Goal: Task Accomplishment & Management: Use online tool/utility

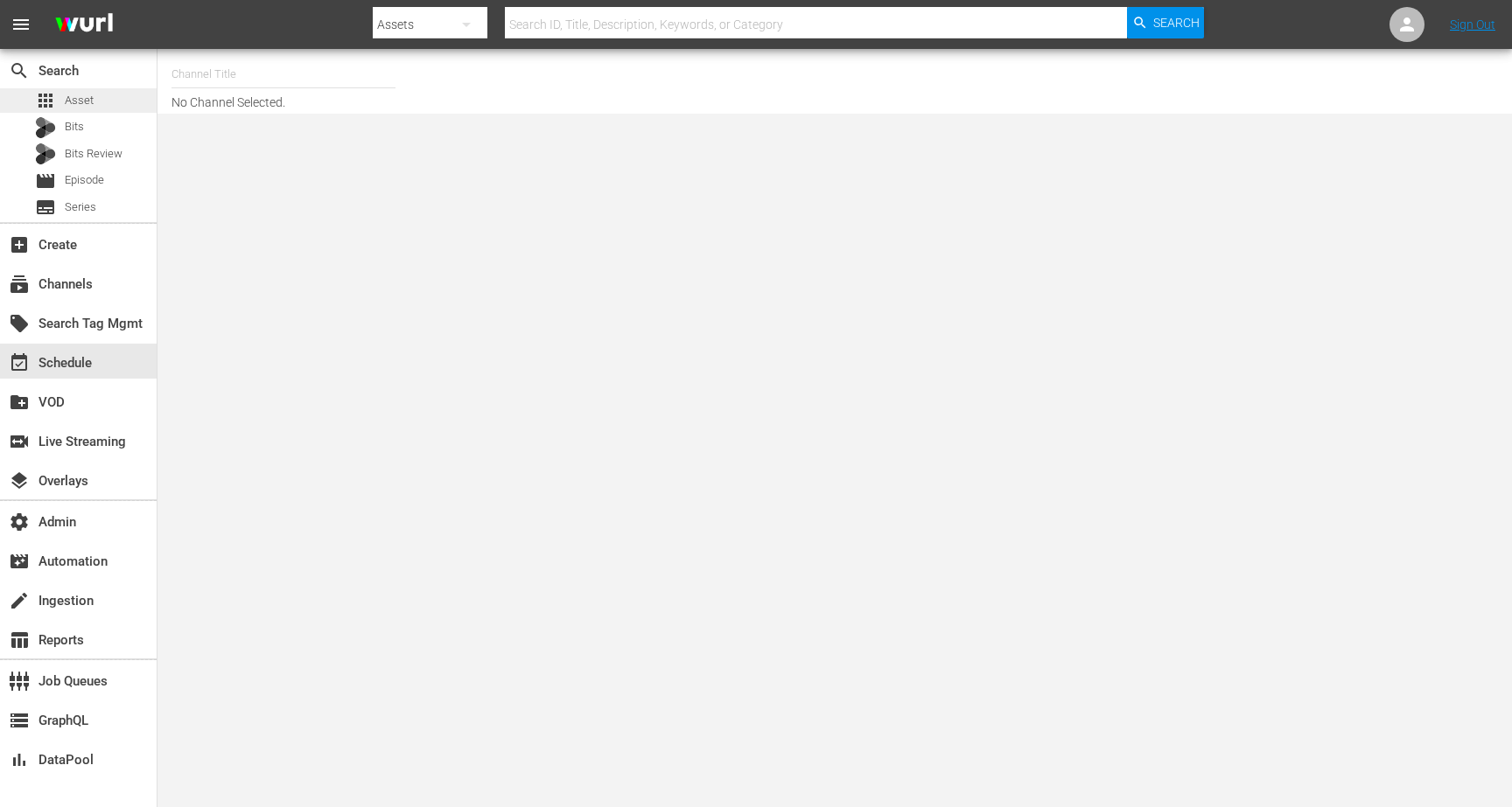
click at [105, 107] on div "apps Asset" at bounding box center [78, 101] width 156 height 25
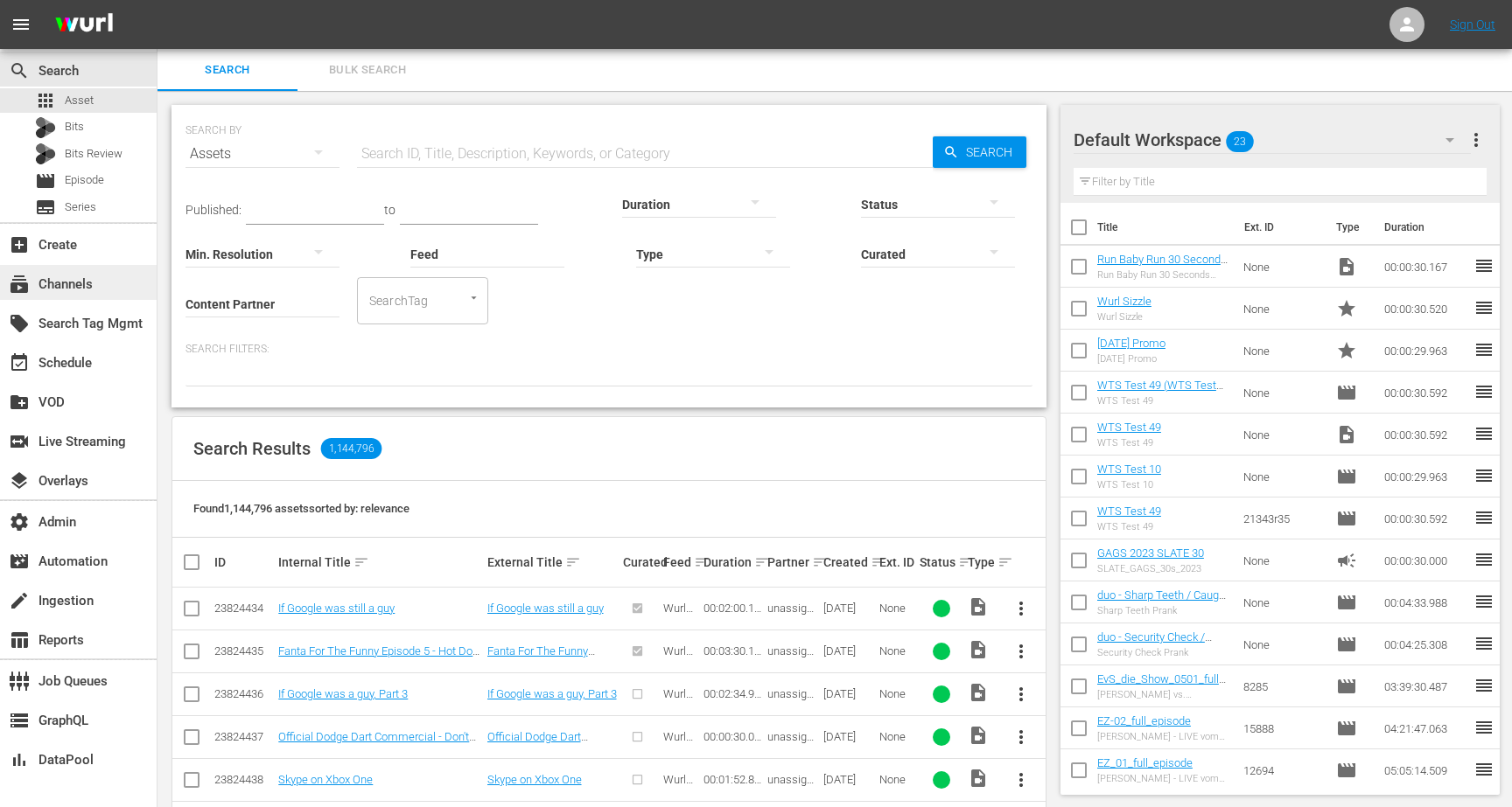
click at [113, 291] on div "subscriptions Channels" at bounding box center [78, 283] width 156 height 35
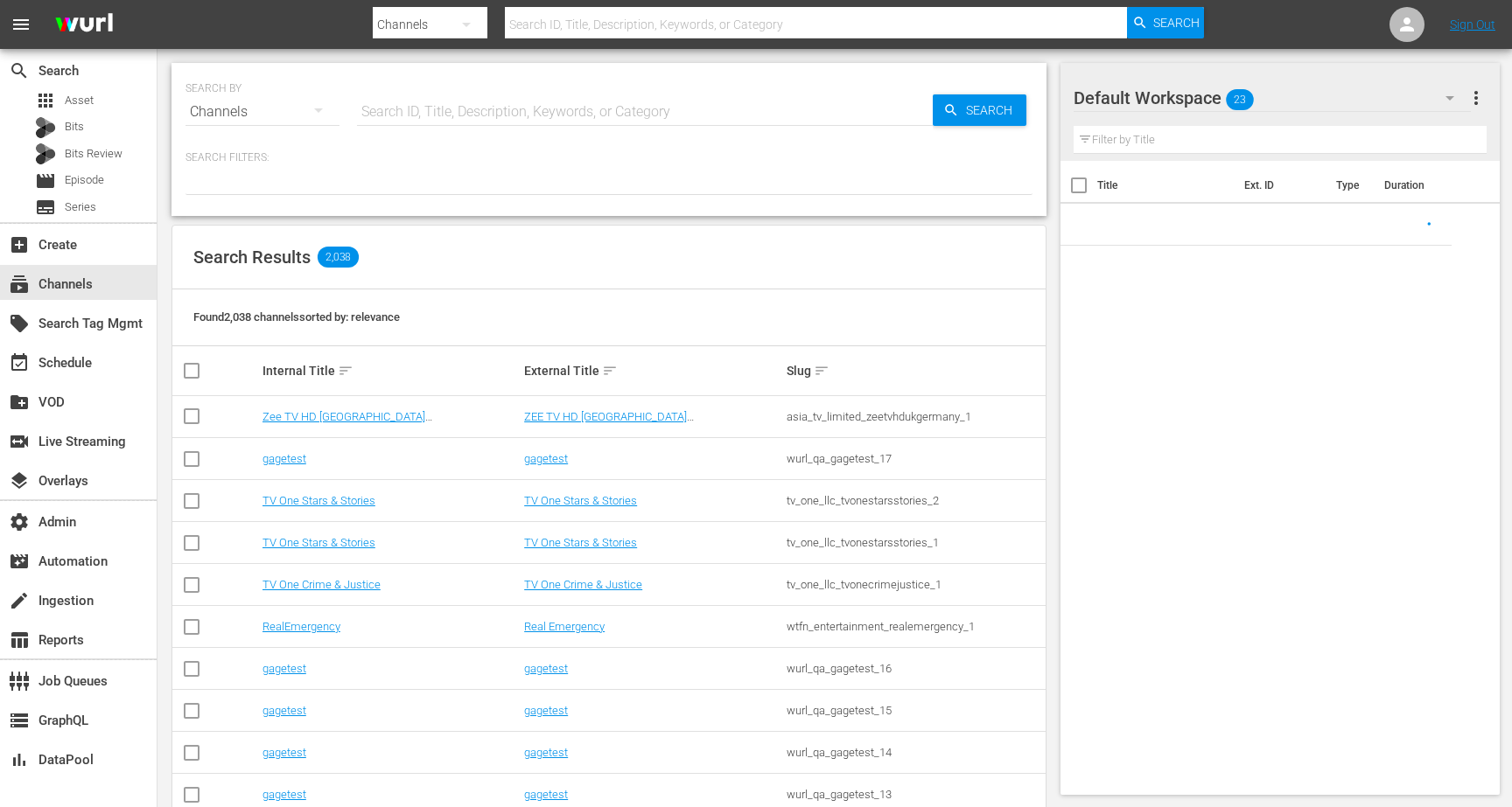
click at [410, 126] on input "text" at bounding box center [644, 112] width 575 height 42
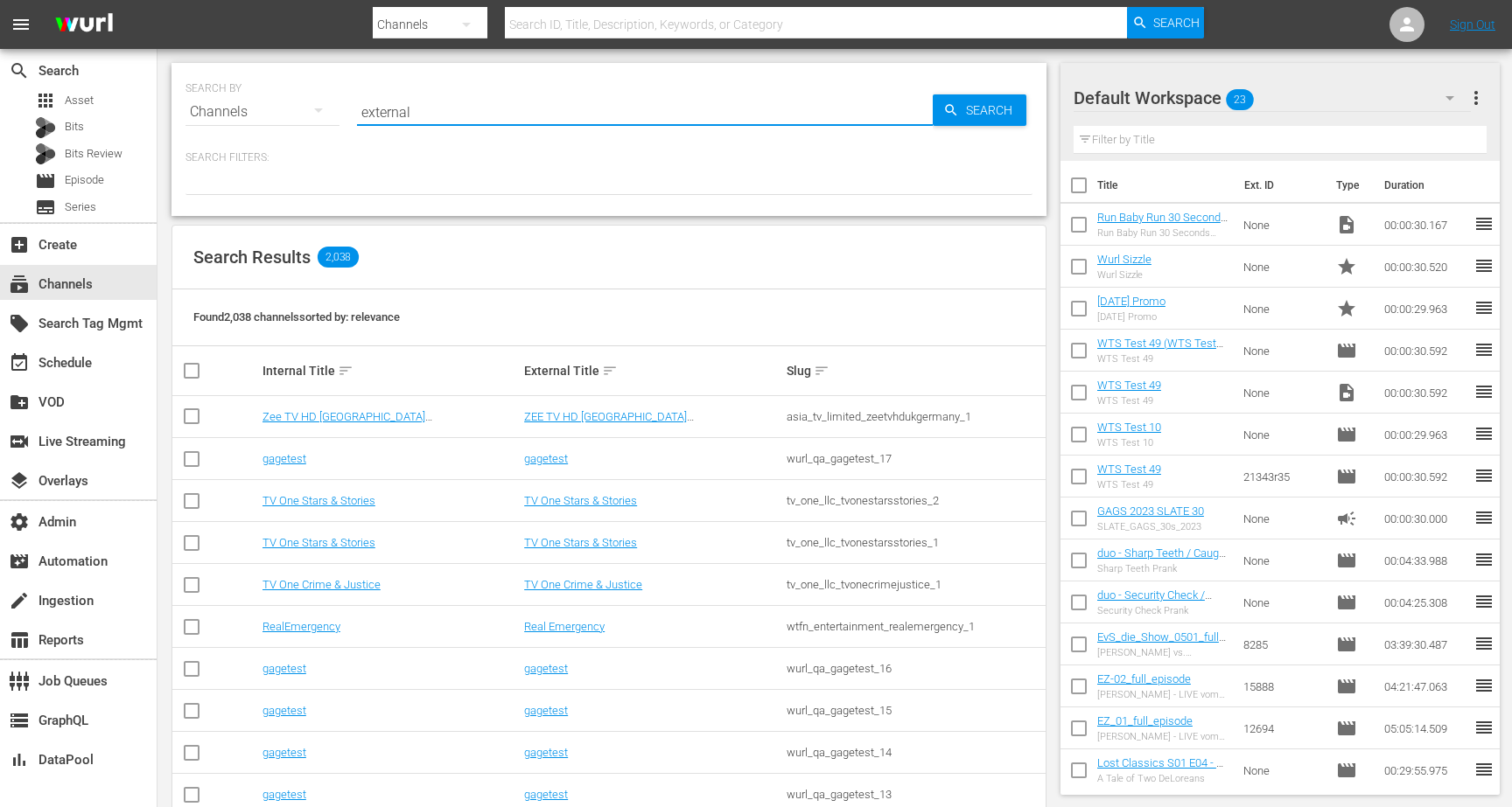
type input "external"
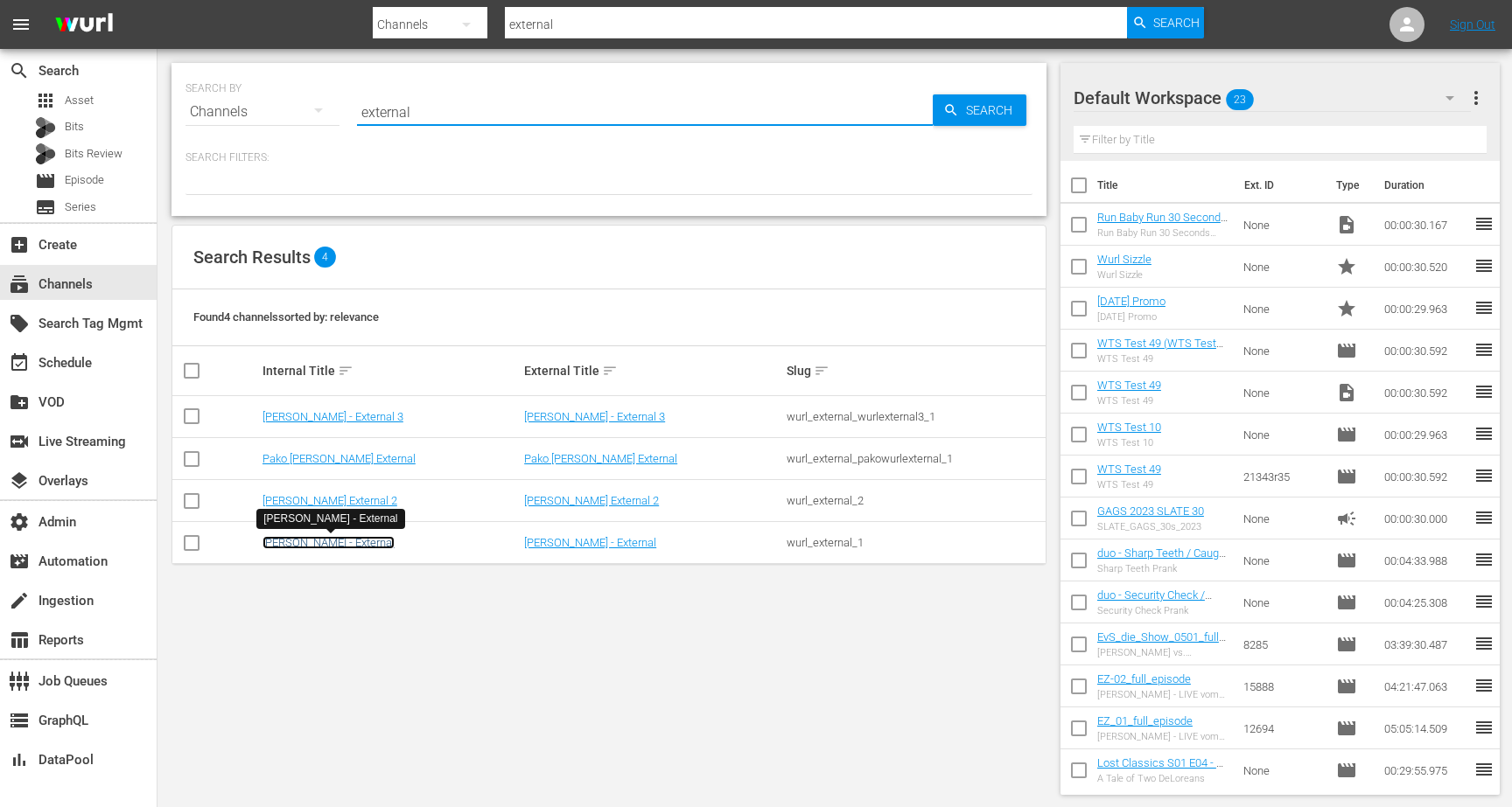
click at [299, 544] on link "Wurl - External" at bounding box center [329, 543] width 132 height 13
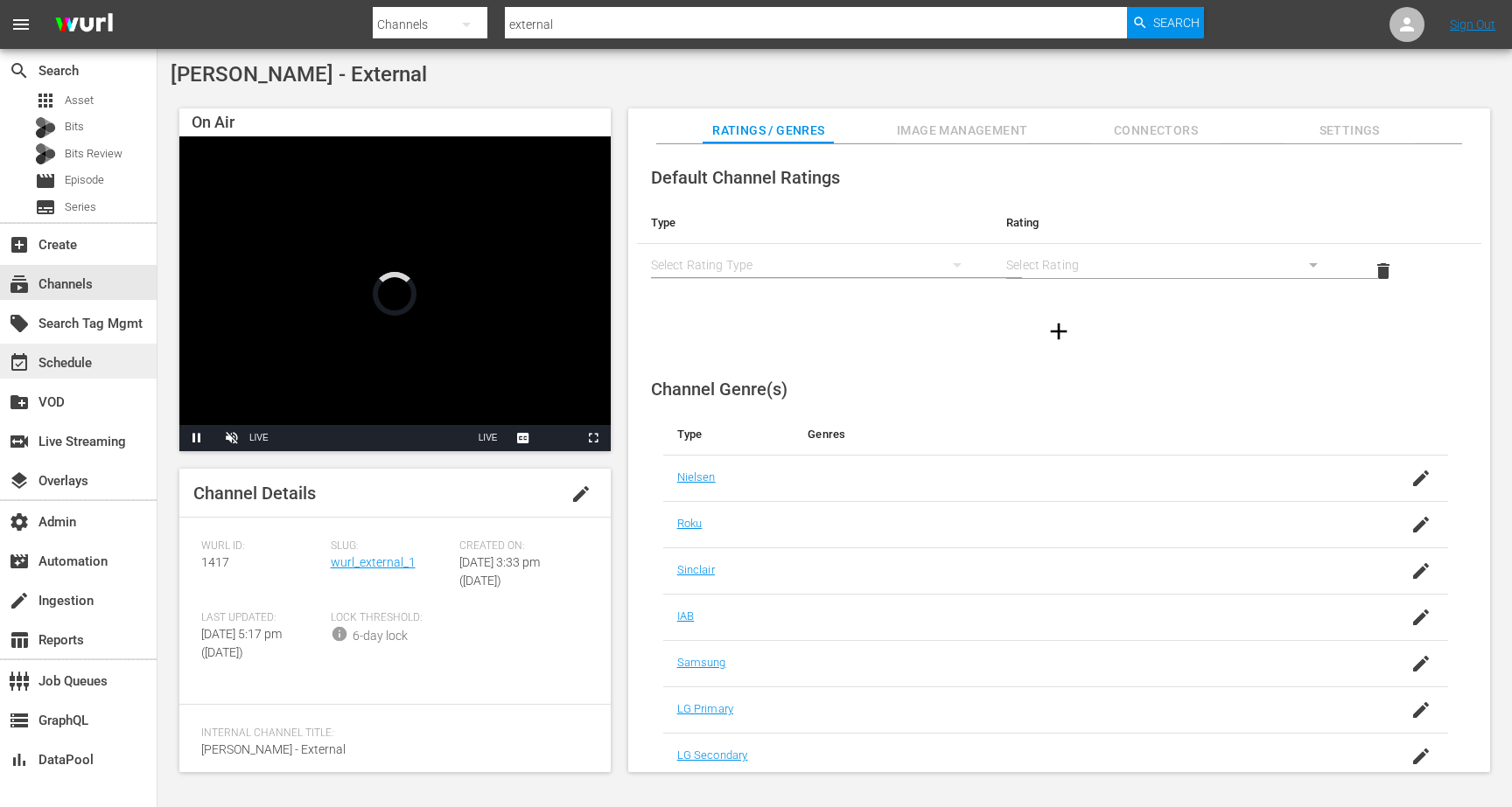
click at [115, 374] on div "event_available Schedule" at bounding box center [78, 361] width 156 height 35
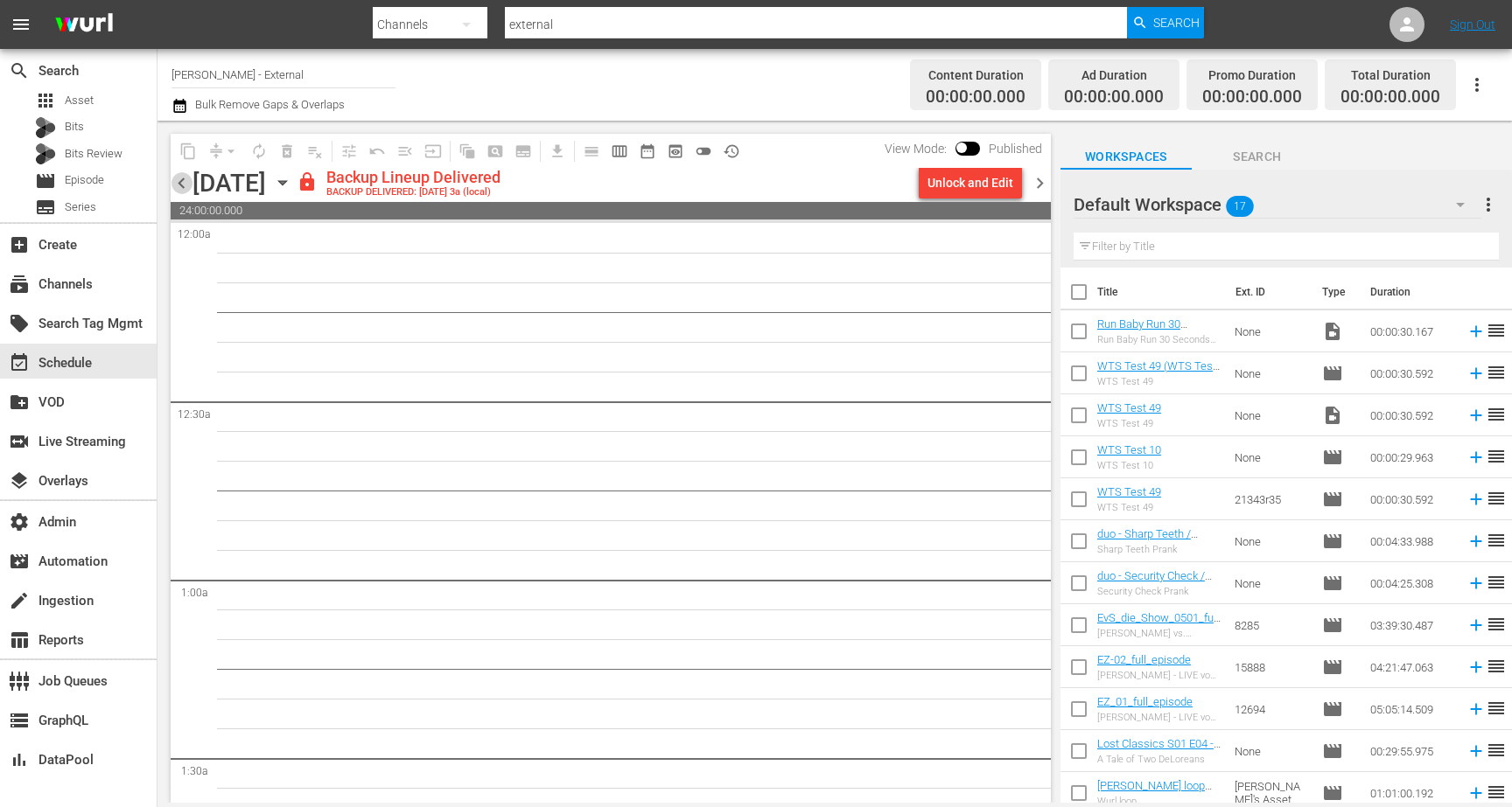
click at [181, 178] on span "chevron_left" at bounding box center [181, 183] width 22 height 22
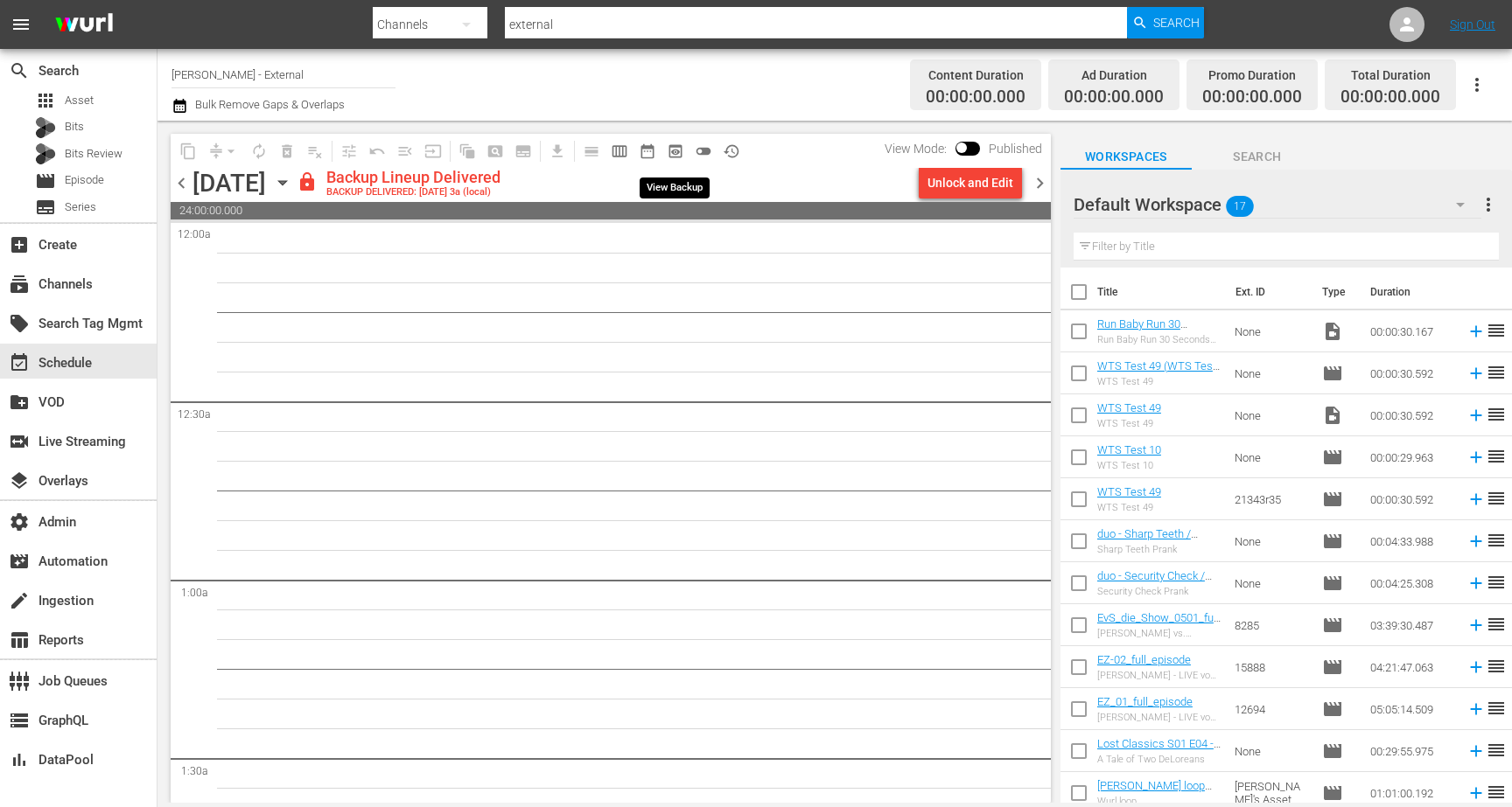
click at [674, 148] on span "preview_outlined" at bounding box center [676, 151] width 18 height 18
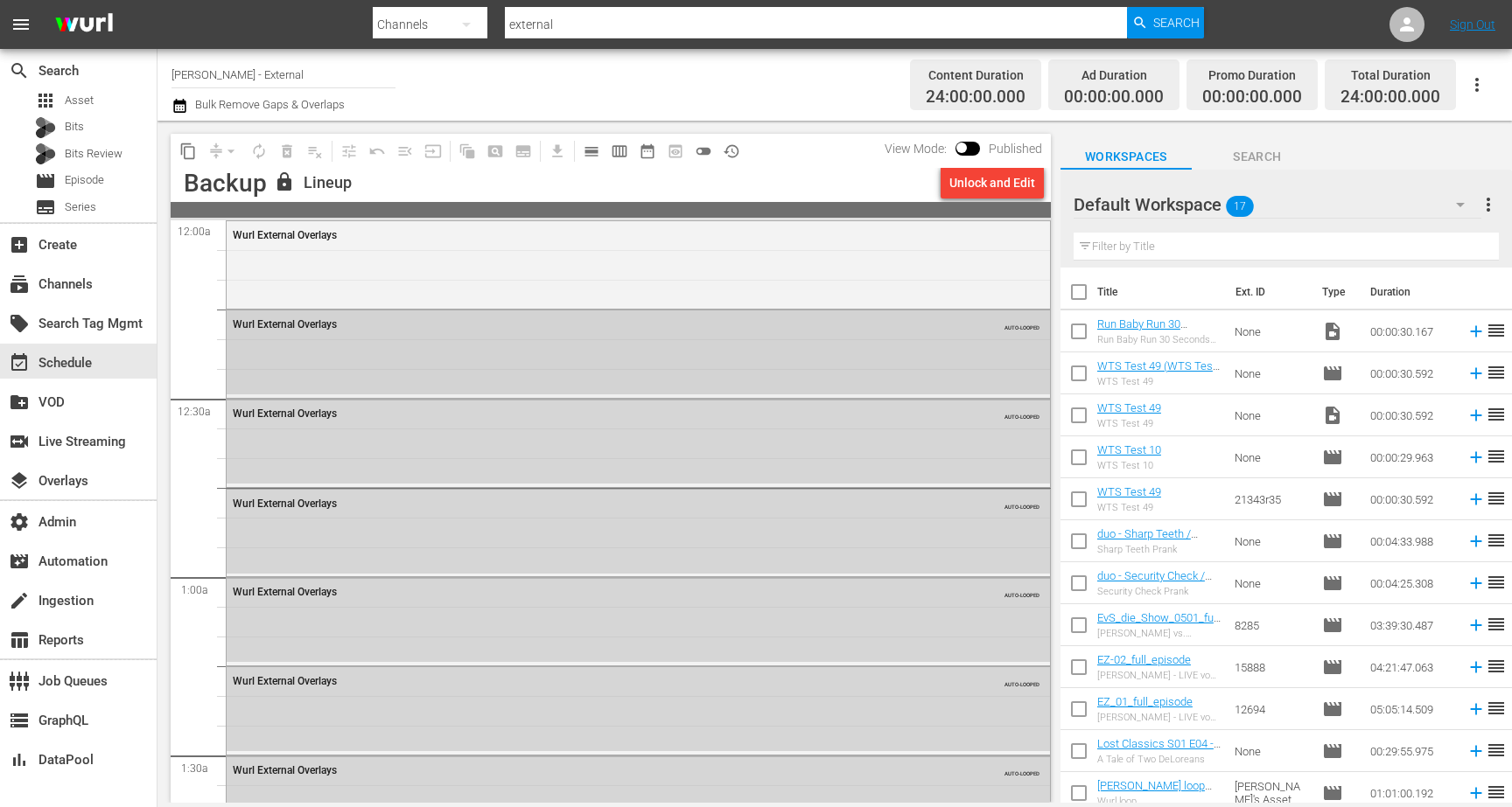
click at [634, 338] on div "Wurl External Overlays AUTO-LOOPED" at bounding box center [638, 353] width 823 height 84
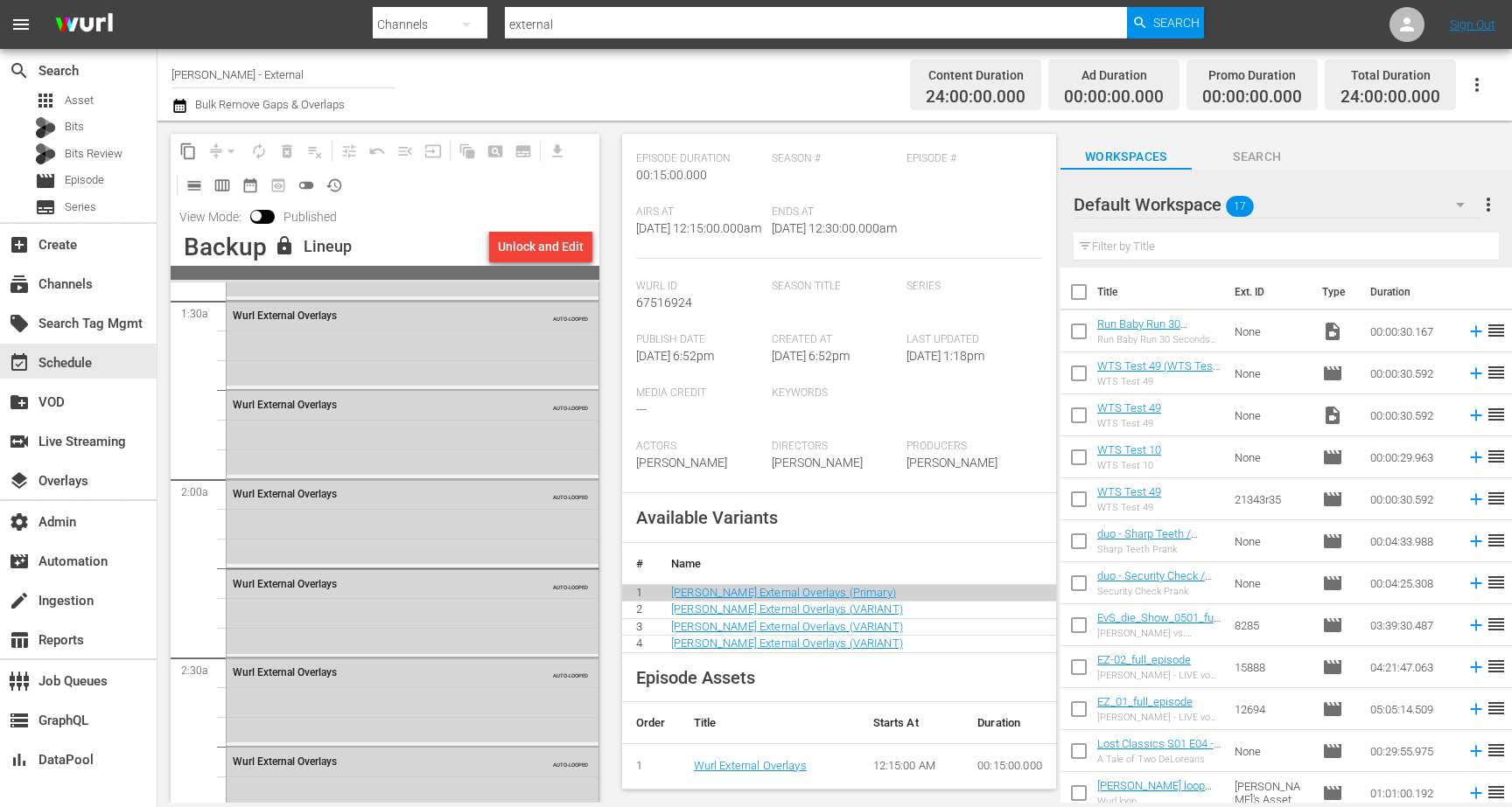
scroll to position [555, 0]
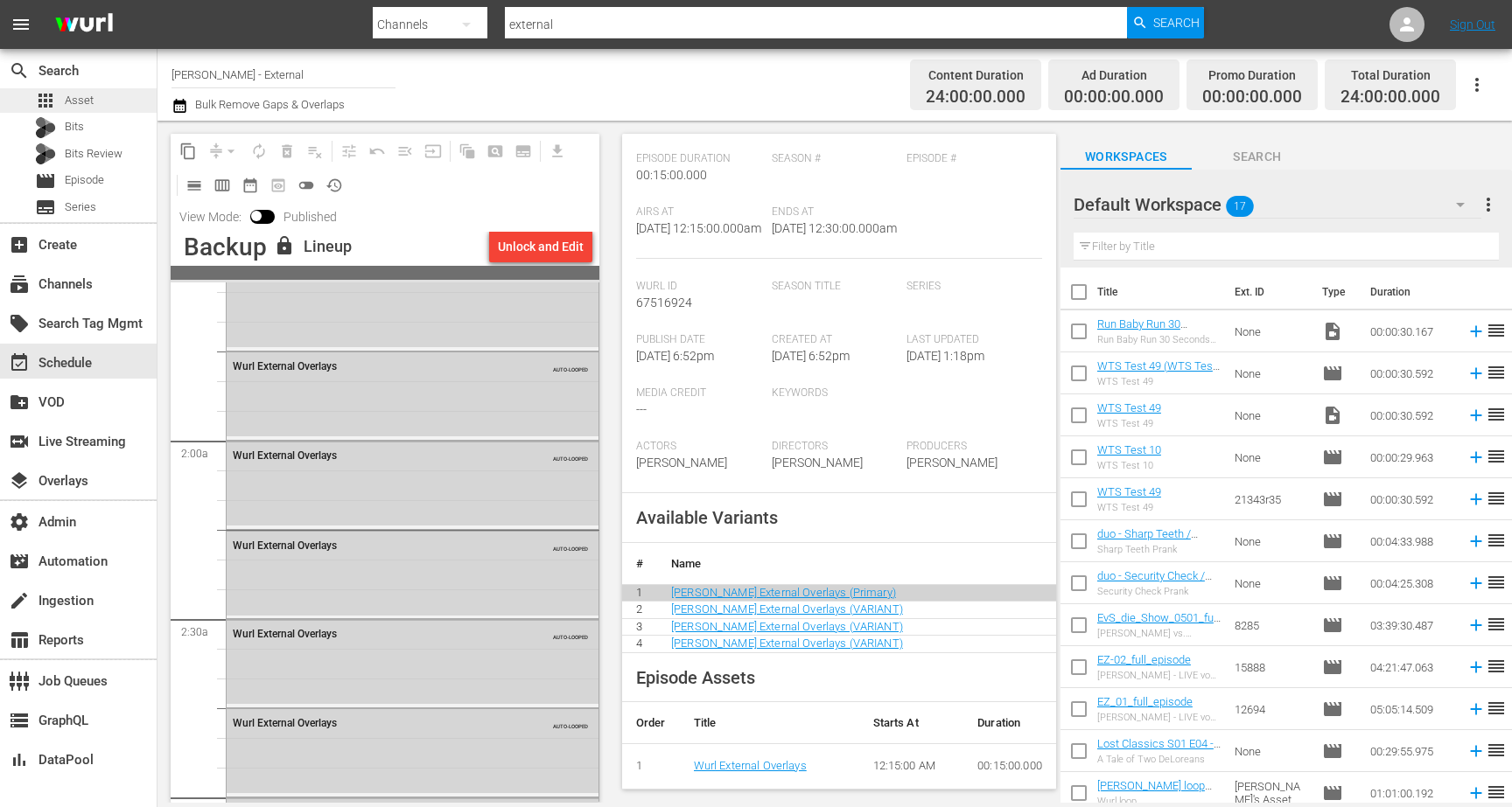
click at [81, 90] on div "apps Asset" at bounding box center [64, 101] width 59 height 25
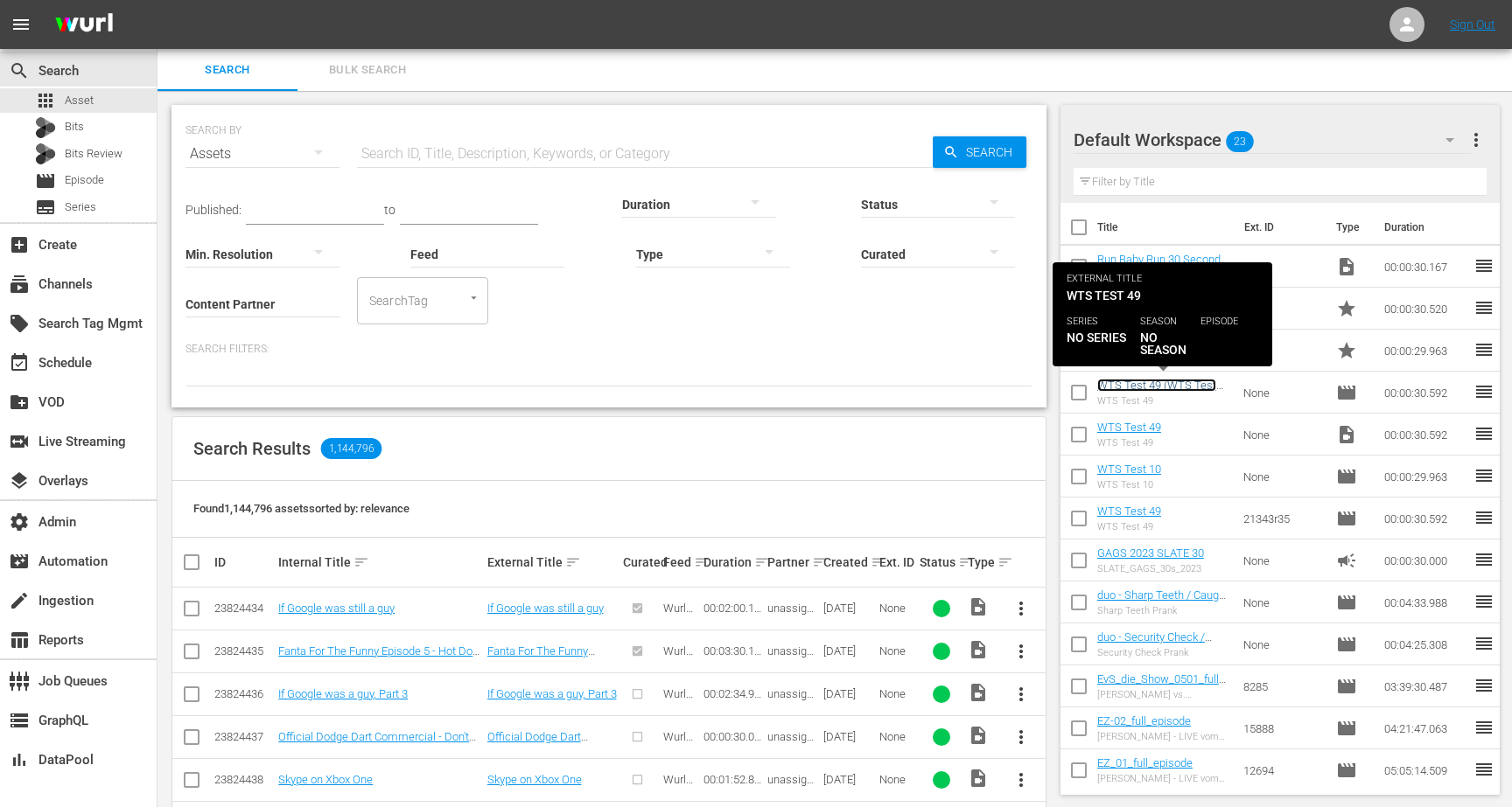
click at [1168, 384] on link "WTS Test 49 (WTS Test 49 (00:00:00))" at bounding box center [1156, 392] width 119 height 26
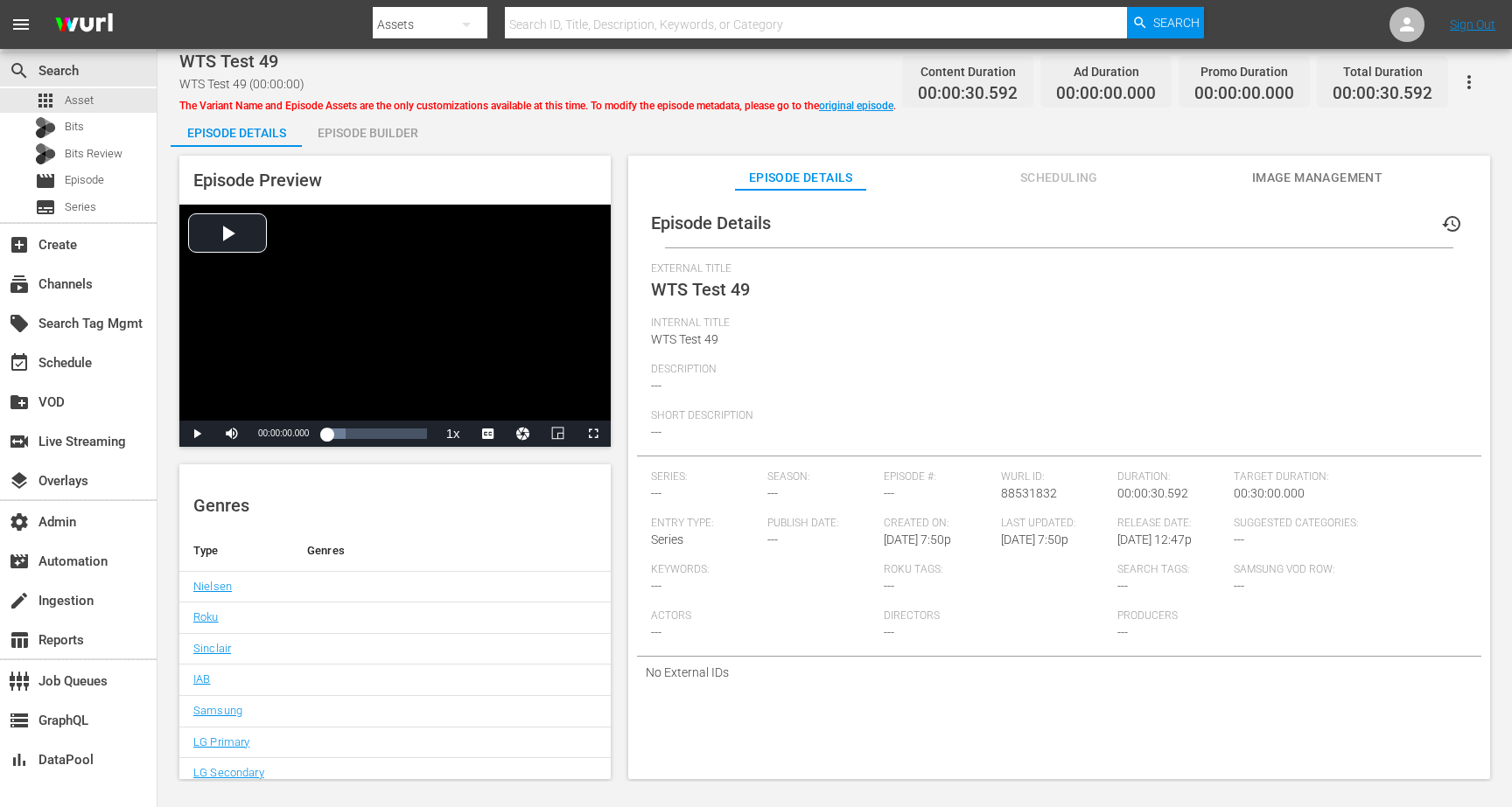
scroll to position [205, 0]
click at [388, 112] on div "Episode Builder" at bounding box center [367, 133] width 131 height 42
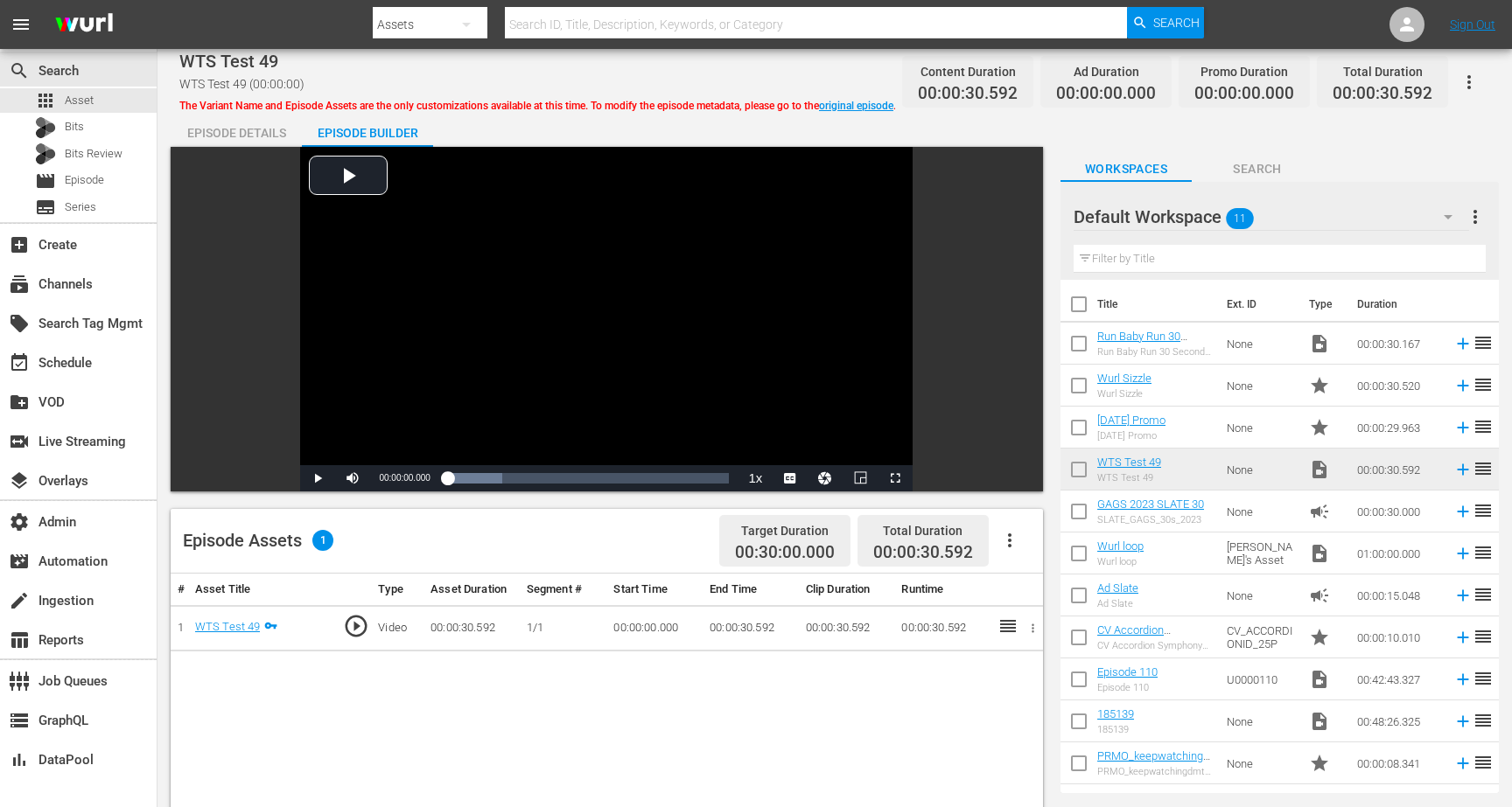
click at [1469, 76] on icon "button" at bounding box center [1469, 83] width 4 height 14
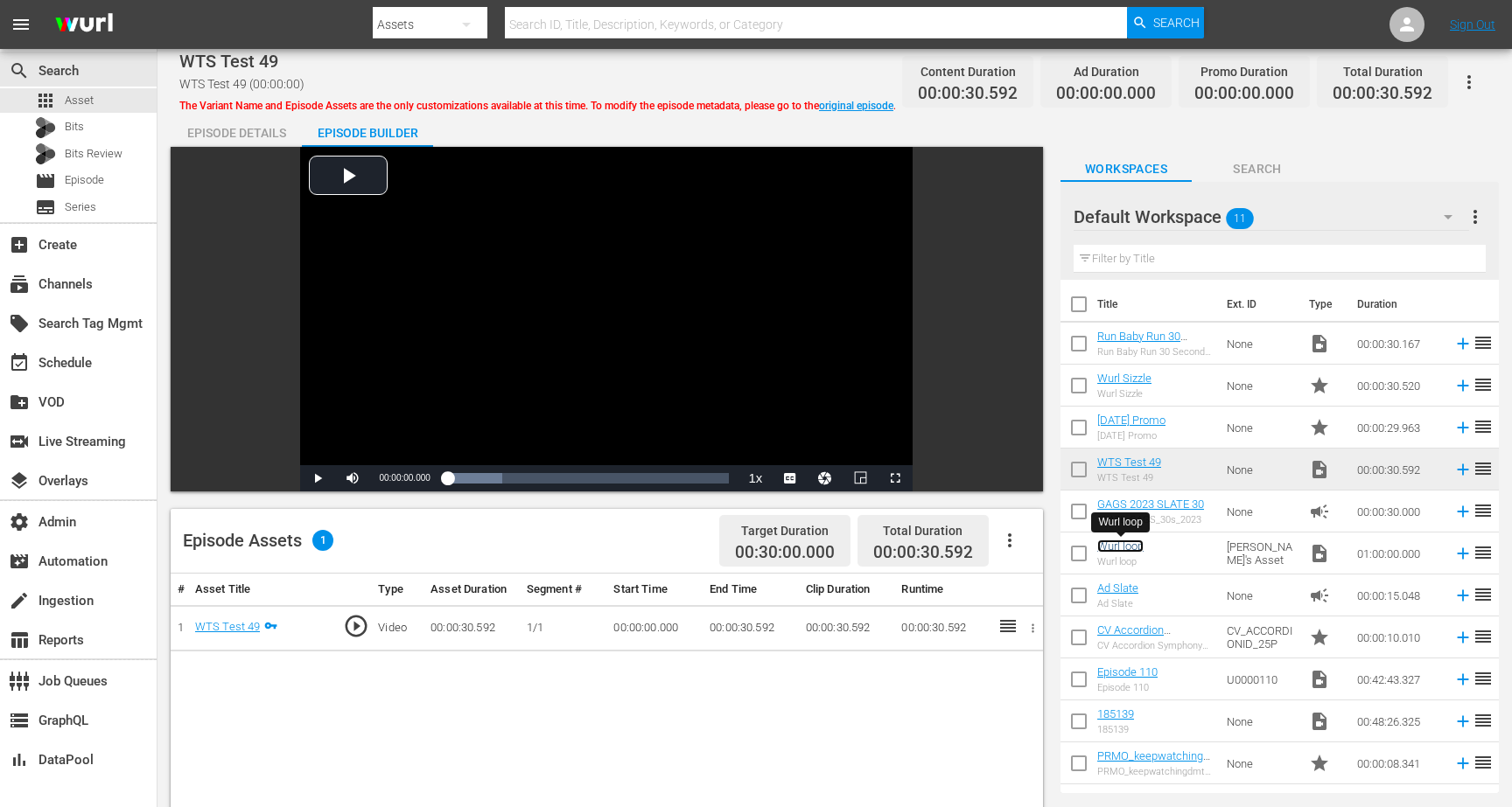
click at [1136, 547] on link "Wurl loop" at bounding box center [1120, 546] width 47 height 13
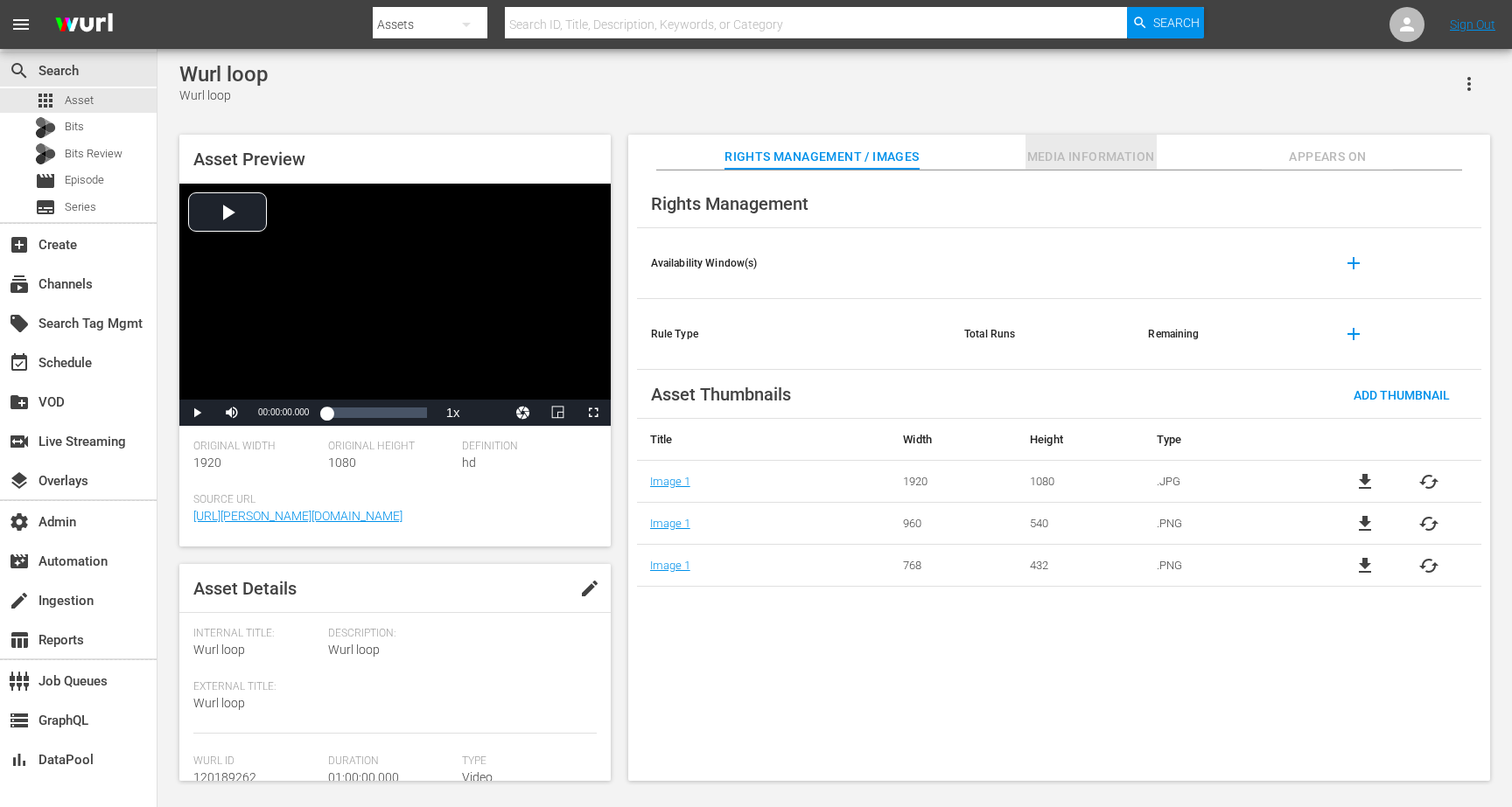
click at [1107, 169] on button "Media Information" at bounding box center [1090, 152] width 131 height 35
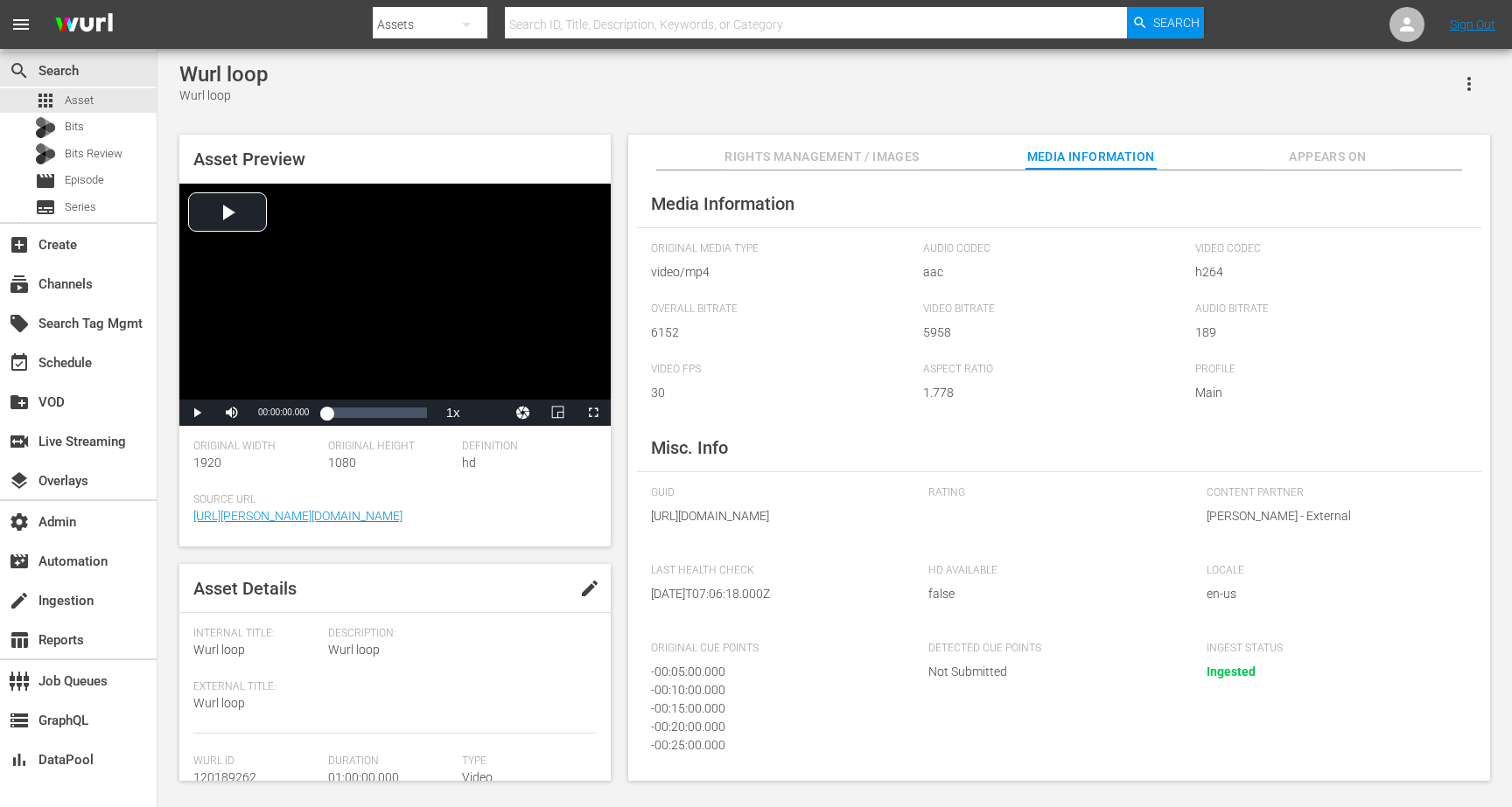
click at [1470, 81] on icon "button" at bounding box center [1469, 84] width 21 height 21
click at [1119, 331] on span "5958" at bounding box center [1055, 333] width 264 height 18
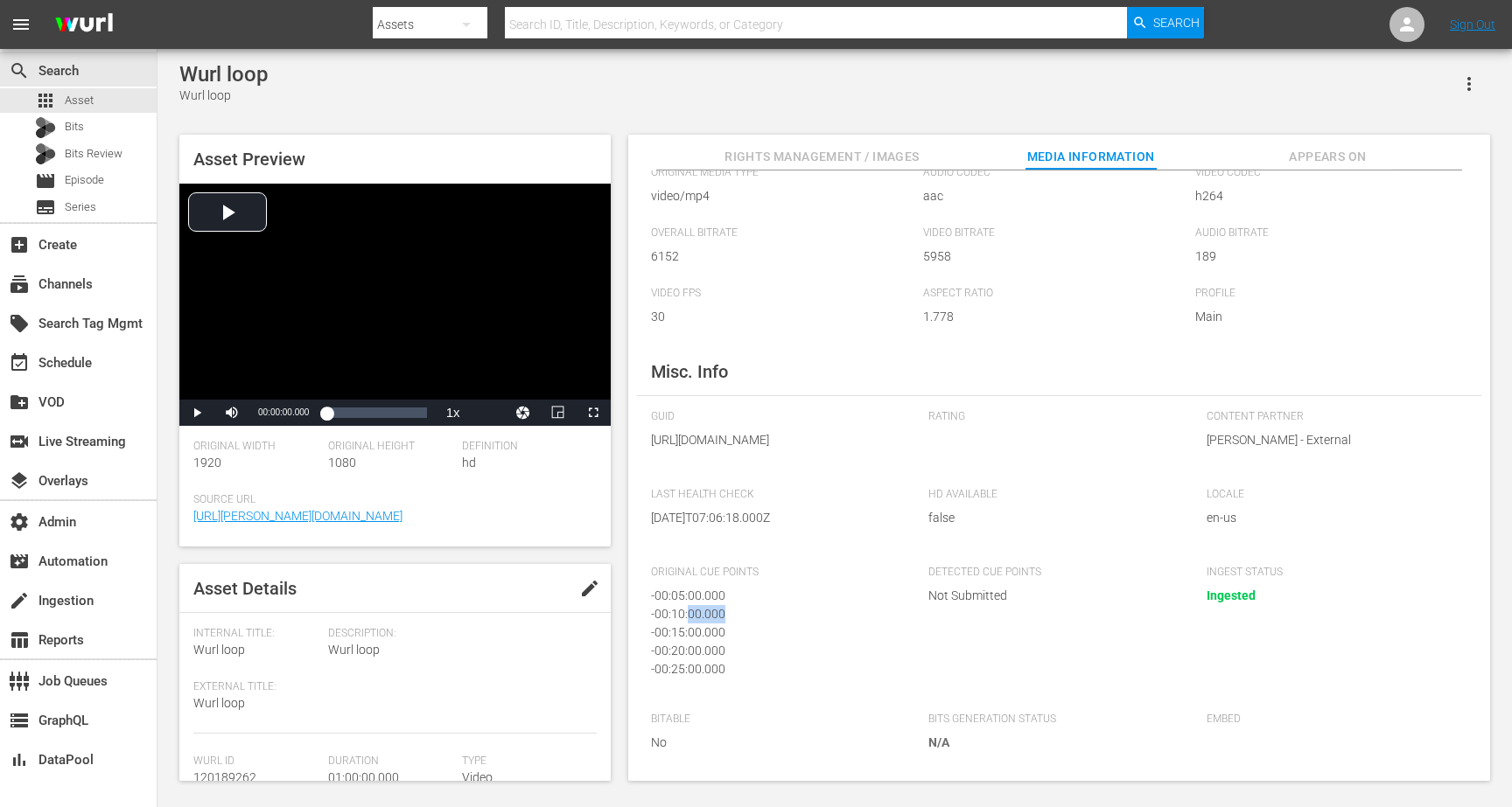
click at [704, 613] on div "- 00:10:00.000" at bounding box center [772, 614] width 243 height 18
click at [792, 161] on span "Rights Management / Images" at bounding box center [821, 156] width 194 height 22
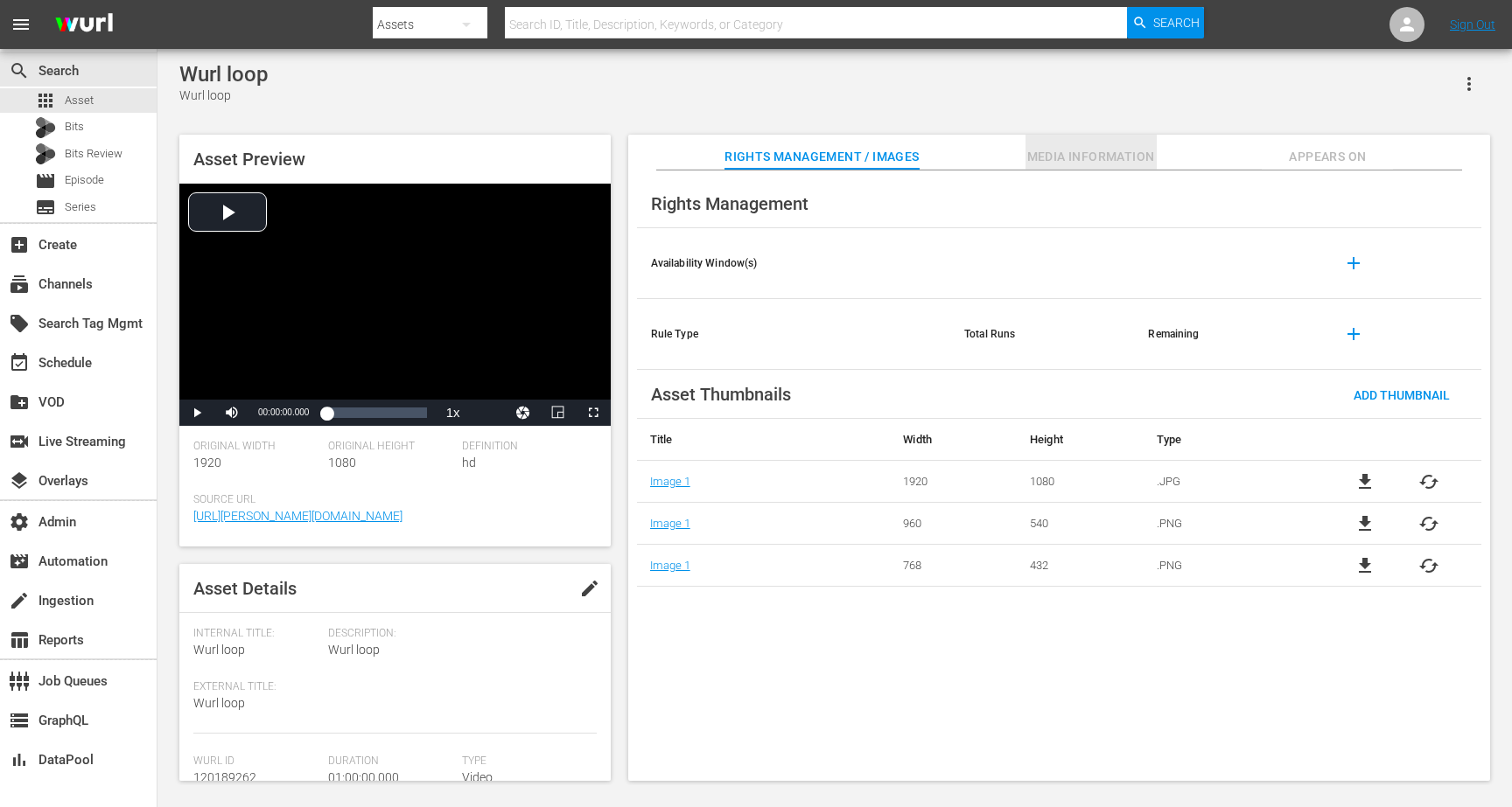
click at [1055, 156] on span "Media Information" at bounding box center [1090, 156] width 131 height 22
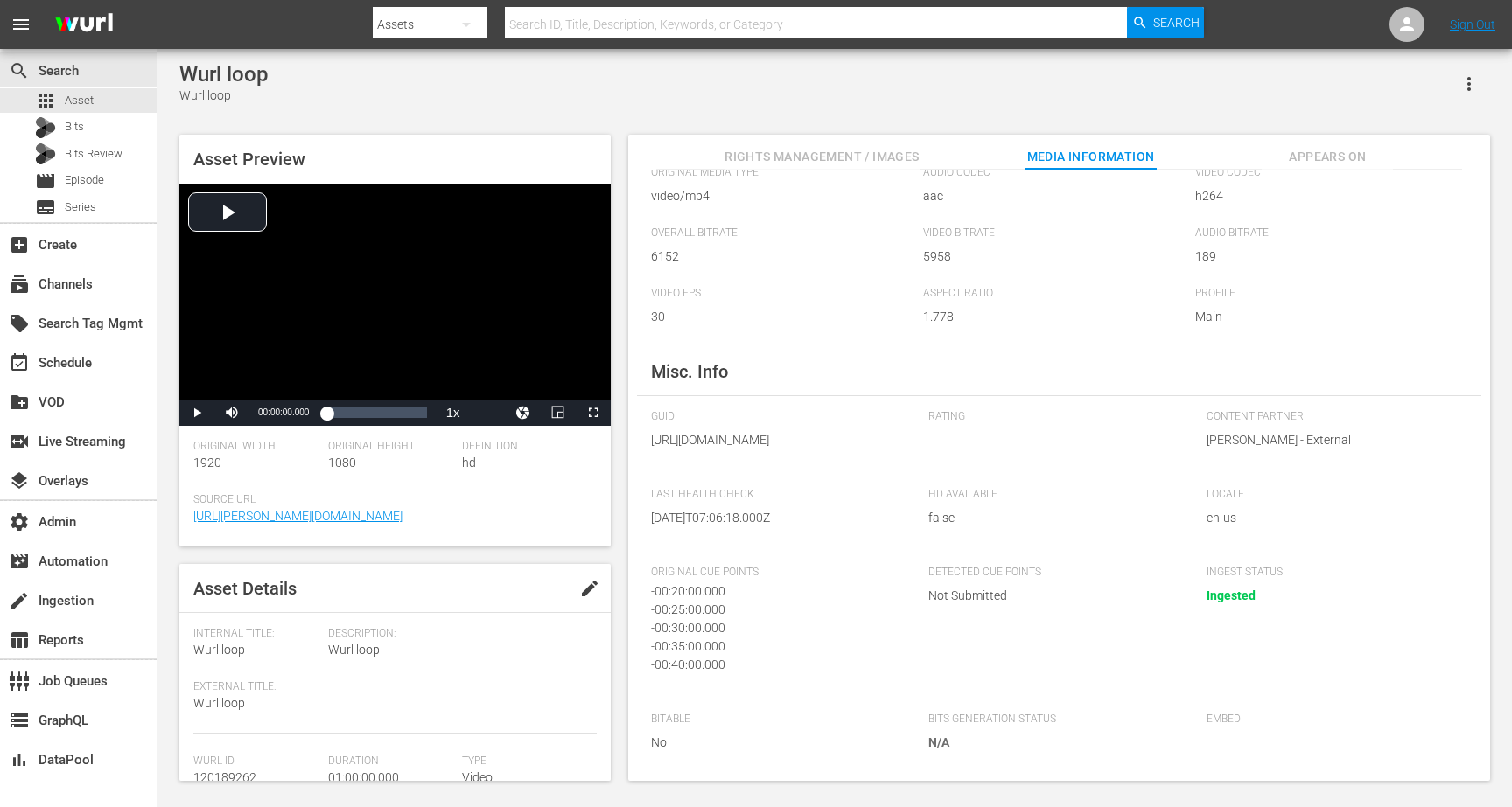
scroll to position [0, 0]
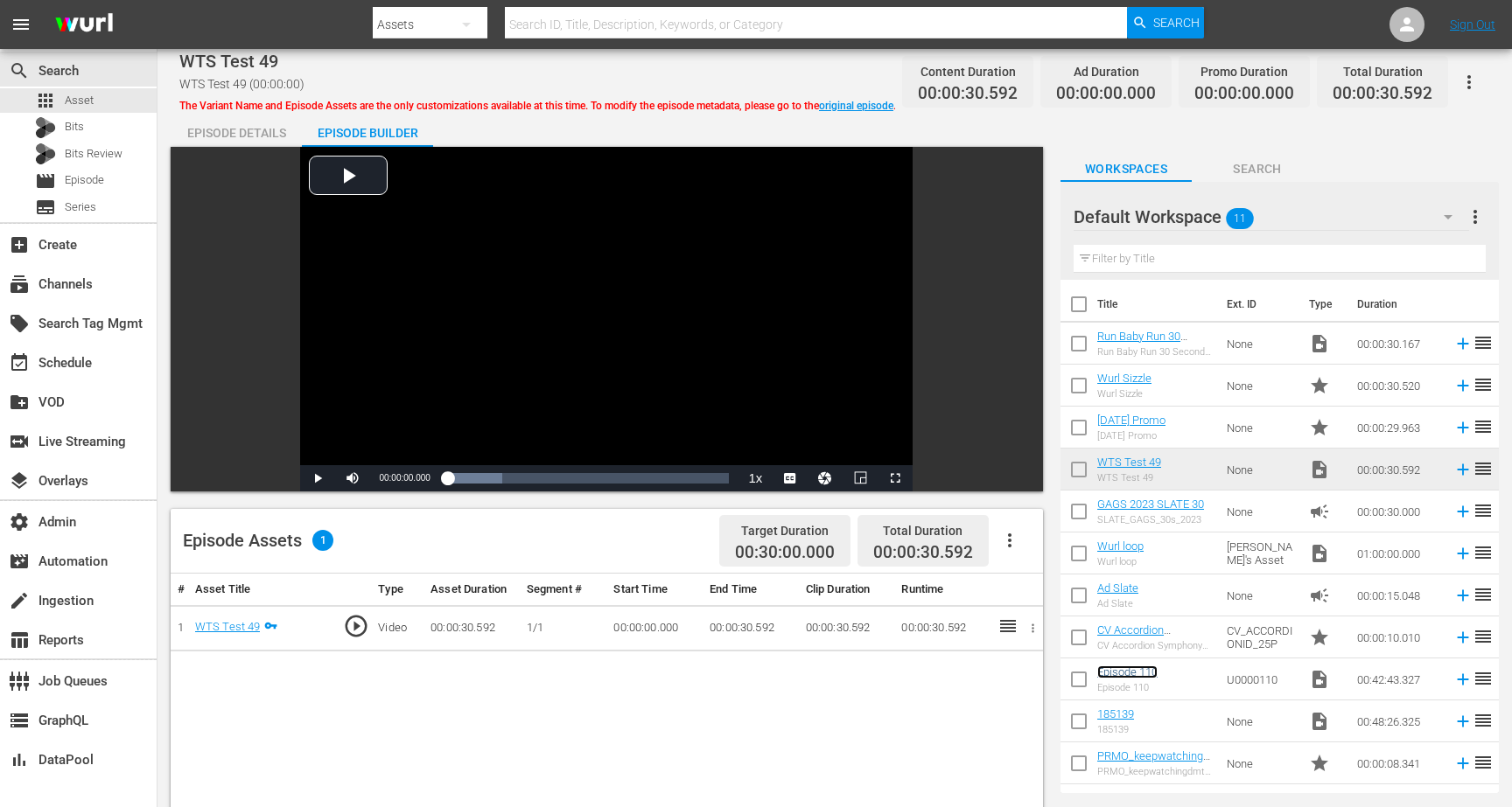
click at [1147, 673] on link "Episode 110" at bounding box center [1127, 672] width 61 height 13
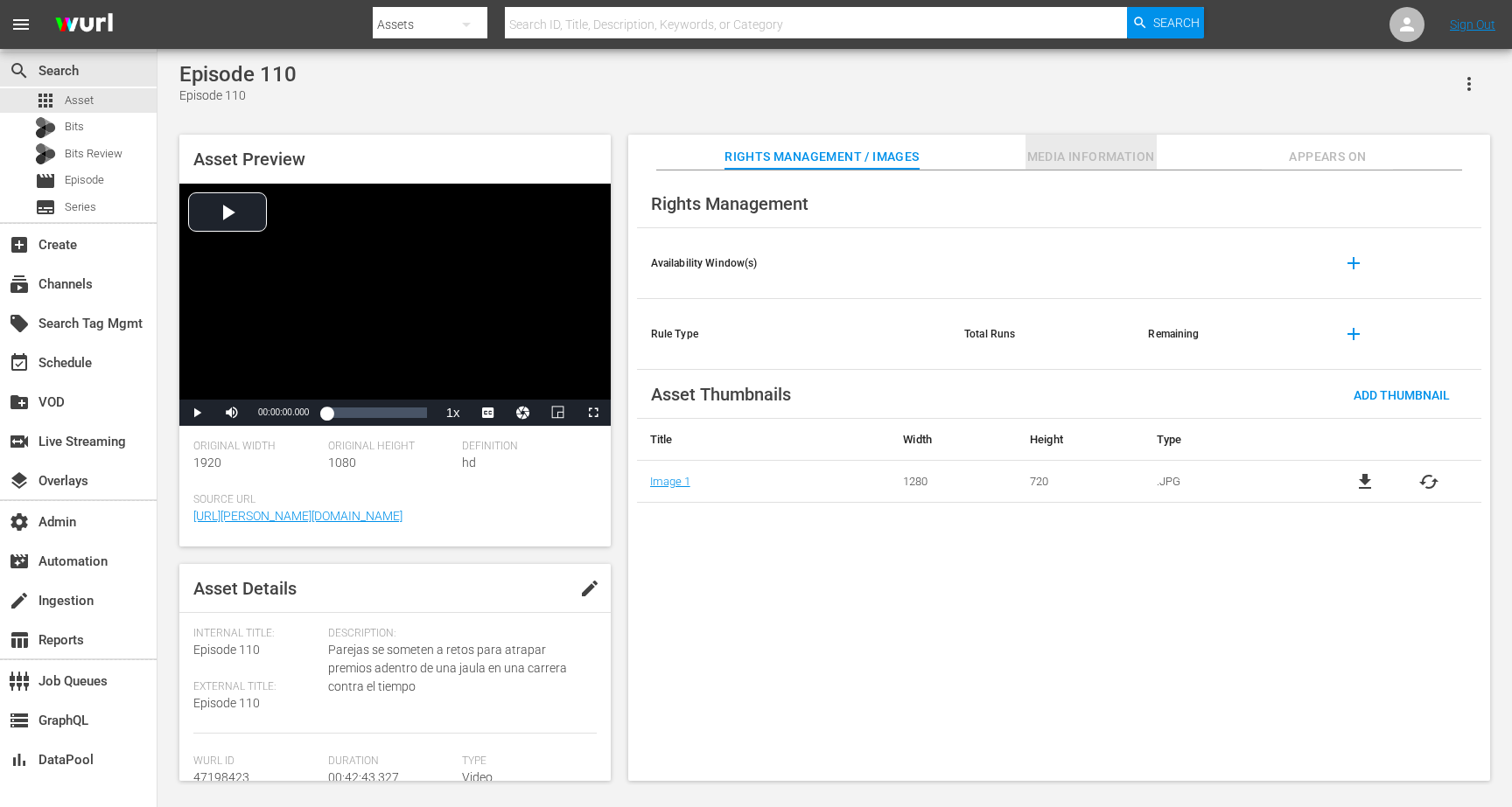
click at [1118, 157] on span "Media Information" at bounding box center [1090, 156] width 131 height 22
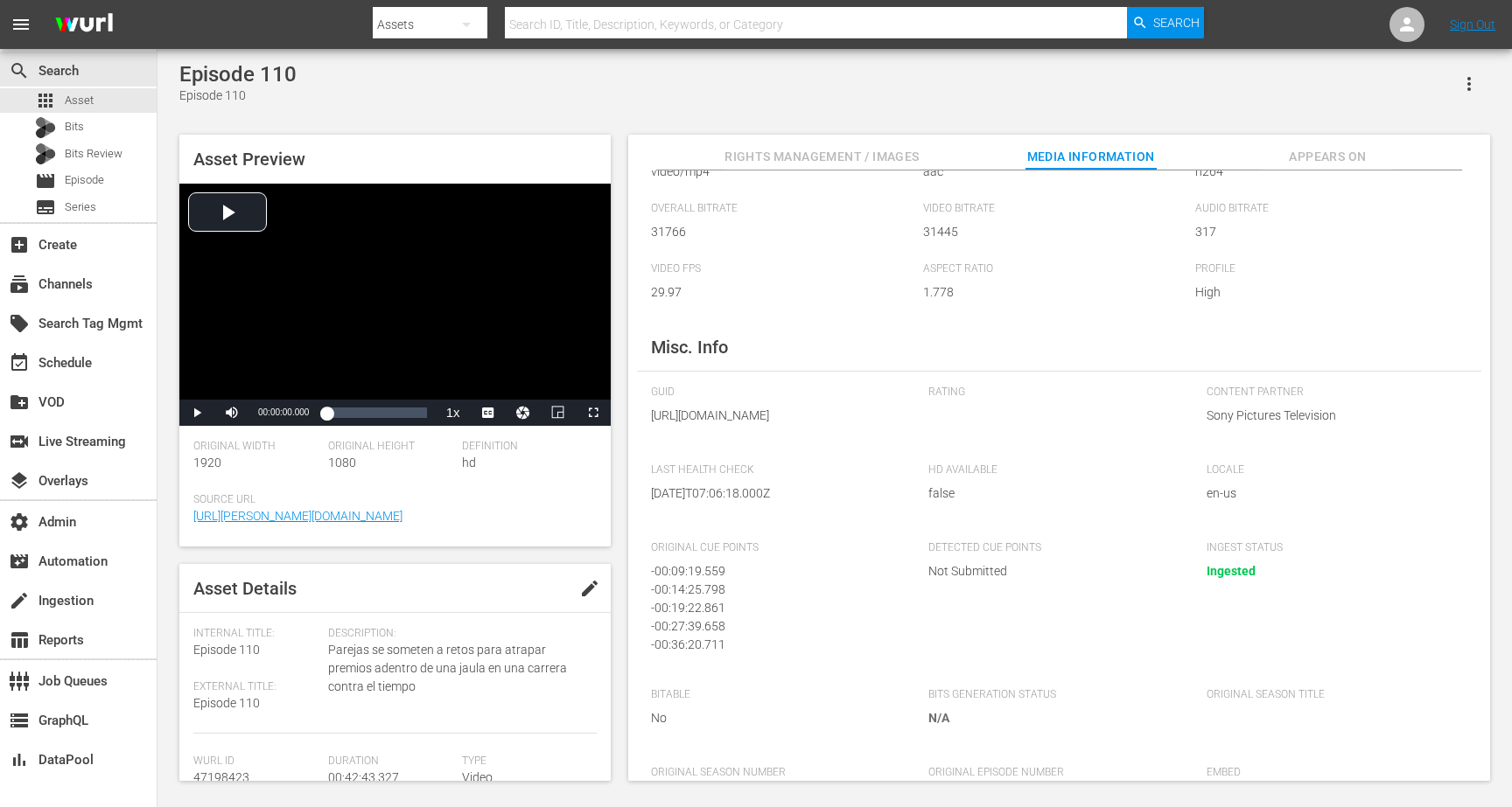
scroll to position [107, 0]
click at [1300, 165] on span "Appears On" at bounding box center [1327, 156] width 131 height 22
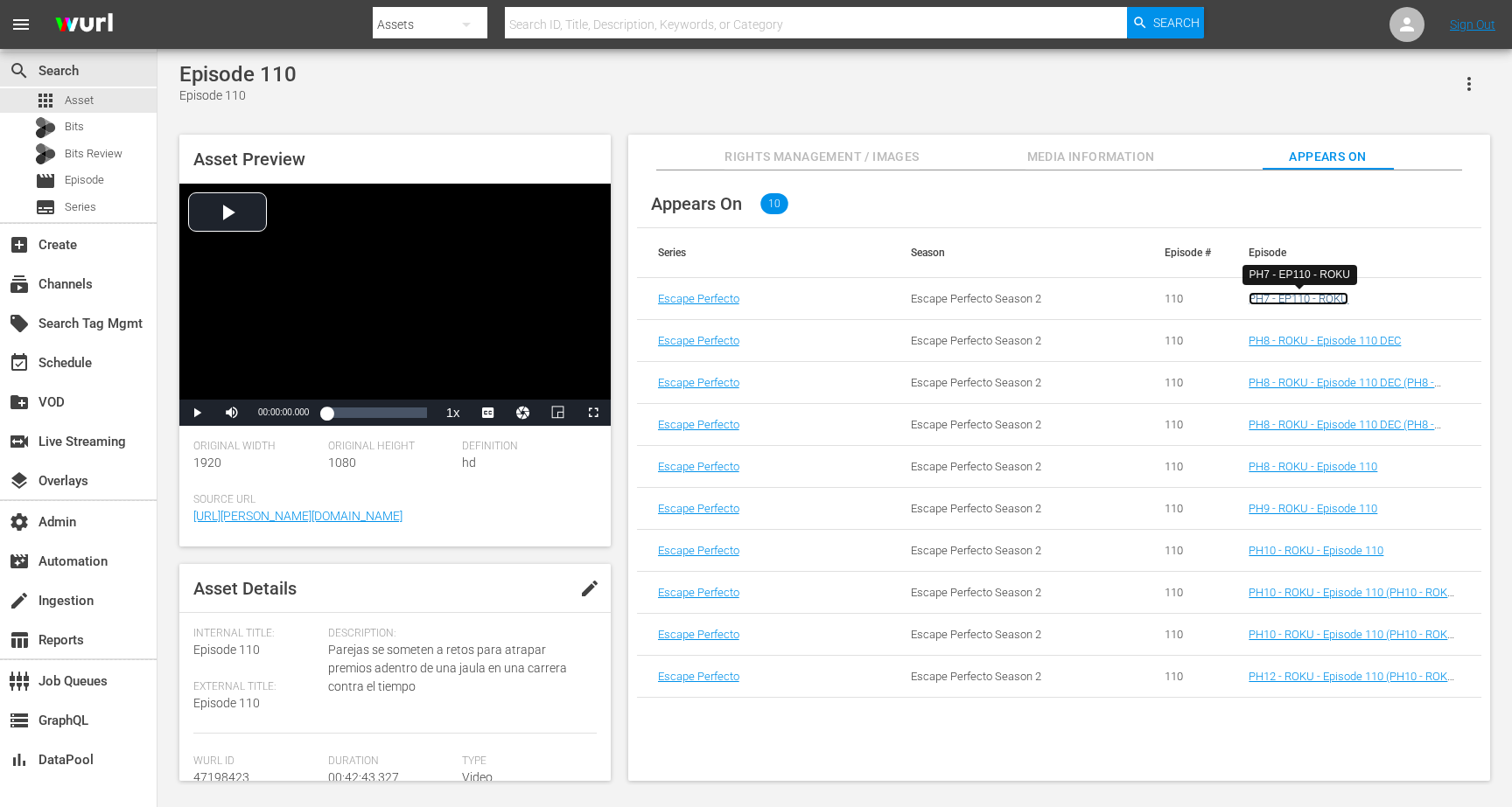
click at [1270, 300] on link "PH7 - EP110 - ROKU" at bounding box center [1299, 299] width 100 height 13
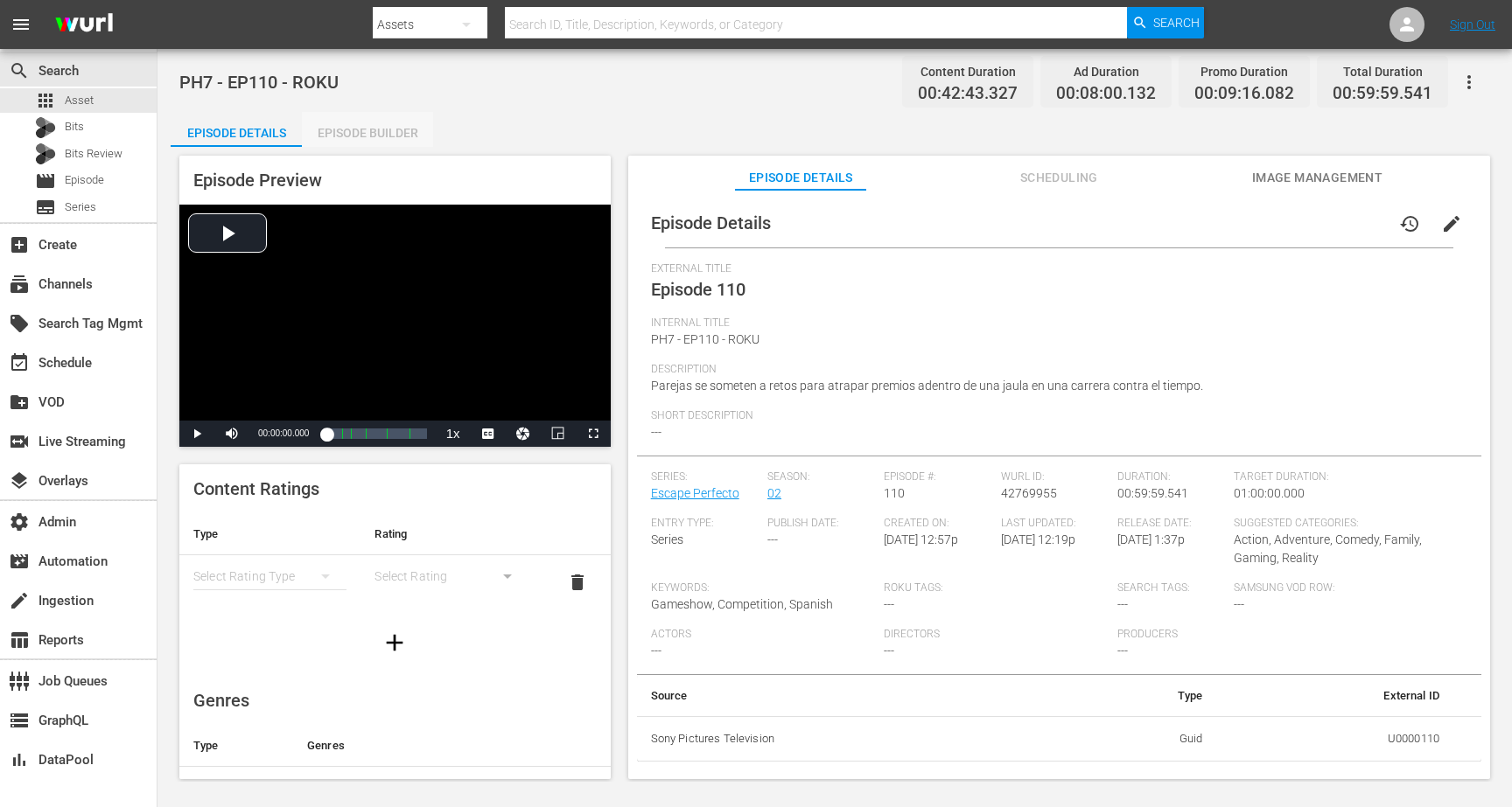
click at [396, 127] on div "Episode Builder" at bounding box center [367, 133] width 131 height 42
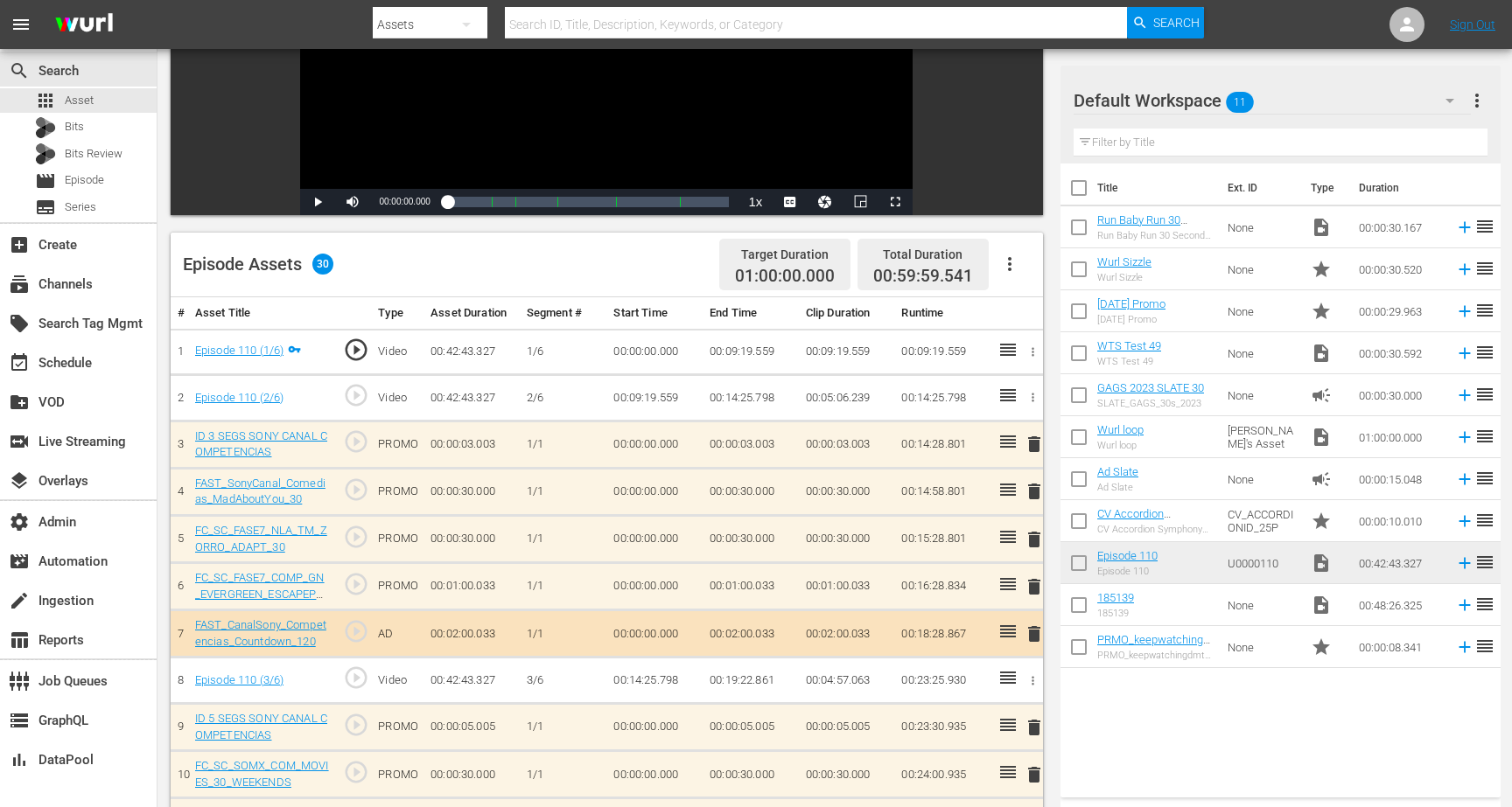
scroll to position [278, 0]
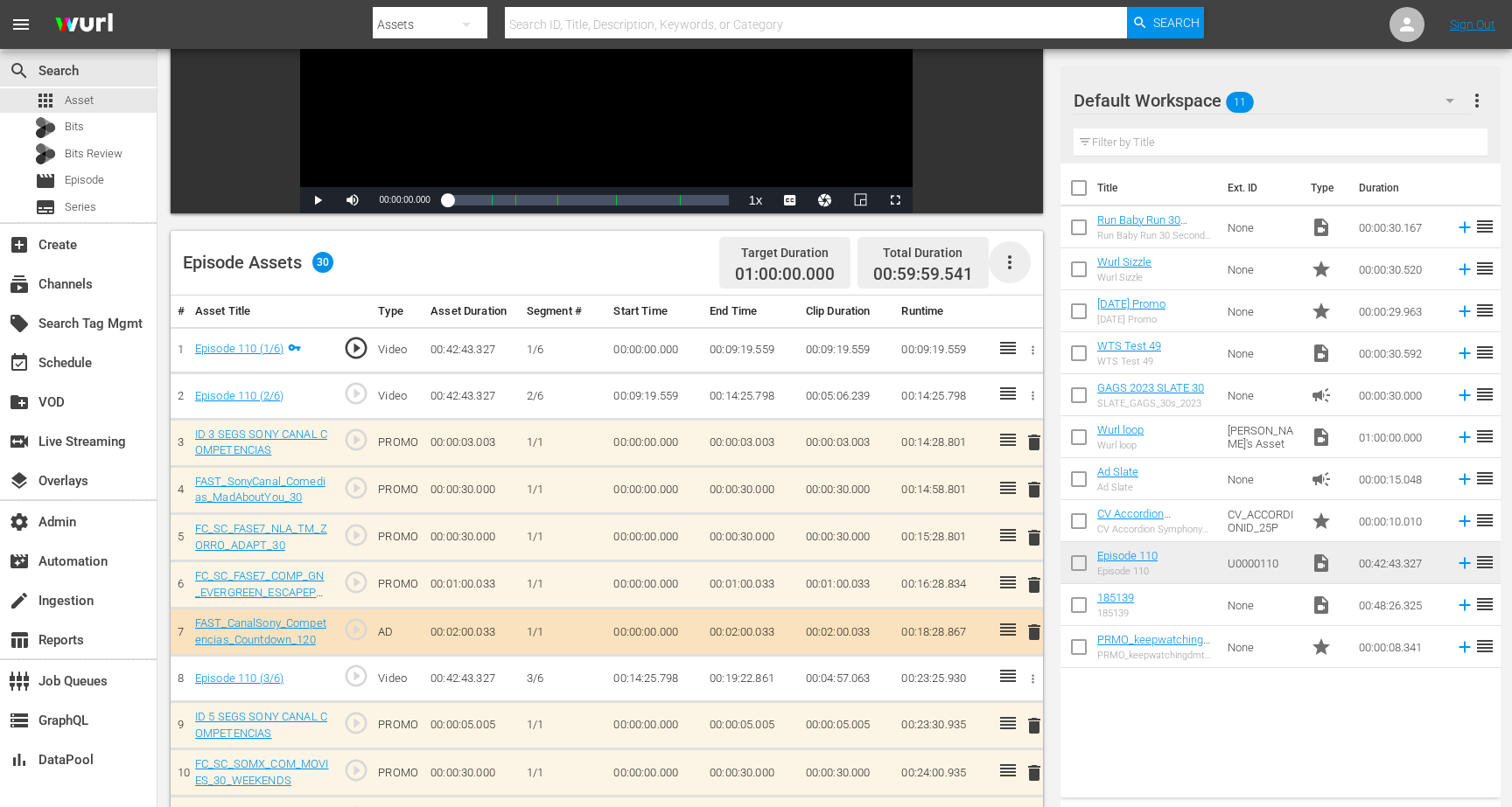
click at [1010, 259] on icon "button" at bounding box center [1009, 263] width 21 height 21
click at [662, 252] on div "Episode Assets 30 Target Duration 01:00:00.000 Total Duration 00:59:59.541" at bounding box center [606, 263] width 872 height 65
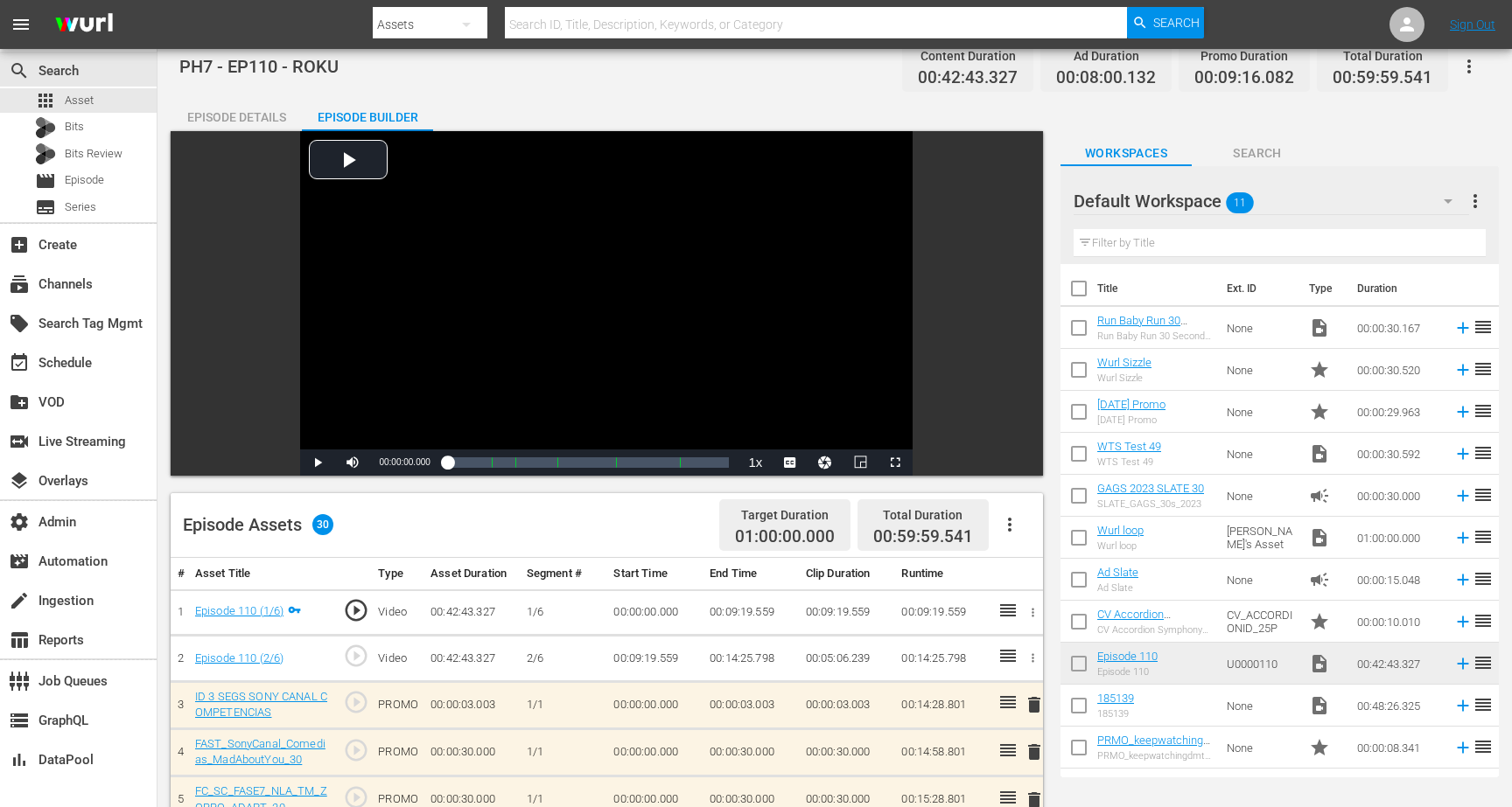
scroll to position [0, 0]
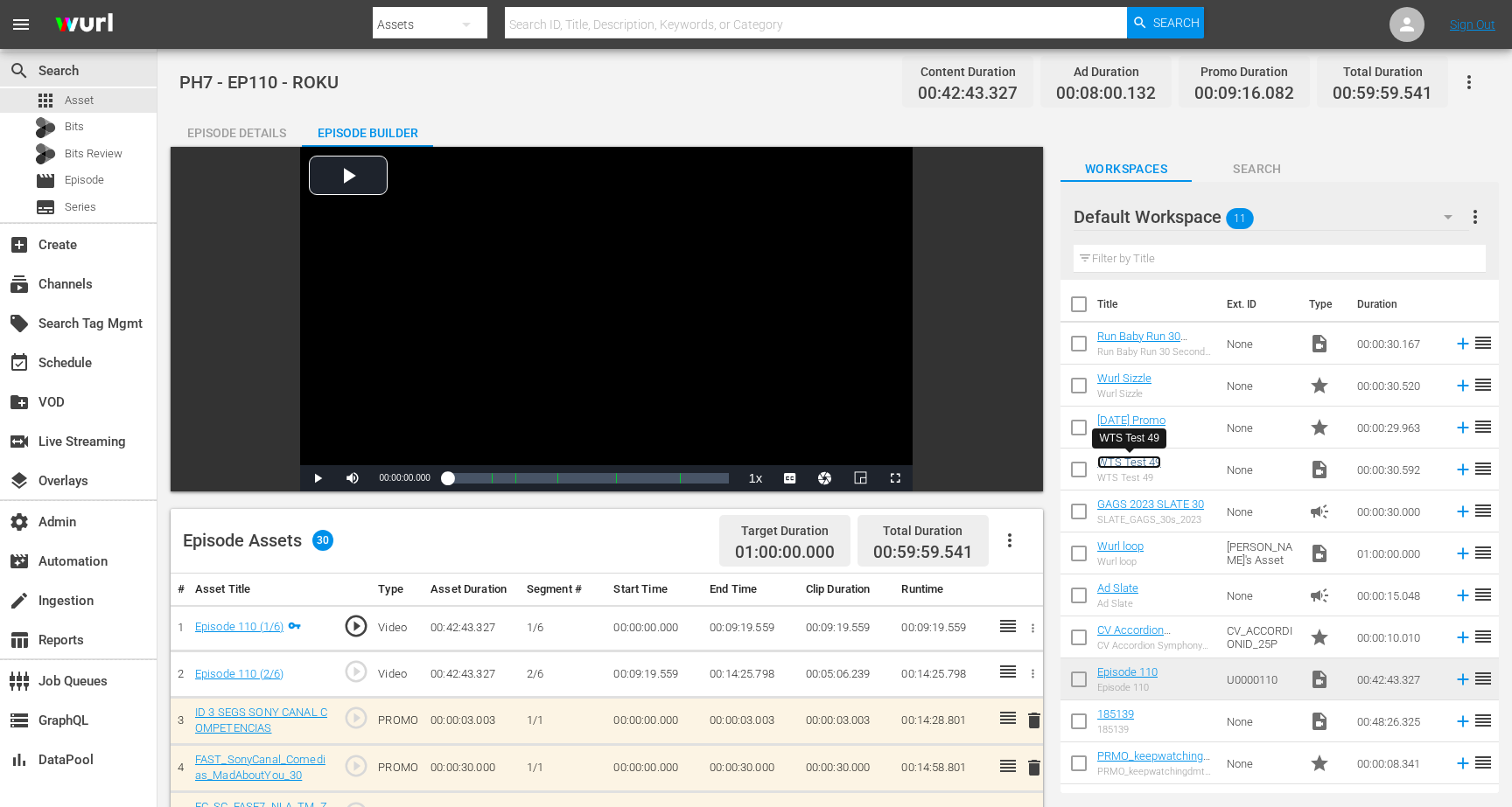
click at [1143, 460] on link "WTS Test 49" at bounding box center [1129, 462] width 64 height 13
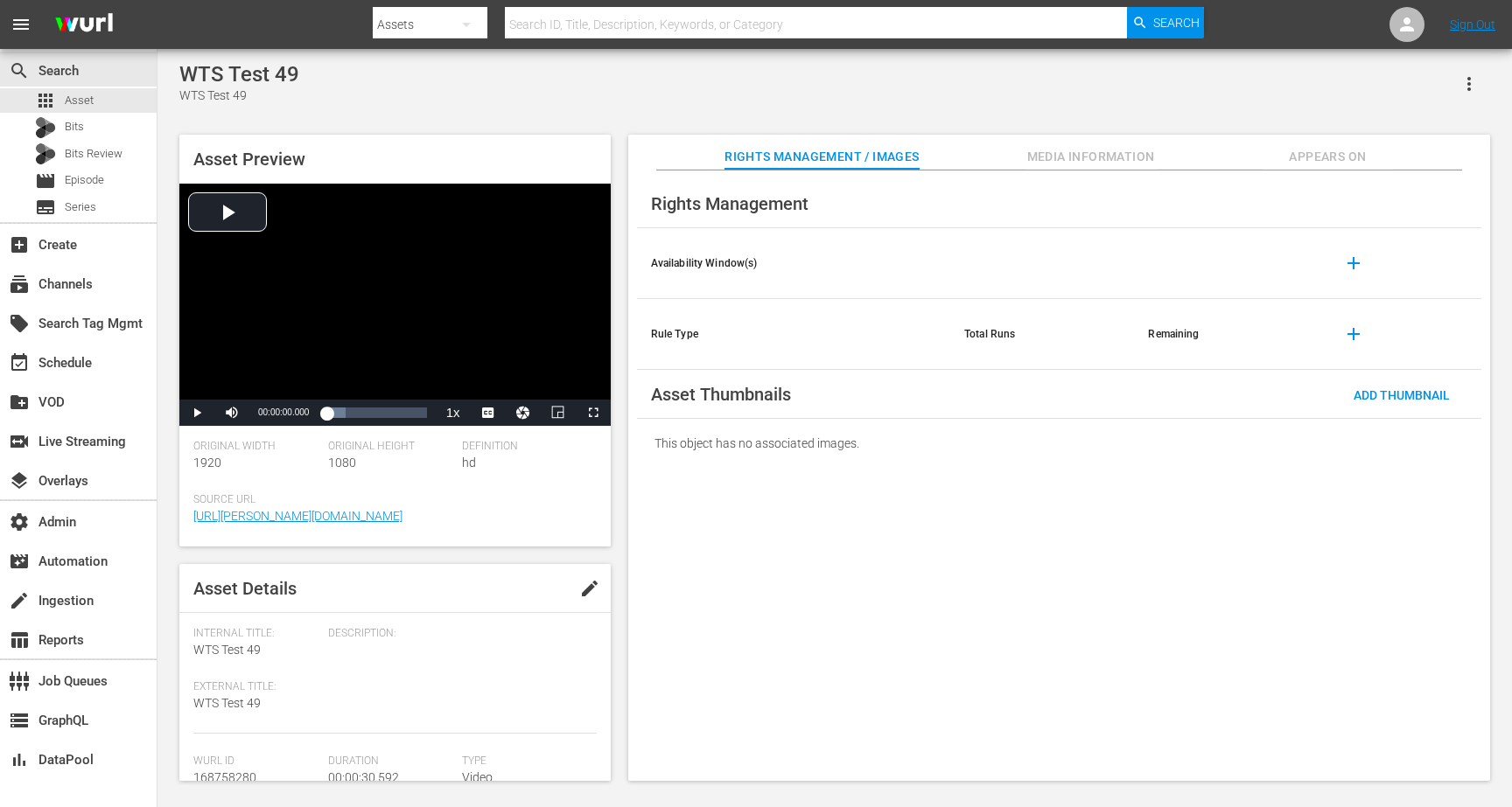
click at [1313, 166] on span "Appears On" at bounding box center [1327, 156] width 131 height 22
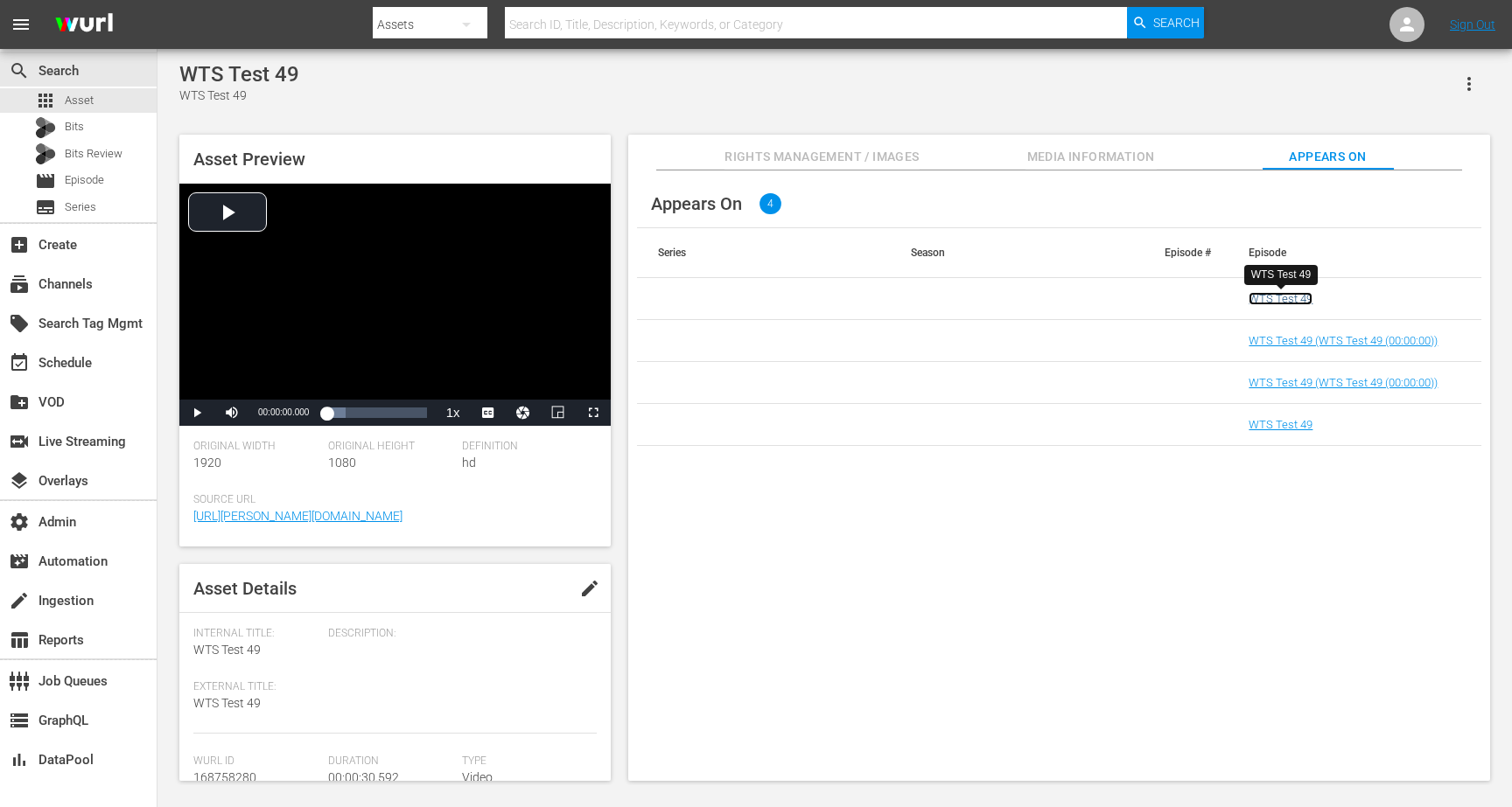
click at [1299, 296] on link "WTS Test 49" at bounding box center [1280, 299] width 64 height 13
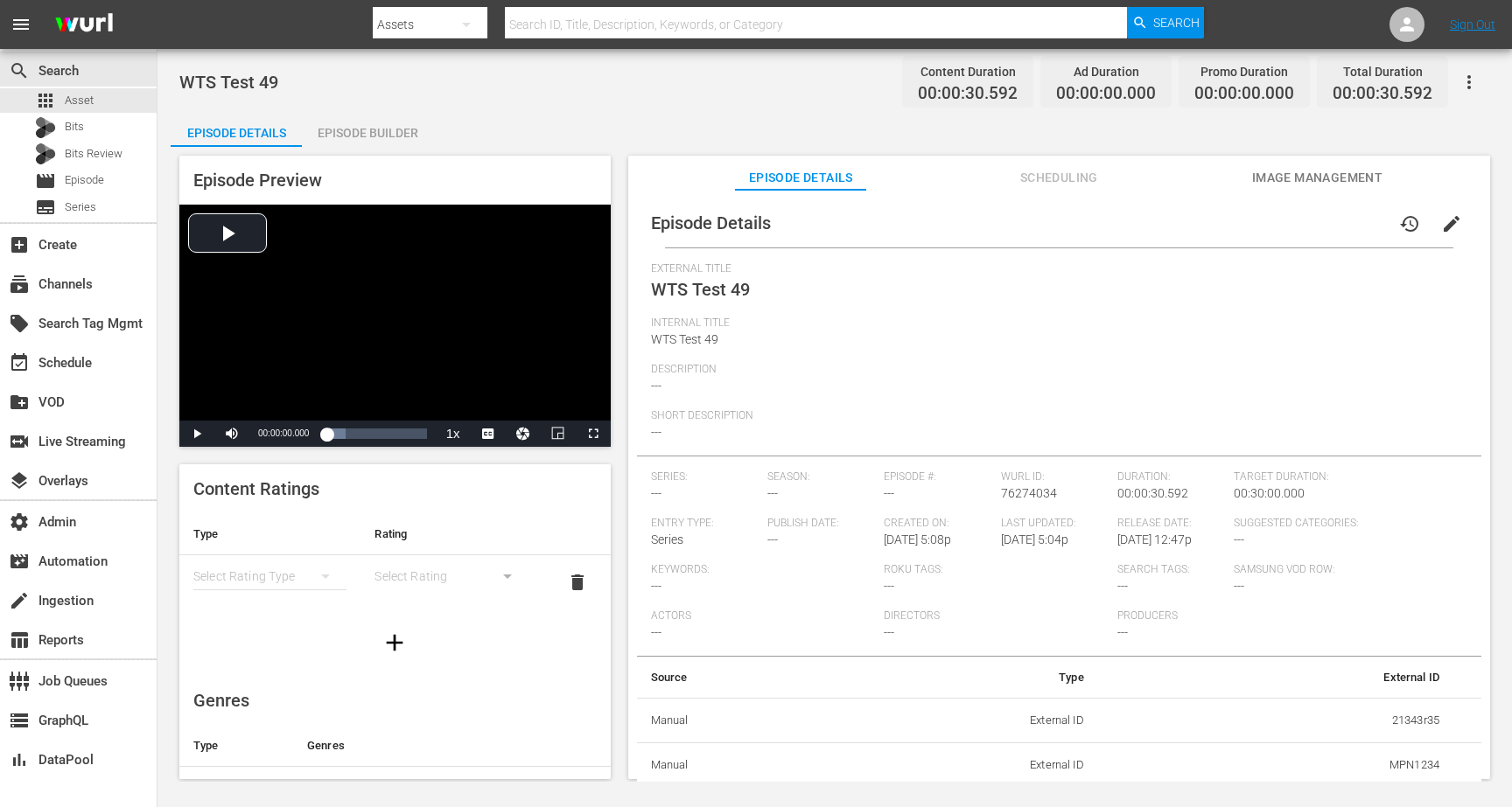
click at [381, 128] on div "Episode Builder" at bounding box center [367, 133] width 131 height 42
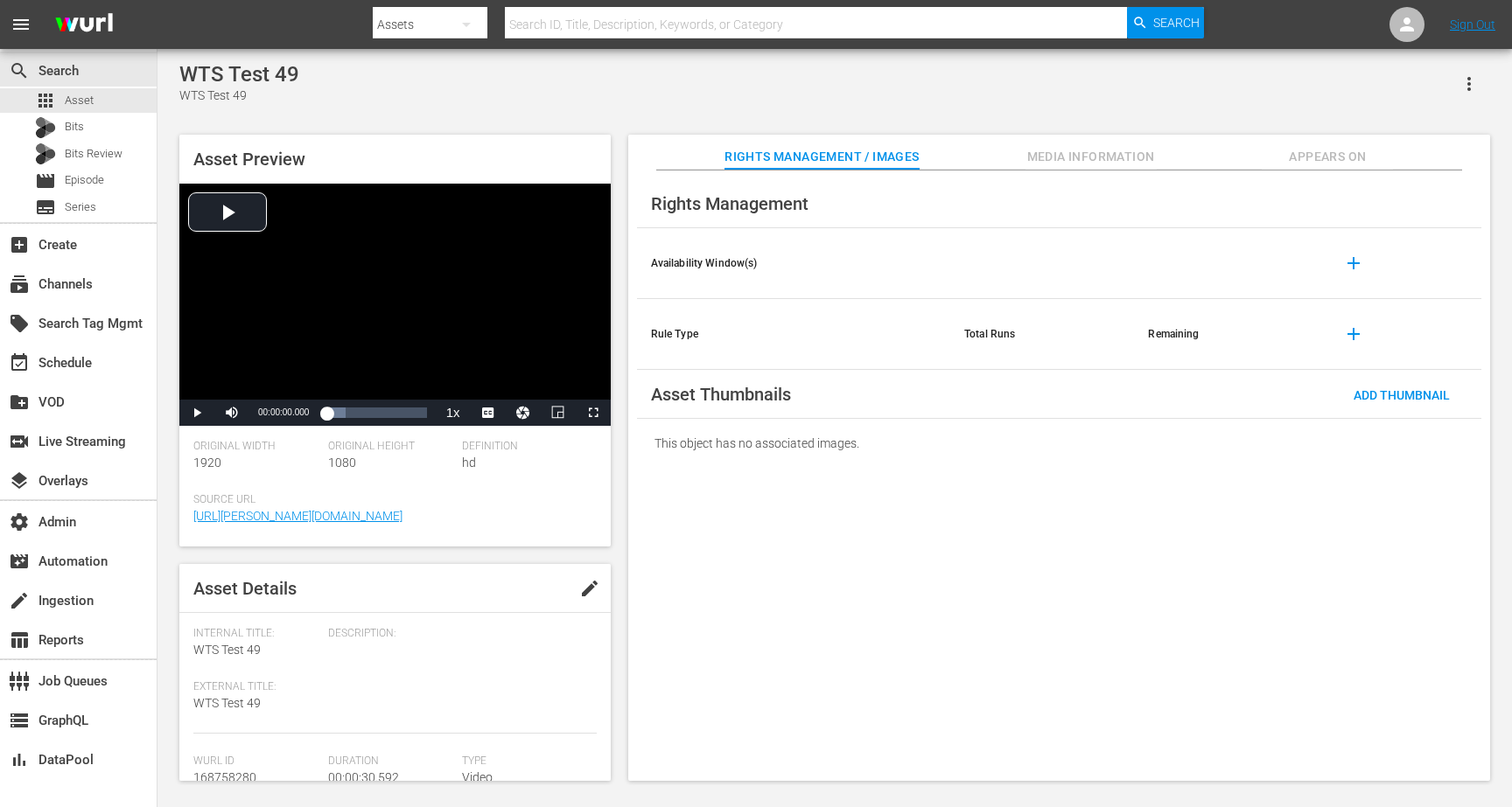
click at [1341, 162] on span "Appears On" at bounding box center [1327, 156] width 131 height 22
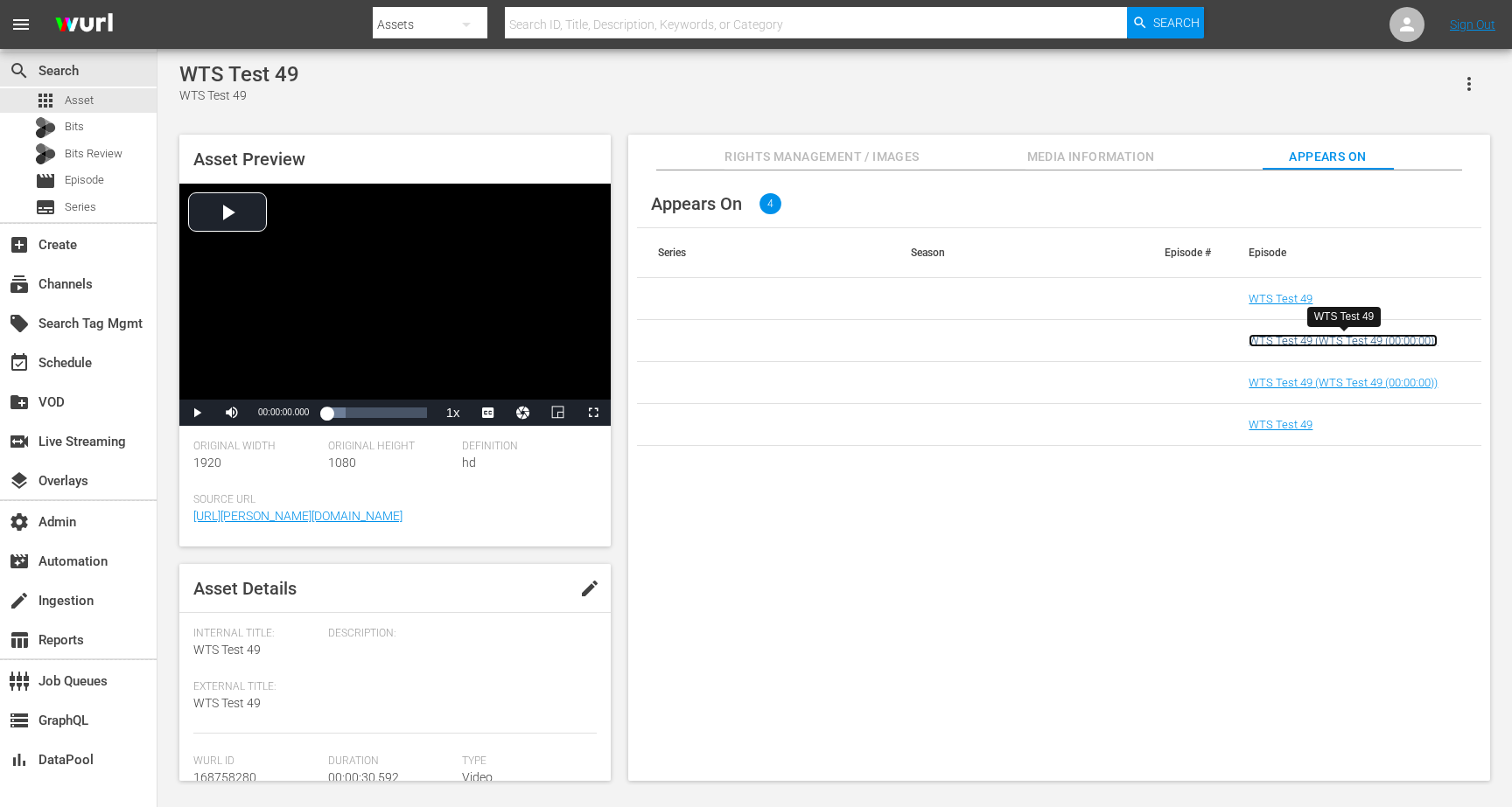
click at [1303, 342] on link "WTS Test 49 (WTS Test 49 (00:00:00))" at bounding box center [1342, 340] width 189 height 13
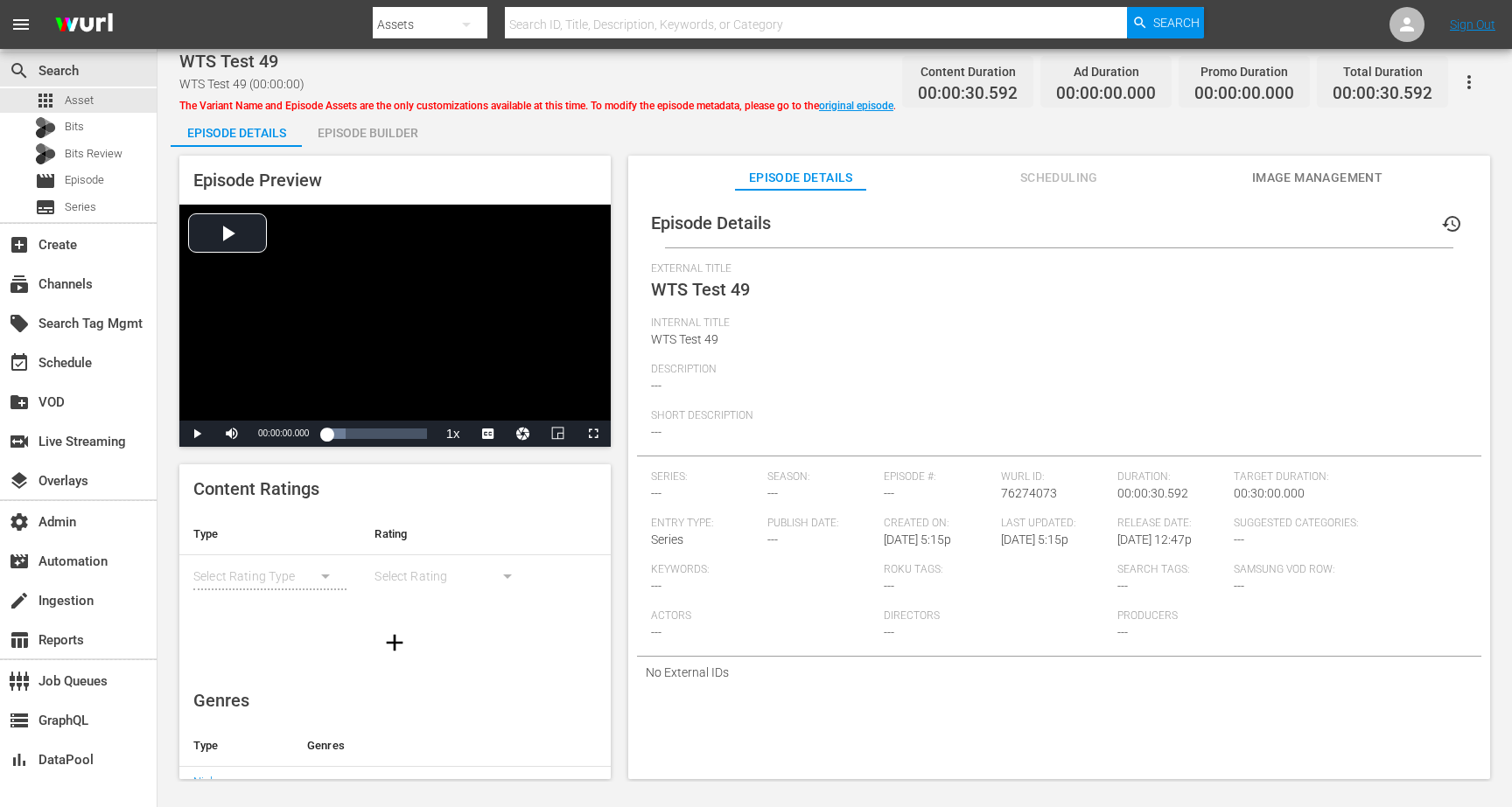
click at [391, 139] on div "Episode Builder" at bounding box center [367, 133] width 131 height 42
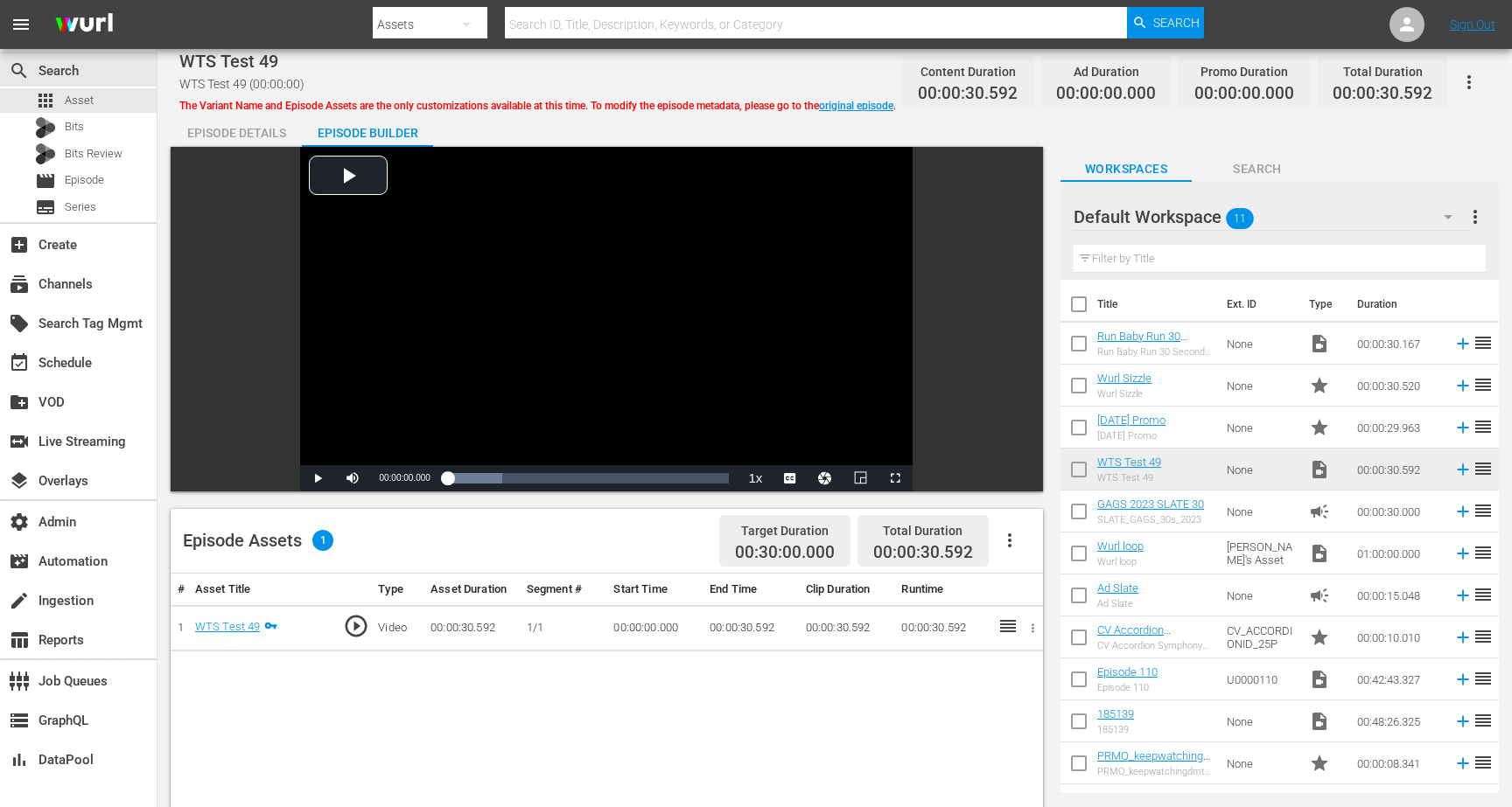
click at [237, 133] on div "Episode Details" at bounding box center [235, 133] width 131 height 42
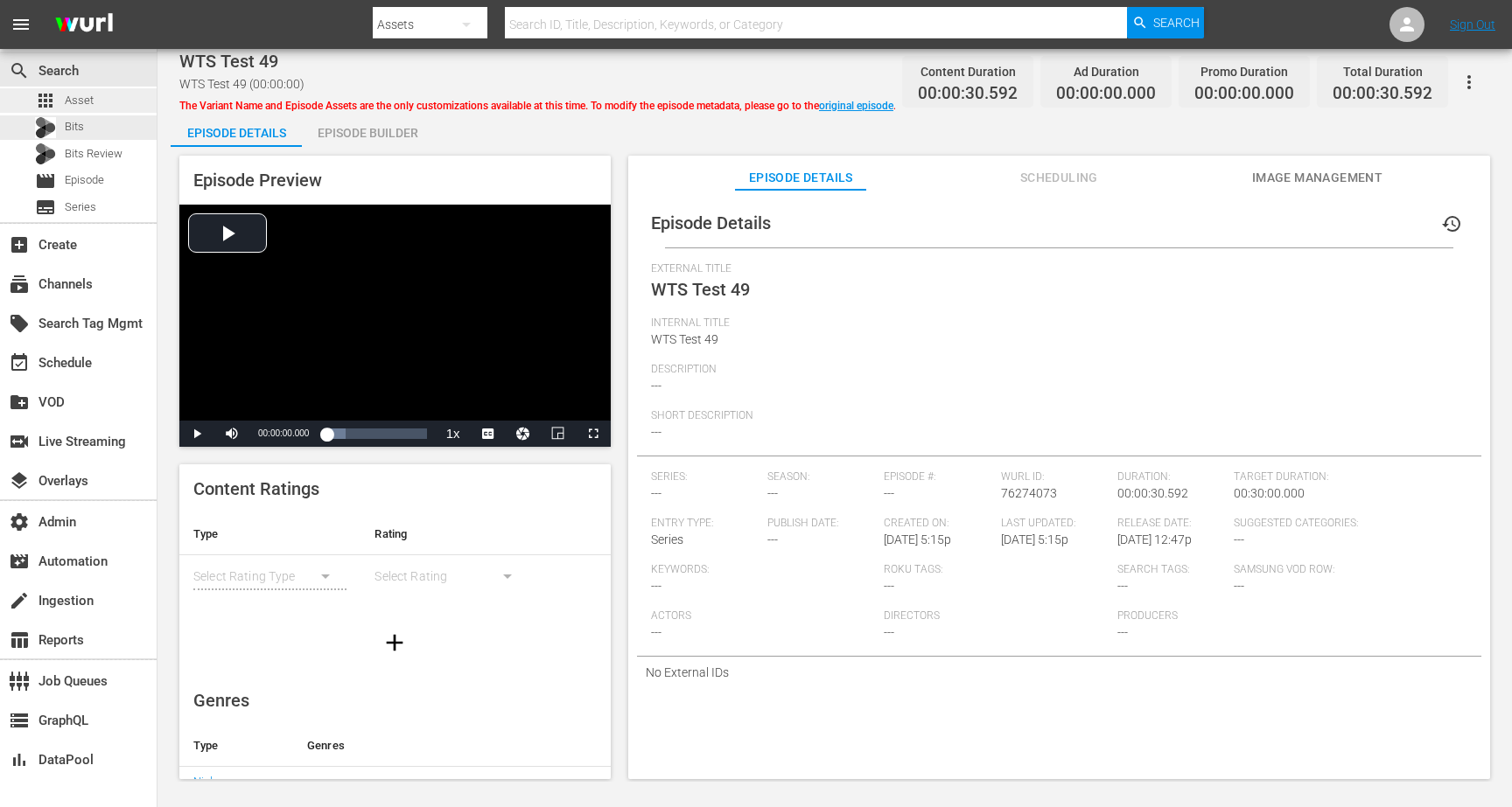
click at [124, 110] on div "apps Asset" at bounding box center [78, 101] width 156 height 25
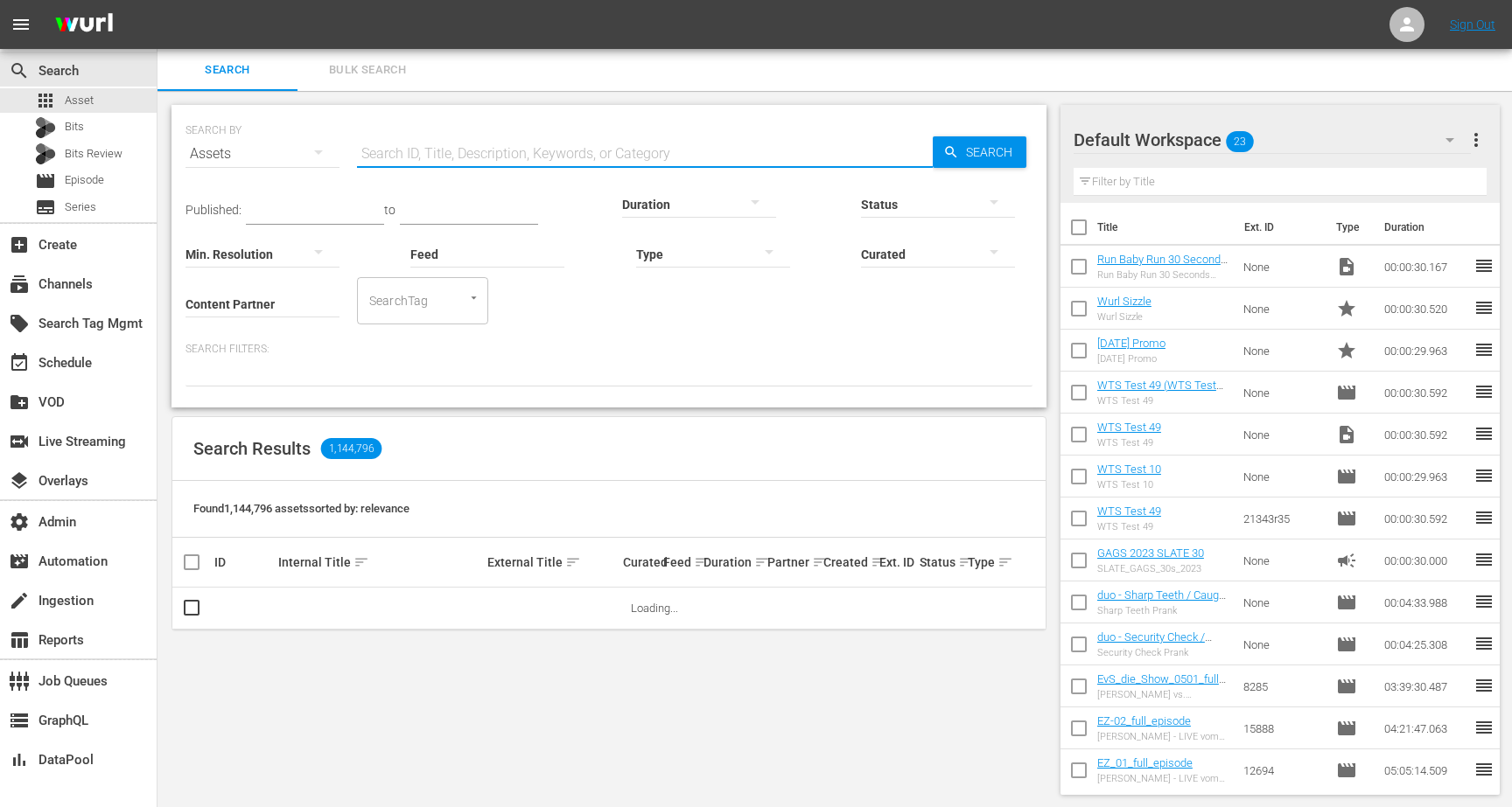
click at [450, 157] on input "text" at bounding box center [644, 154] width 575 height 42
click at [269, 305] on input "Content Partner" at bounding box center [262, 306] width 154 height 63
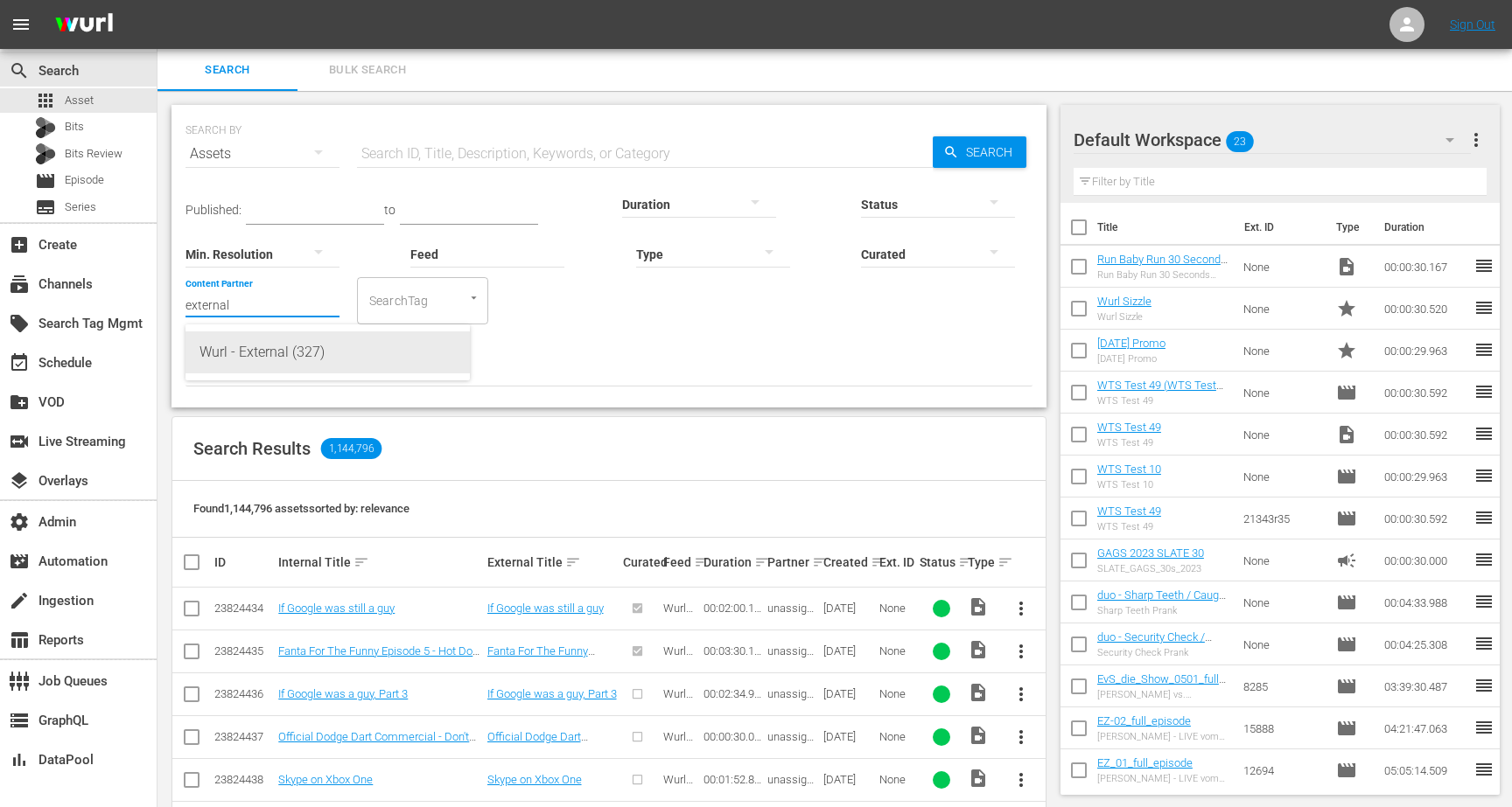
click at [276, 347] on div "Wurl - External (327)" at bounding box center [328, 352] width 257 height 42
type input "Wurl - External (327)"
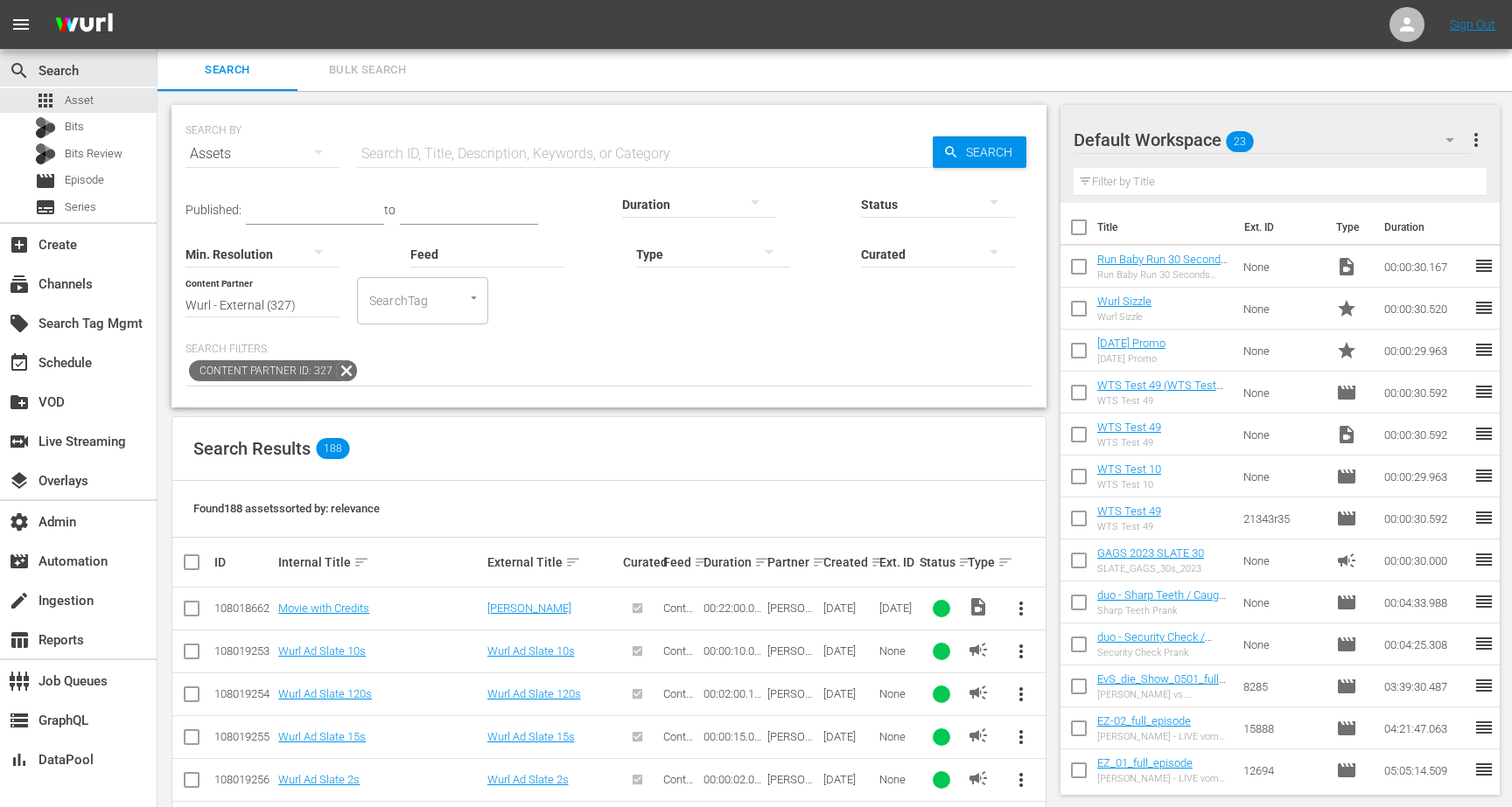
scroll to position [29, 0]
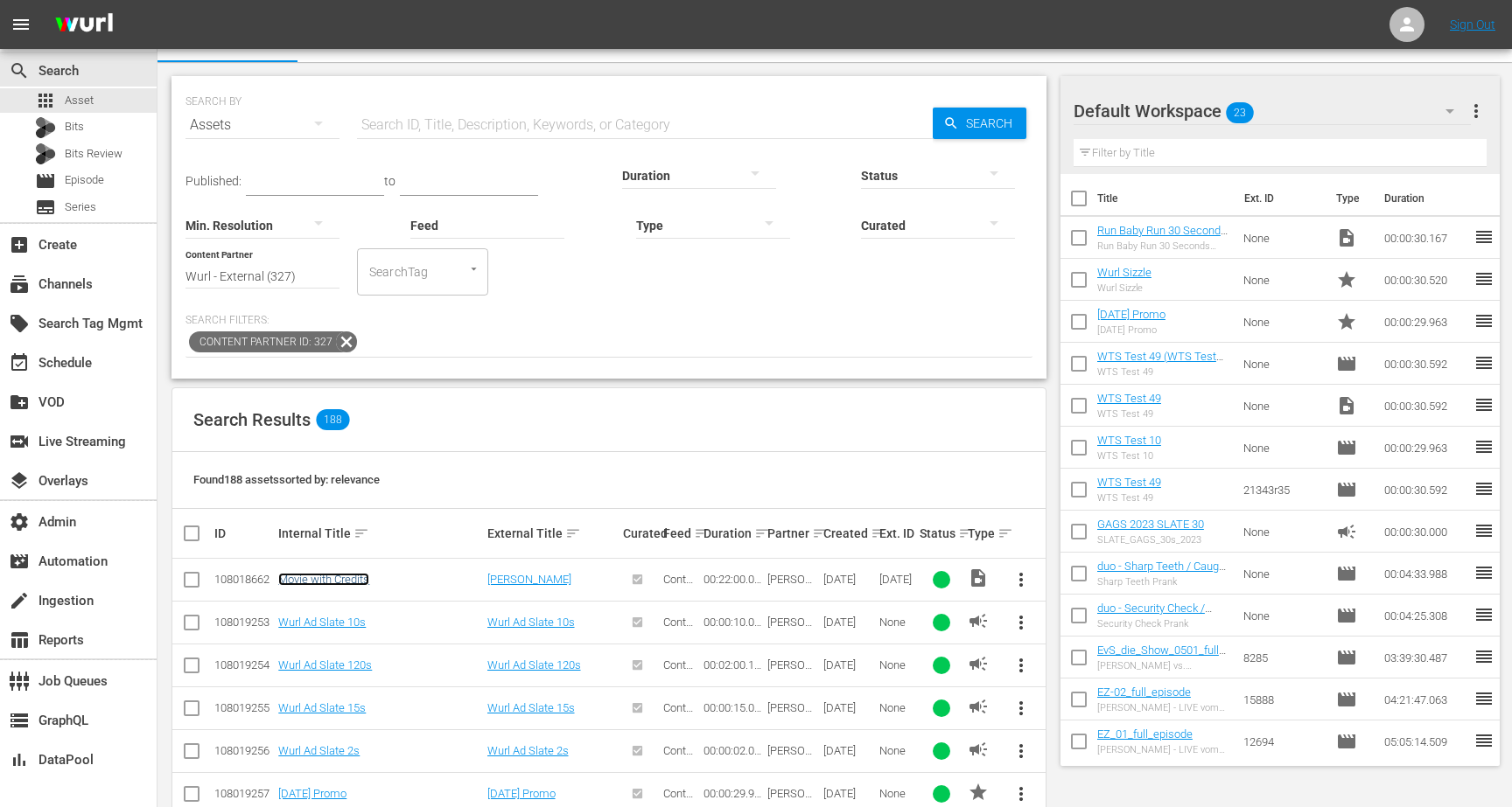
click at [354, 584] on link "Movie with Credits" at bounding box center [324, 579] width 91 height 13
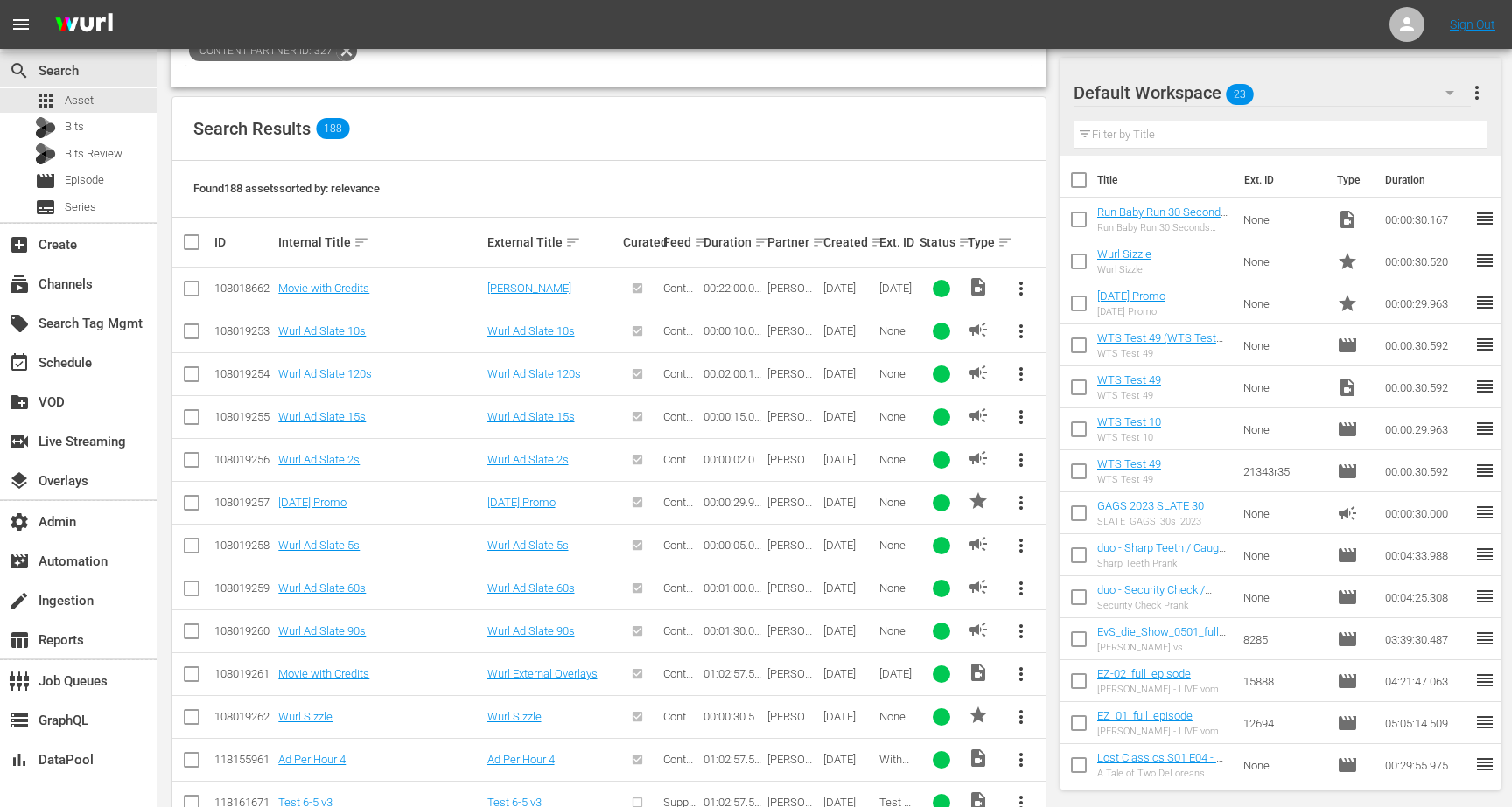
scroll to position [328, 0]
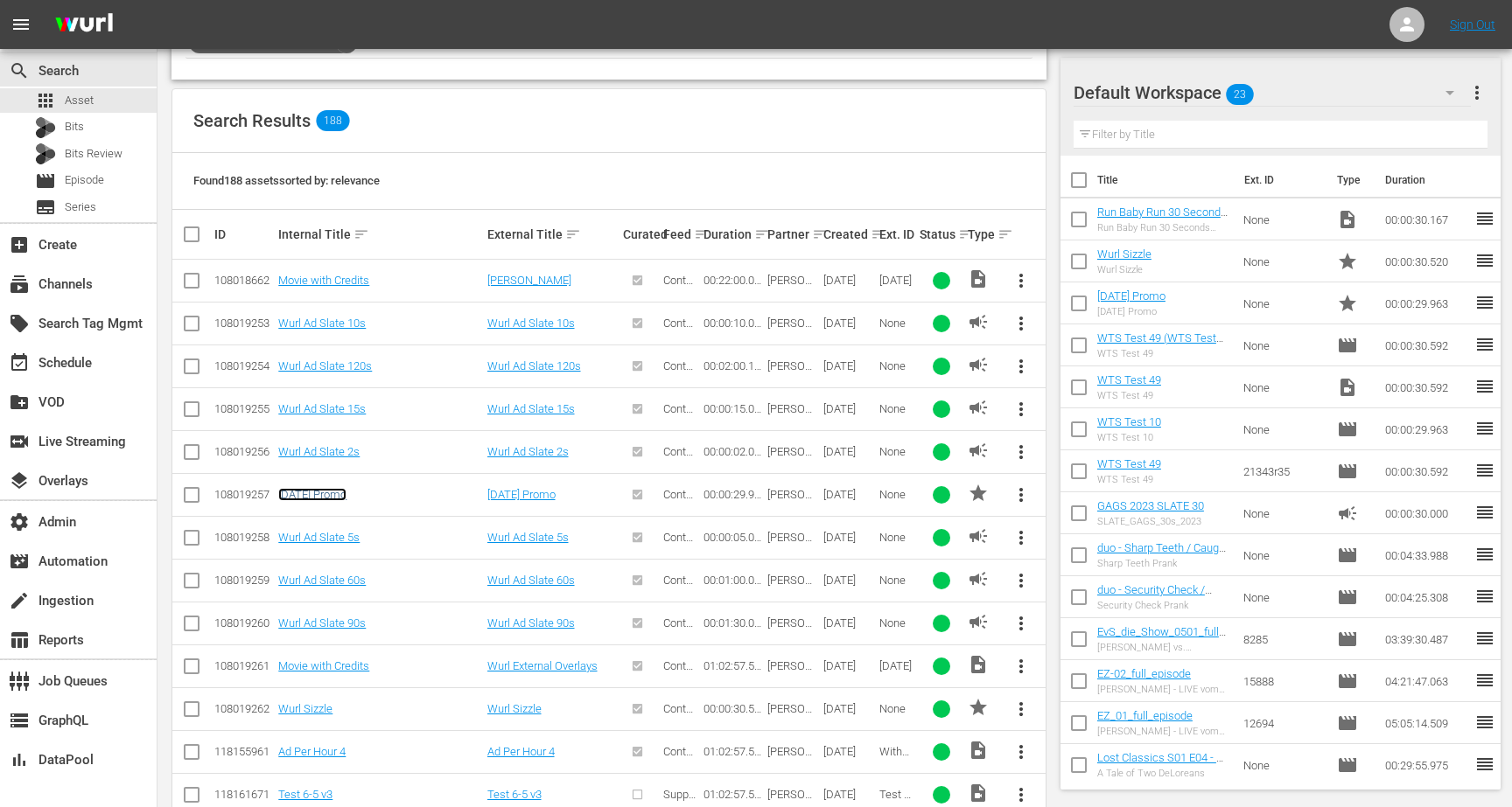
click at [346, 494] on link "[DATE] Promo" at bounding box center [313, 494] width 69 height 13
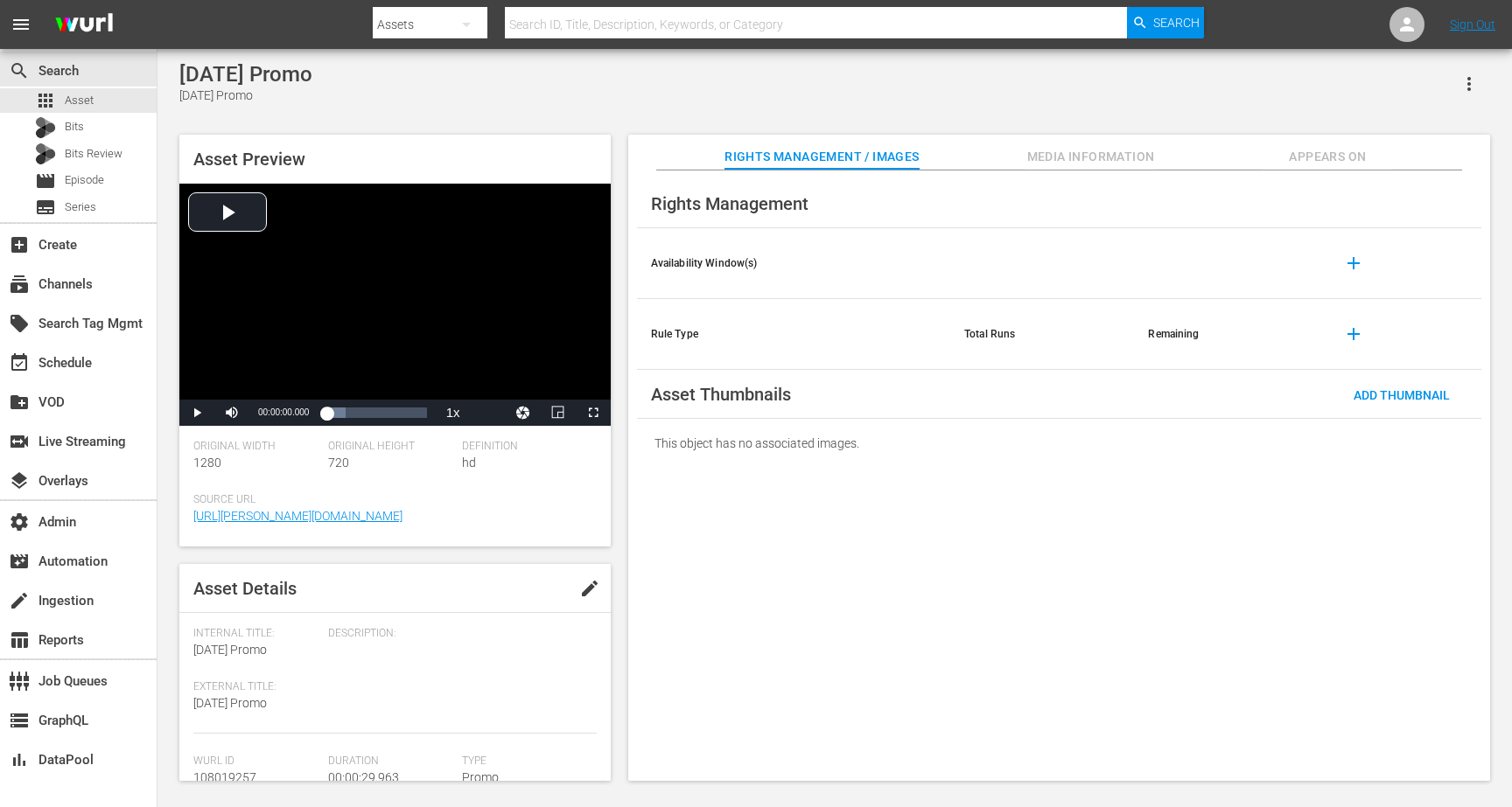
click at [1367, 154] on span "Appears On" at bounding box center [1327, 156] width 131 height 22
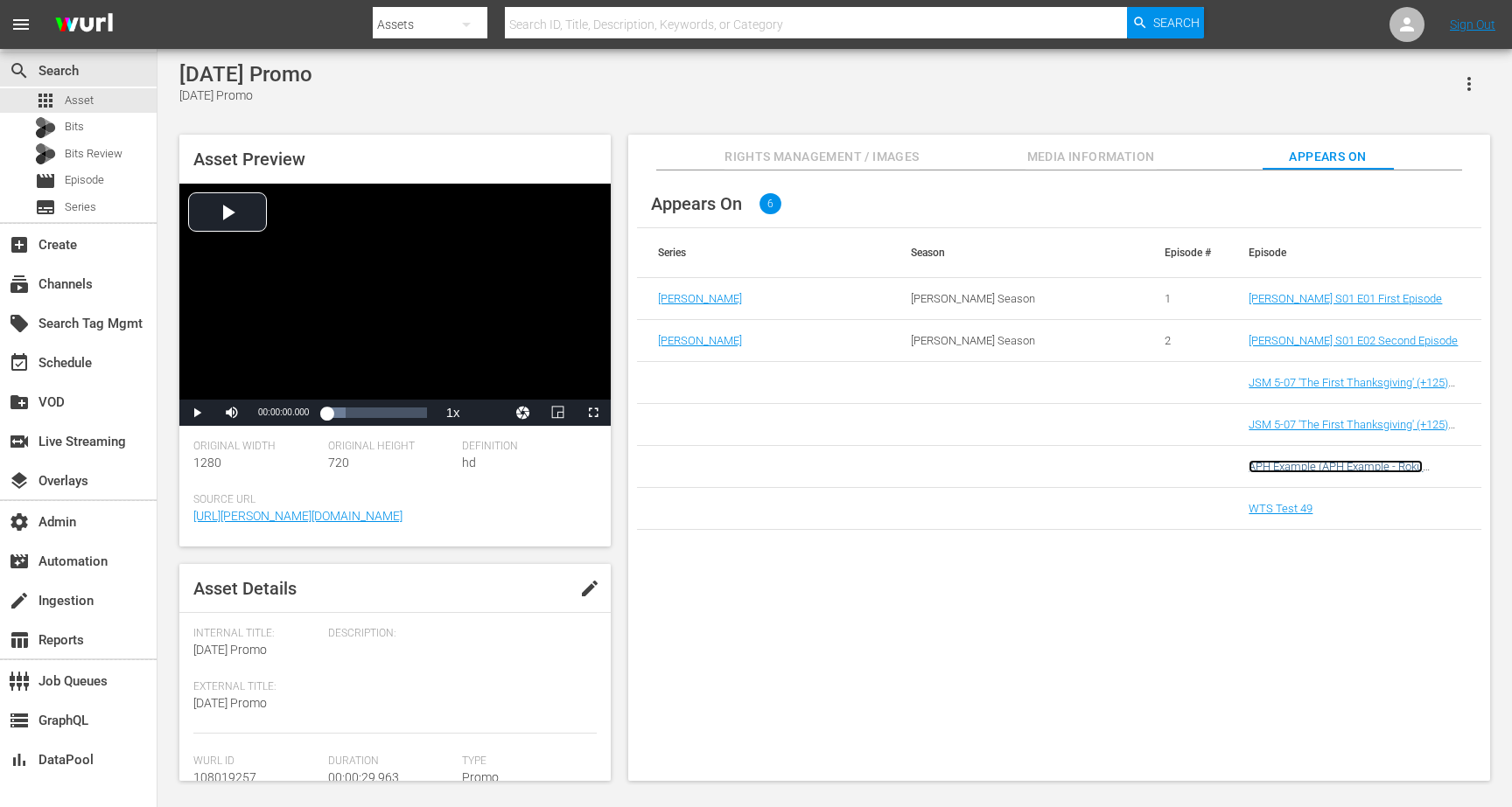
click at [1279, 463] on link "APH Example (APH Example - Roku (VARIANT))" at bounding box center [1335, 473] width 174 height 26
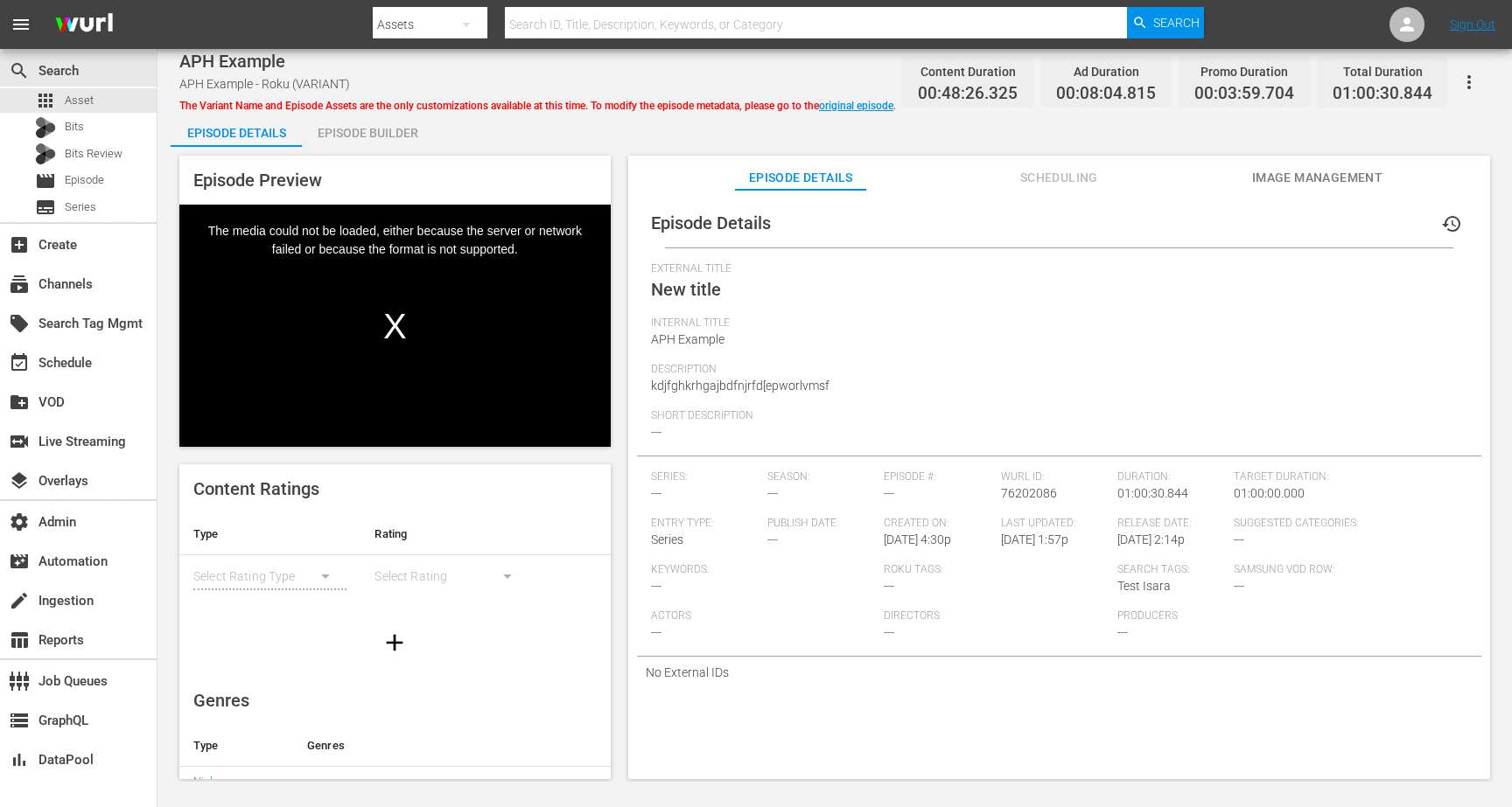
click at [396, 133] on div "Episode Builder" at bounding box center [367, 133] width 131 height 42
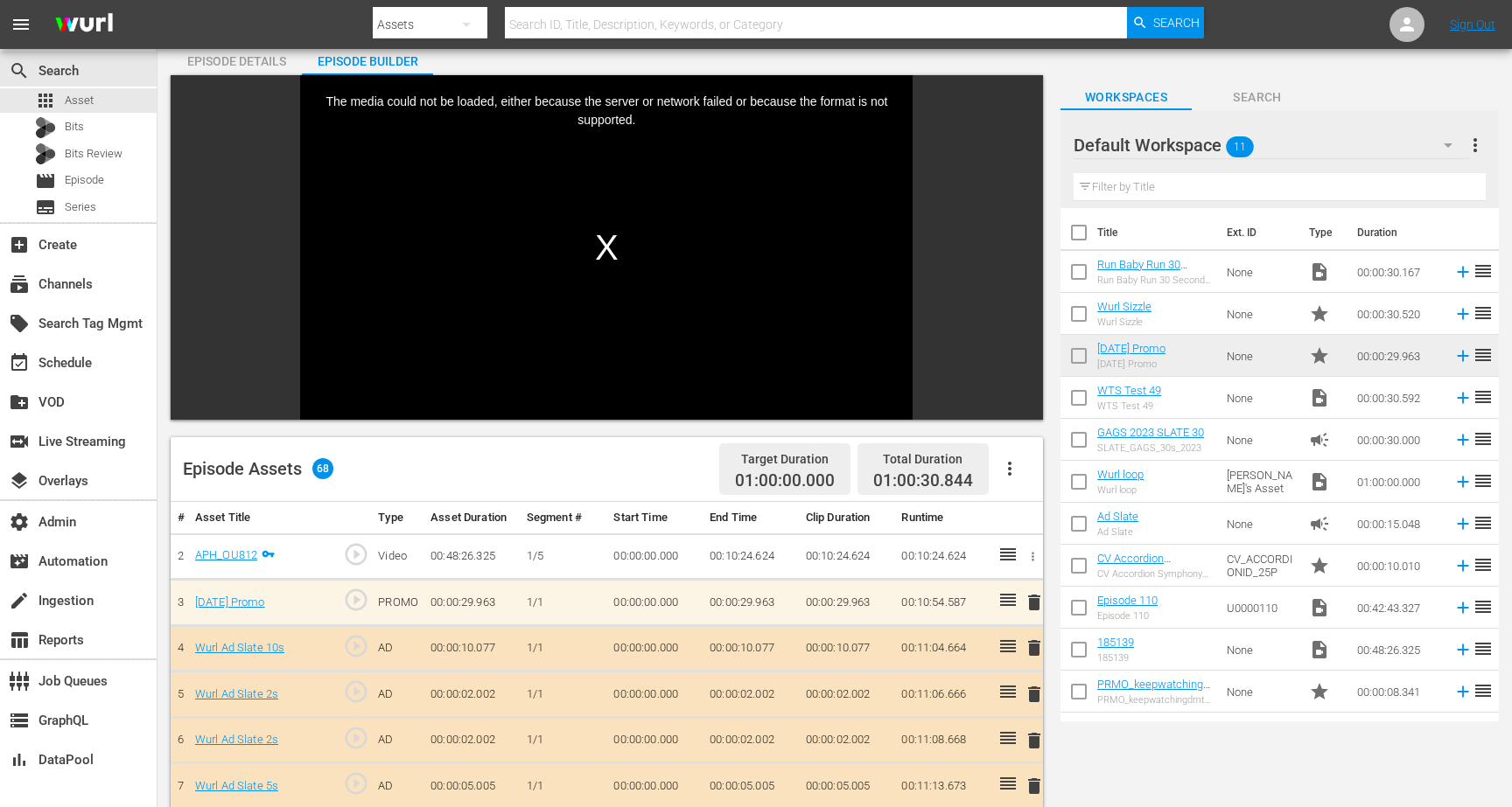
scroll to position [42, 0]
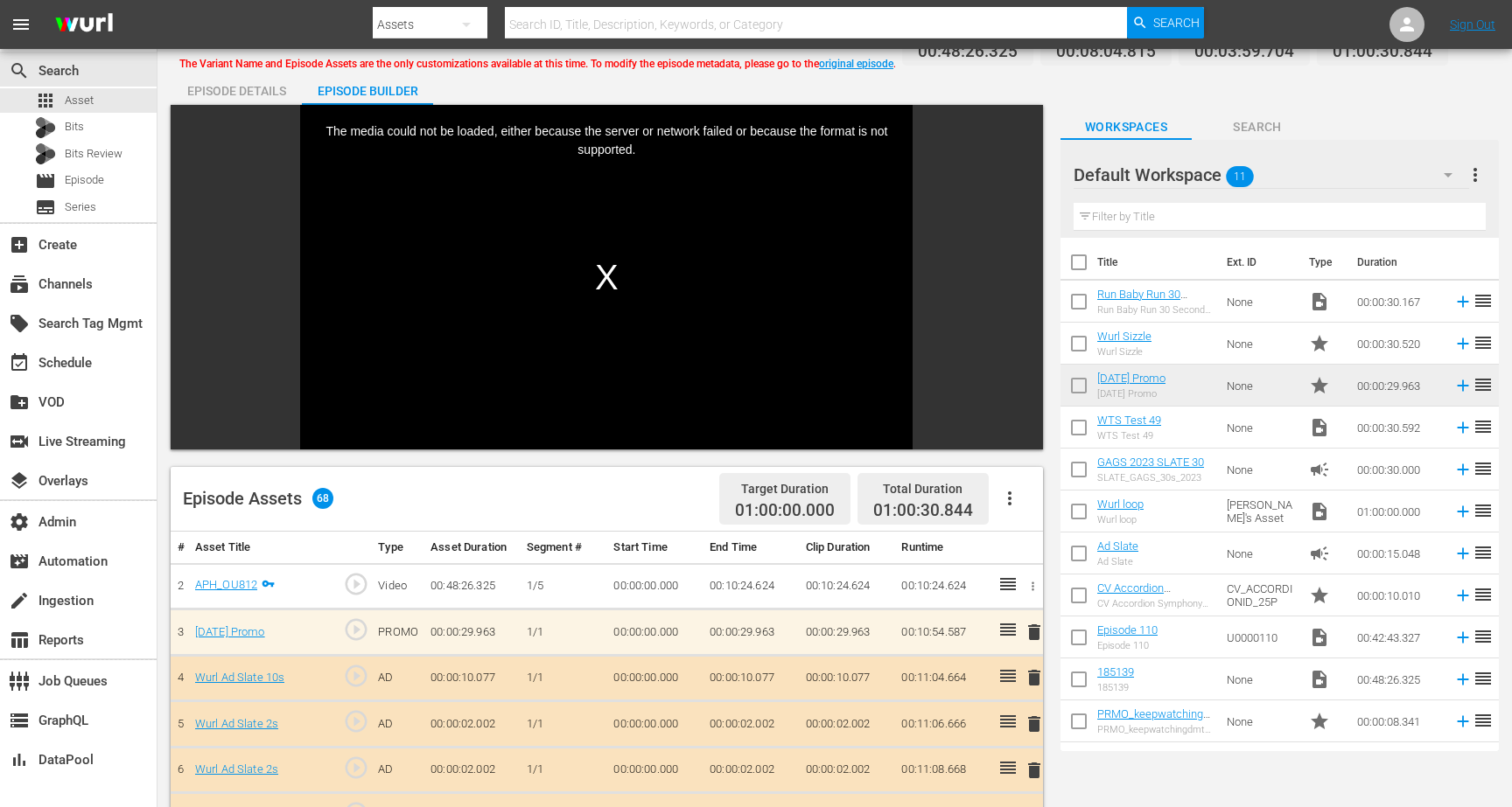
click at [1016, 508] on icon "button" at bounding box center [1009, 499] width 21 height 21
click at [1016, 508] on div "Edit Cue Points" at bounding box center [1061, 506] width 119 height 42
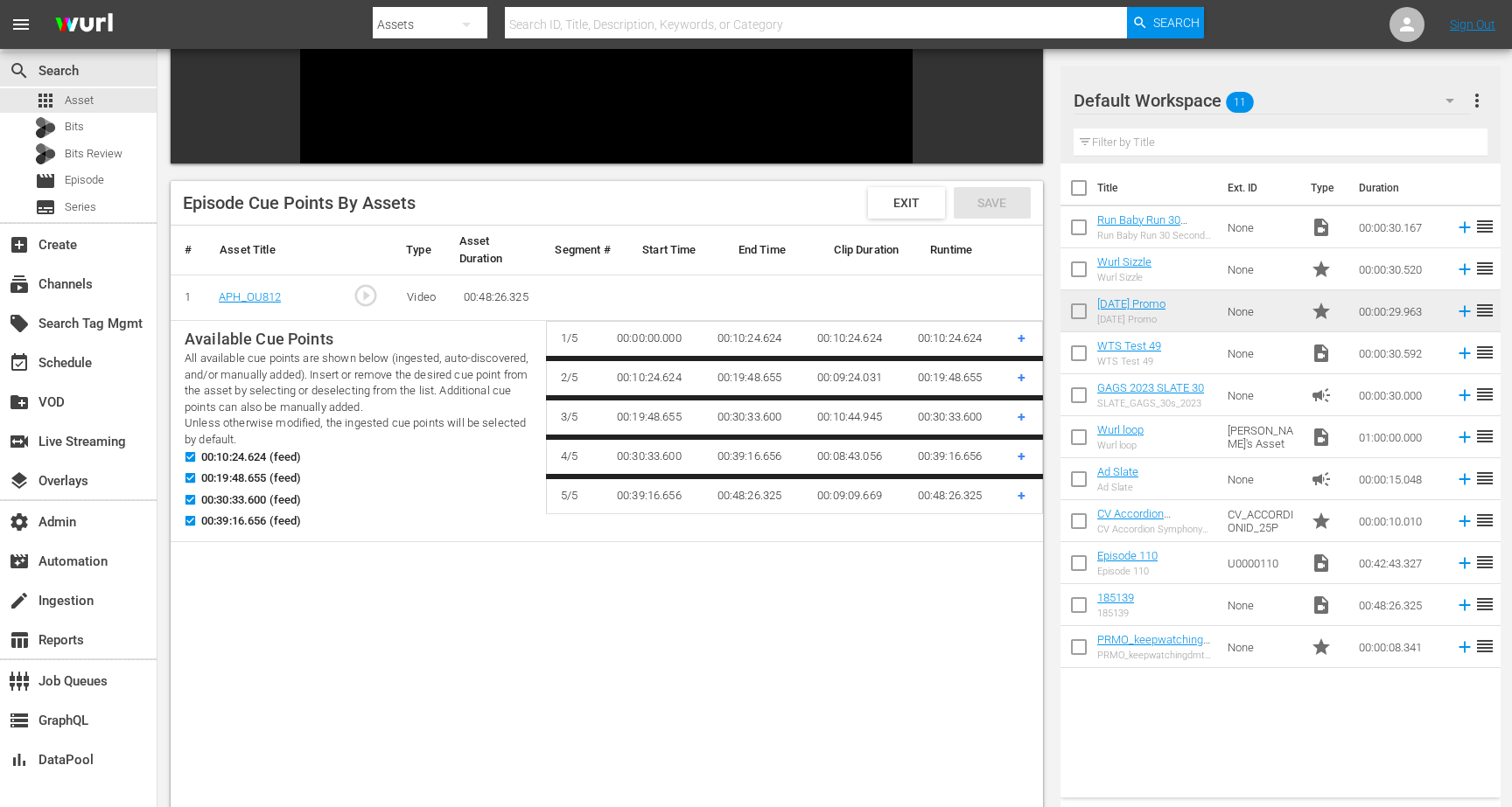
scroll to position [335, 0]
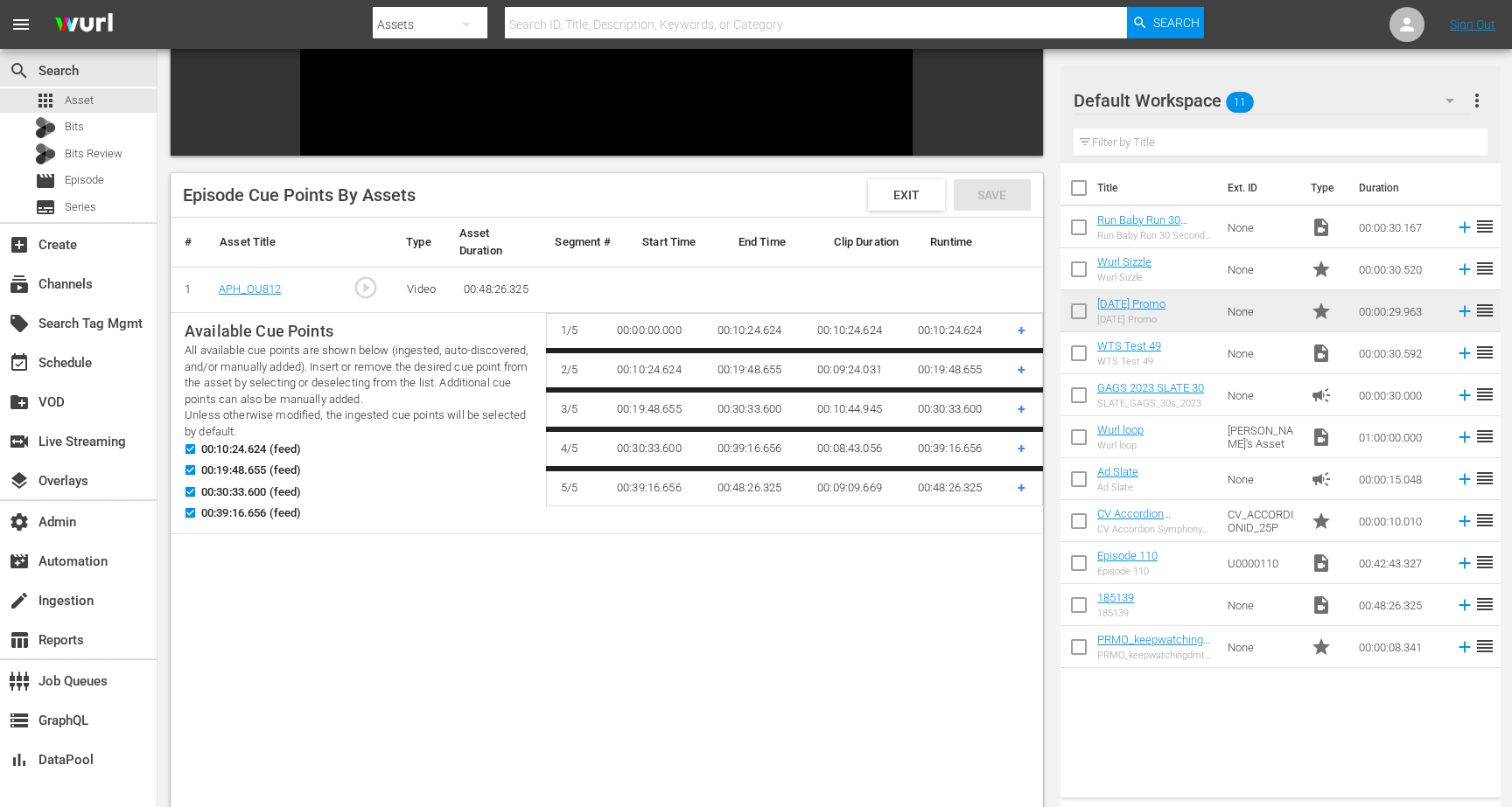
click at [642, 335] on td "00:00:00.000" at bounding box center [653, 333] width 101 height 37
click at [669, 333] on td "00:00:00.000" at bounding box center [653, 333] width 101 height 37
click at [660, 361] on td "00:10:24.624" at bounding box center [653, 370] width 101 height 40
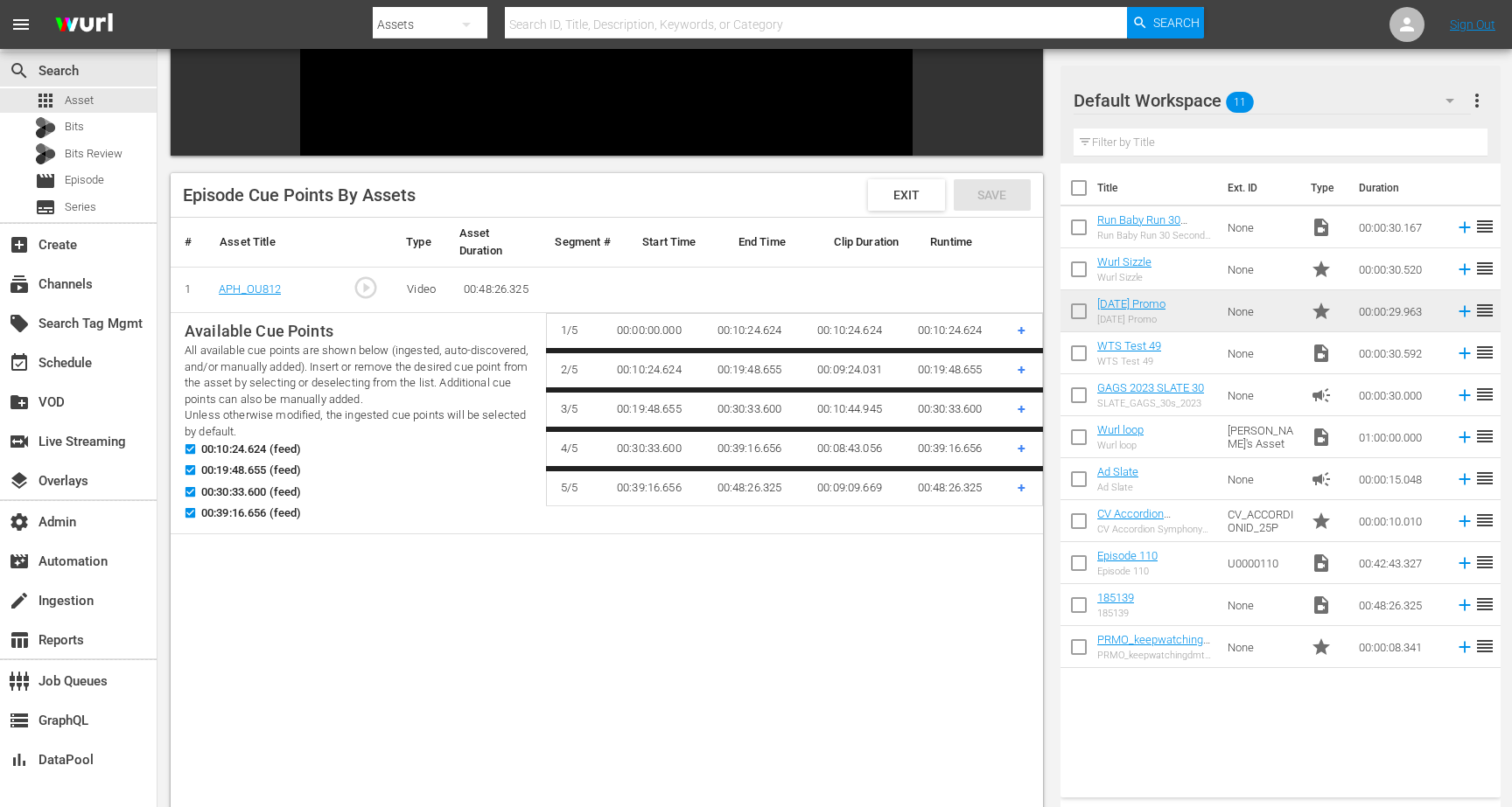
click at [656, 363] on td "00:10:24.624" at bounding box center [653, 370] width 101 height 40
click at [658, 363] on td "00:10:24.624" at bounding box center [653, 370] width 101 height 40
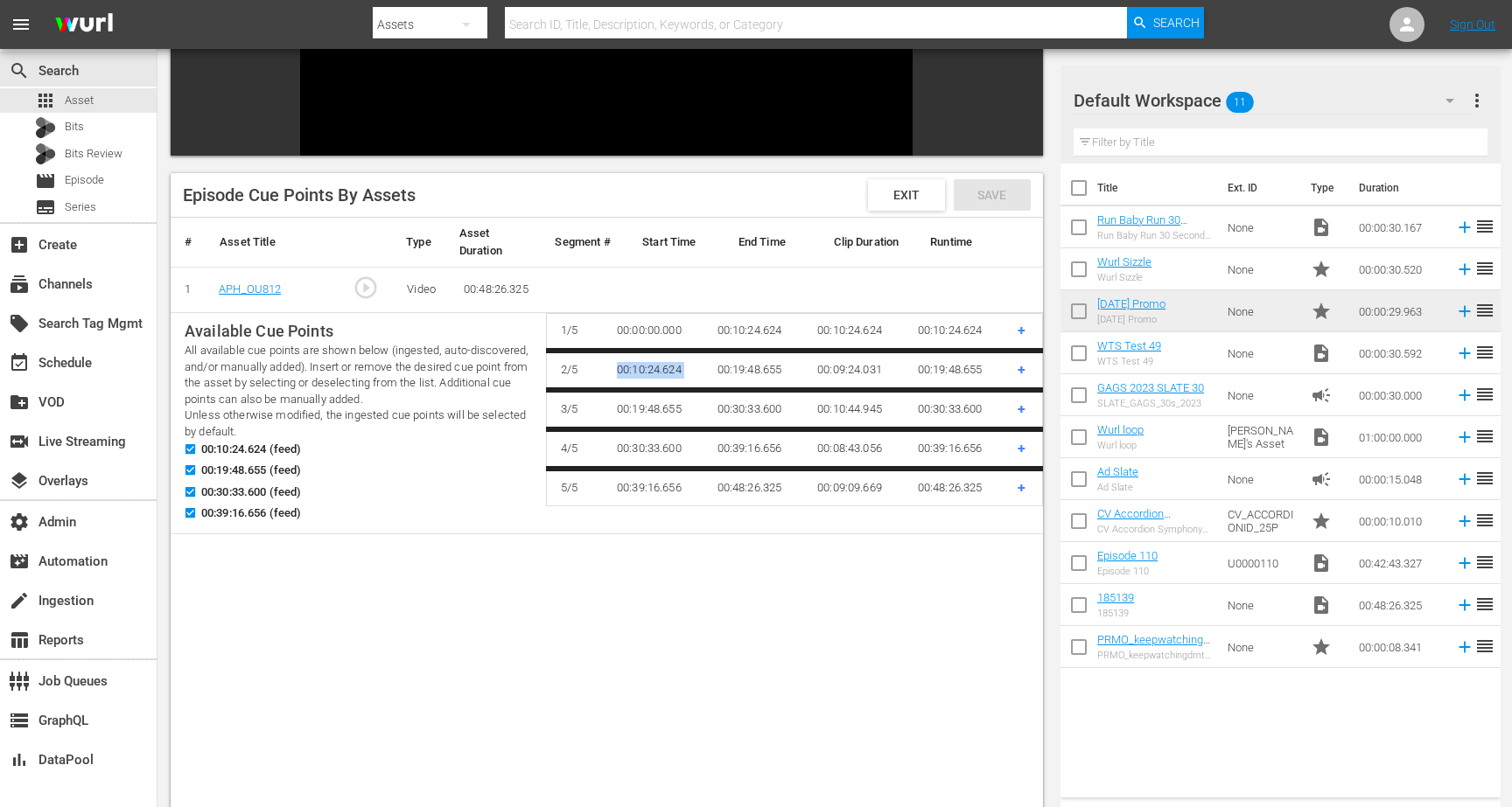
click at [658, 363] on td "00:10:24.624" at bounding box center [653, 370] width 101 height 40
click at [1024, 369] on span "+" at bounding box center [1021, 369] width 8 height 17
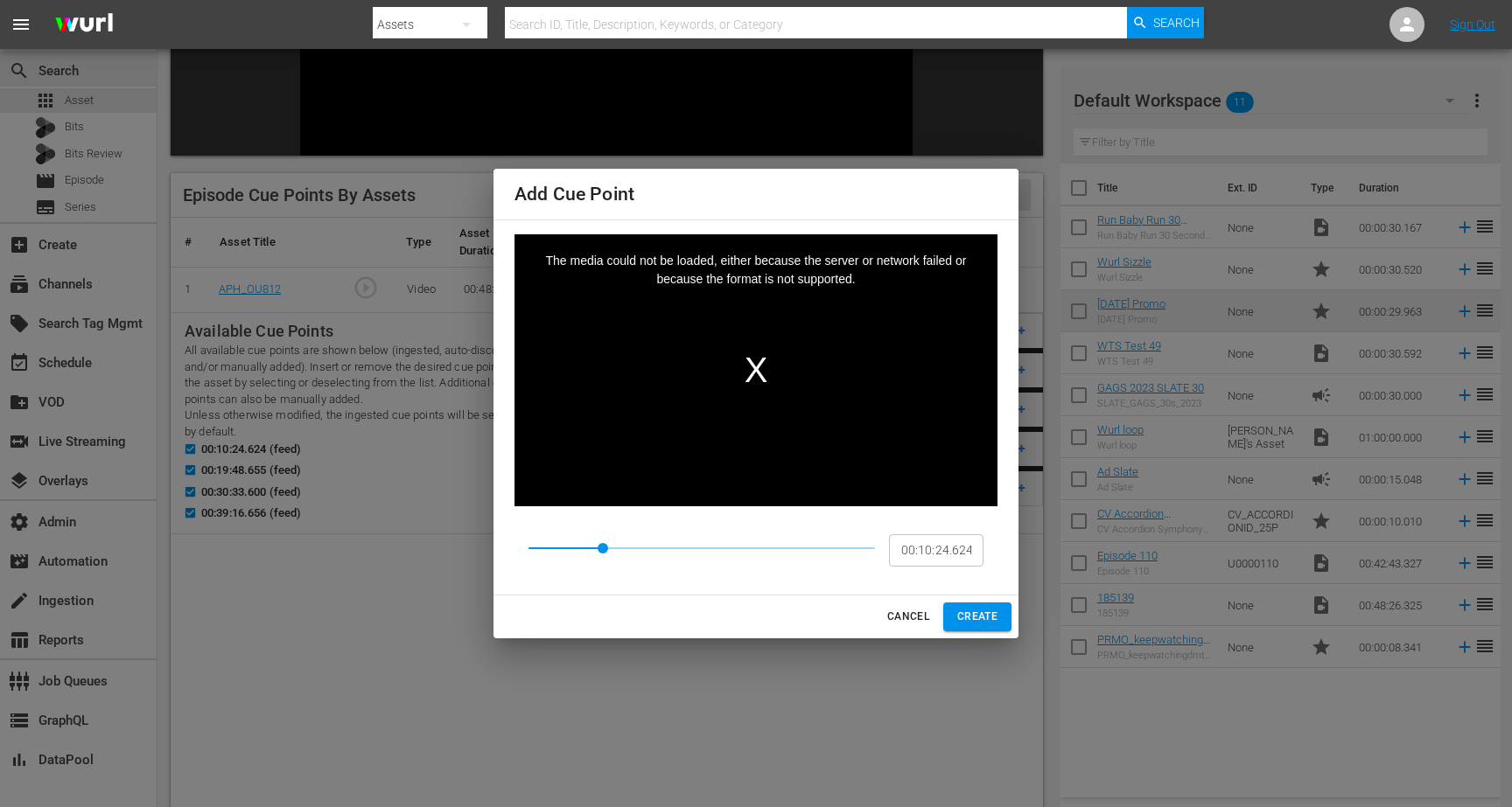
click at [909, 617] on span "CANCEL" at bounding box center [908, 616] width 42 height 18
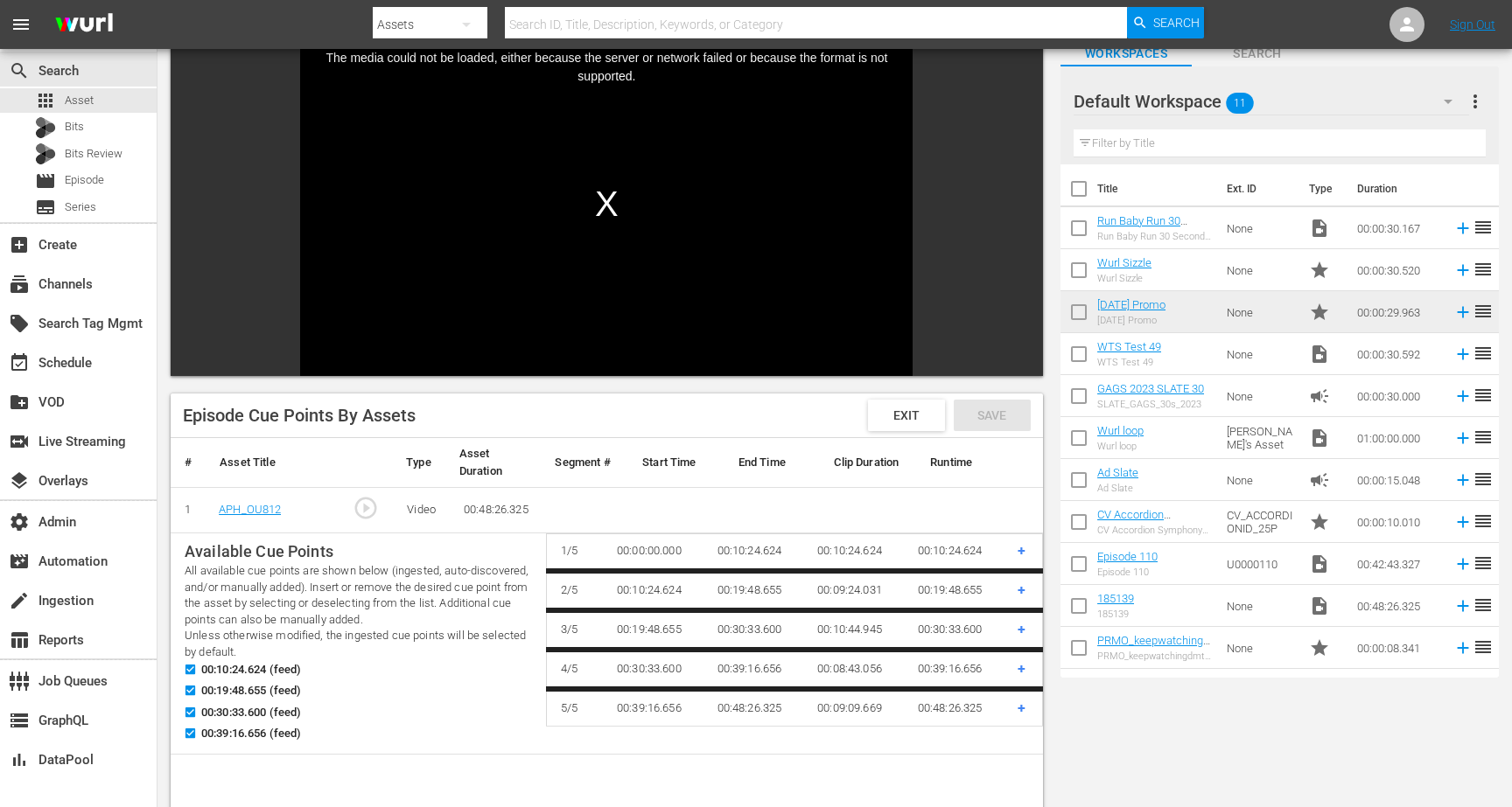
scroll to position [141, 0]
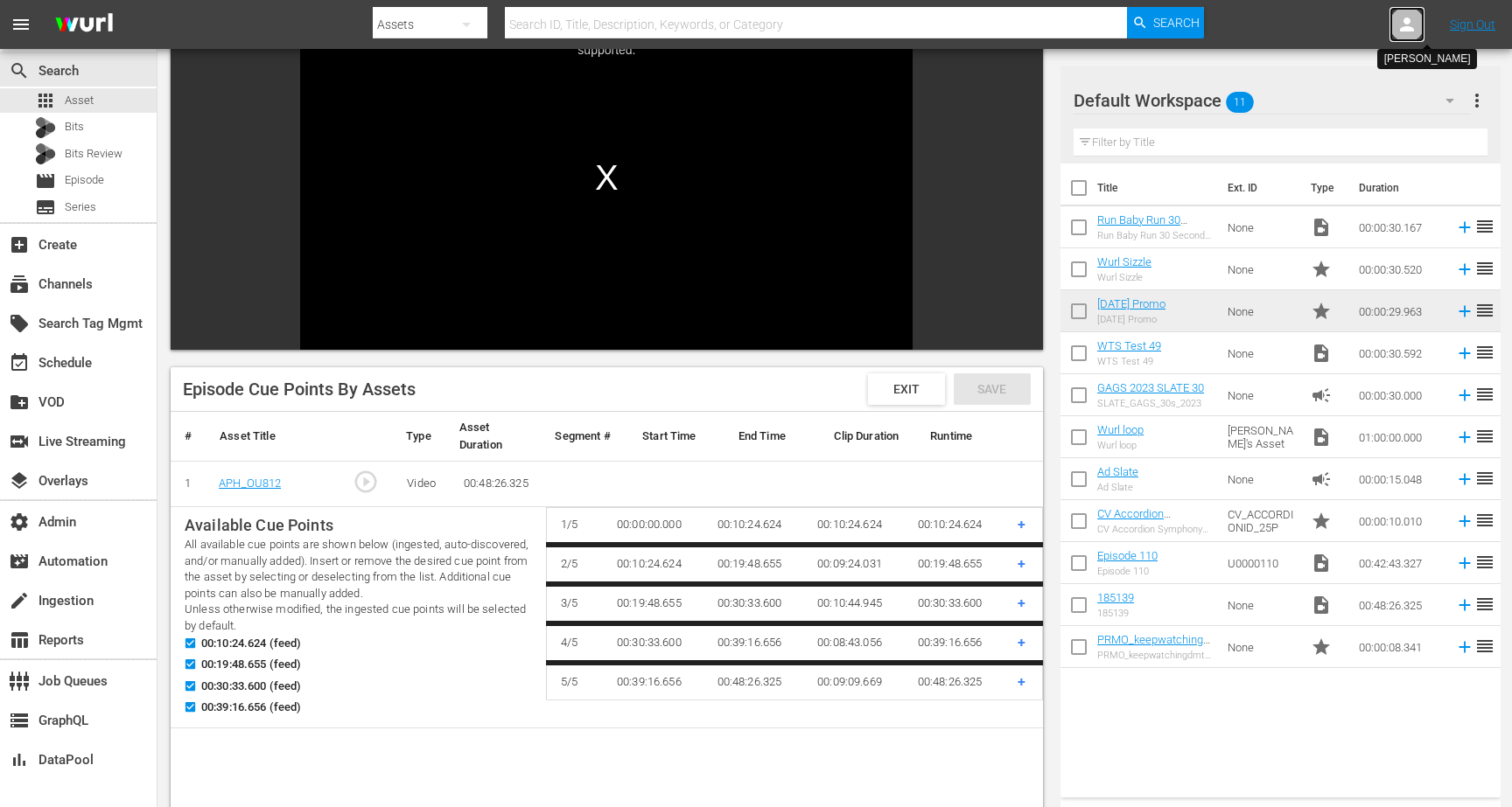
click at [1411, 28] on icon at bounding box center [1407, 25] width 14 height 14
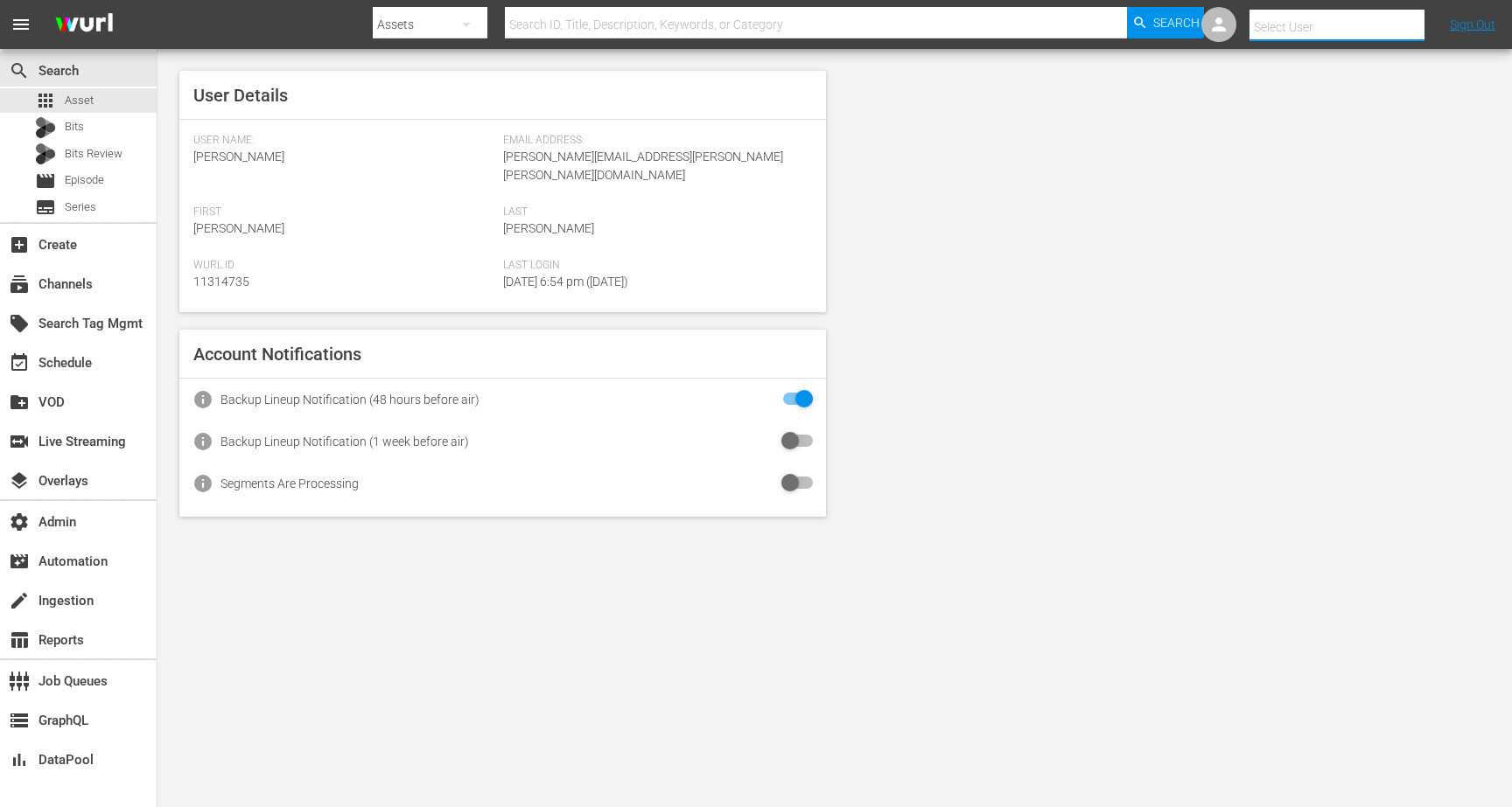
click at [1390, 28] on input "text" at bounding box center [1361, 27] width 224 height 42
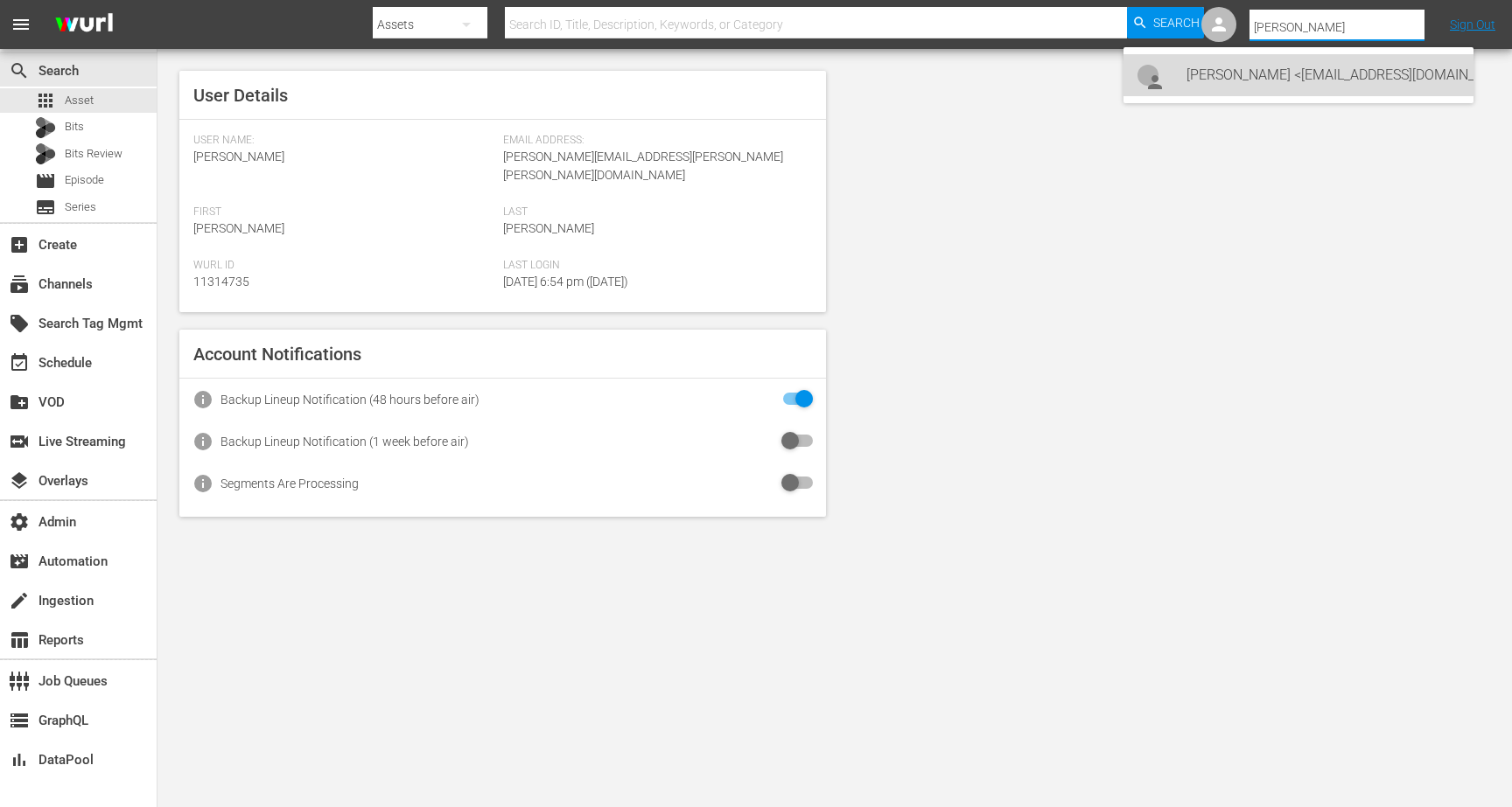
click at [1311, 62] on div "Anna Wooley <Awooley@wtfn.com.au>" at bounding box center [1323, 76] width 273 height 42
type input "Anna Wooley (11313987)"
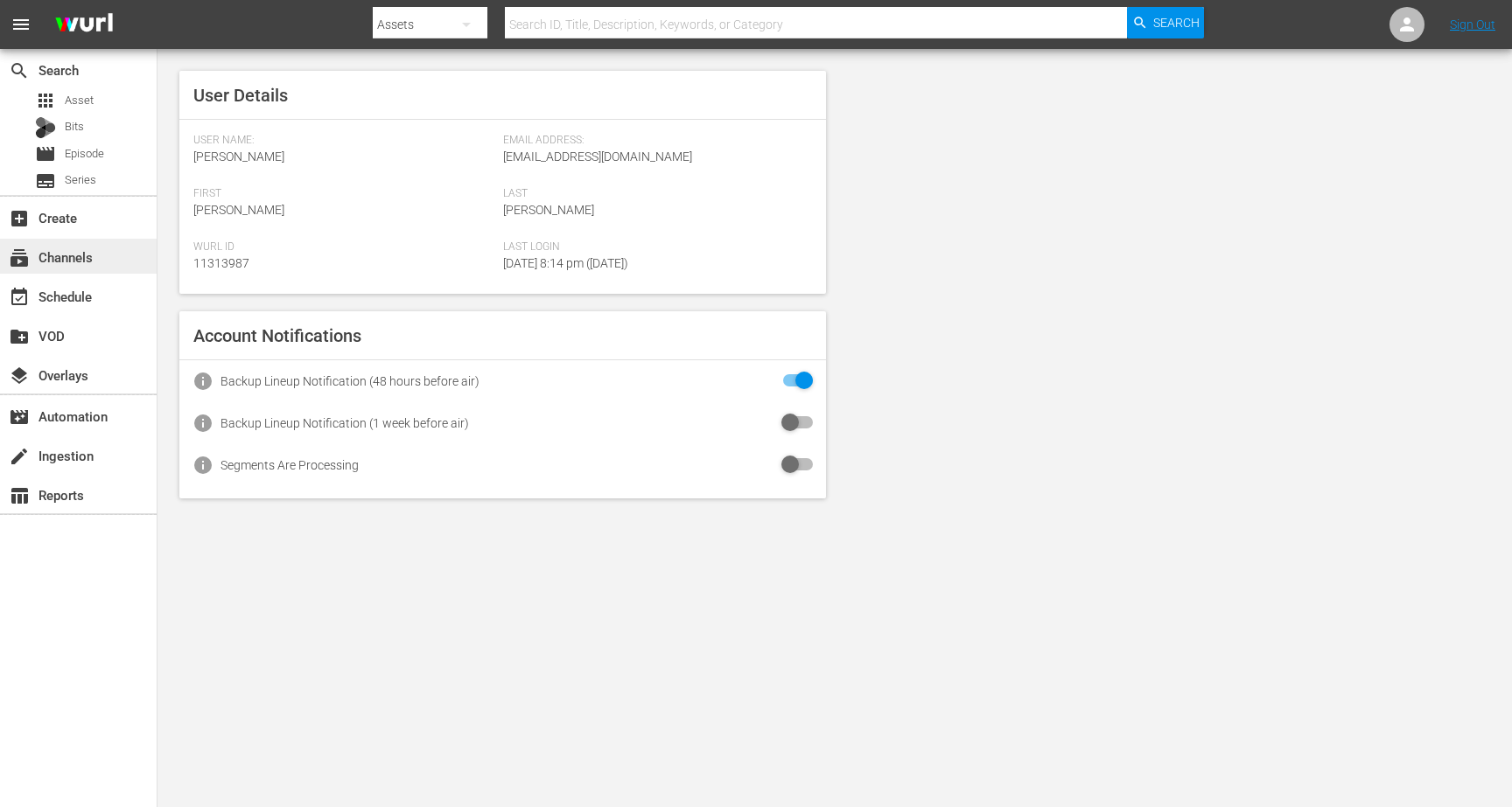
click at [57, 247] on div "subscriptions Channels" at bounding box center [49, 255] width 98 height 16
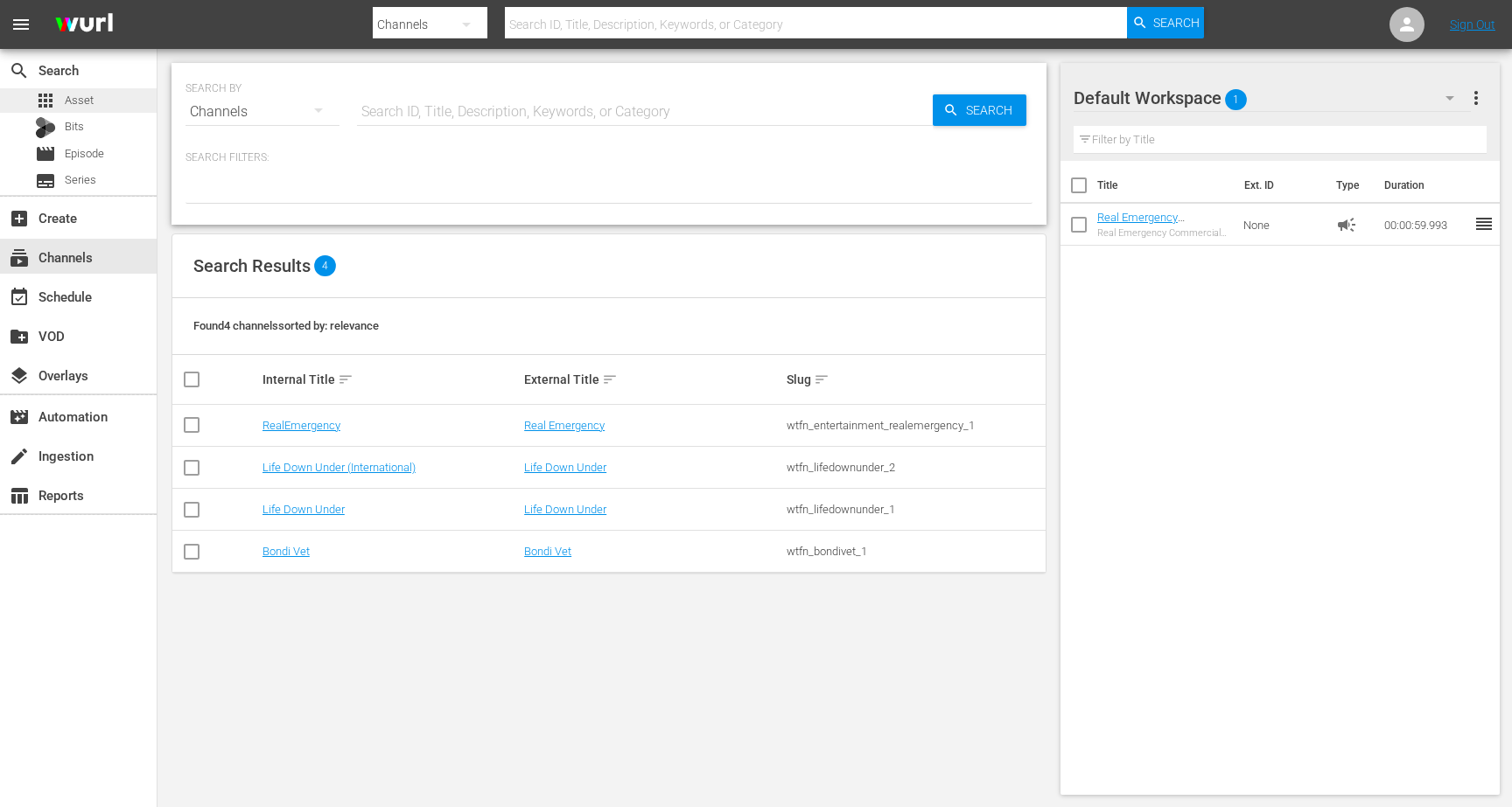
click at [69, 100] on span "Asset" at bounding box center [79, 101] width 29 height 18
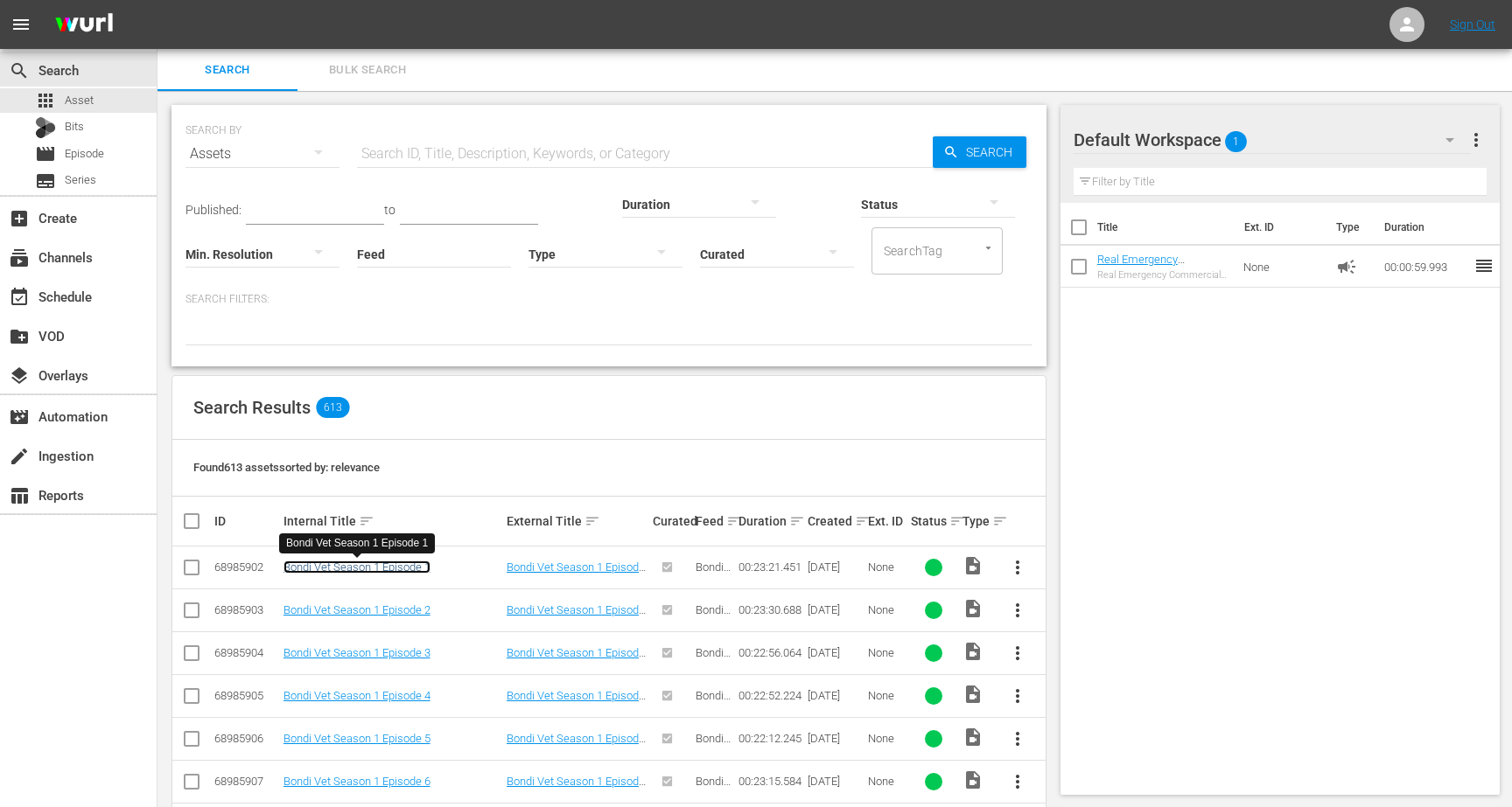
click at [374, 565] on link "Bondi Vet Season 1 Episode 1" at bounding box center [357, 566] width 147 height 13
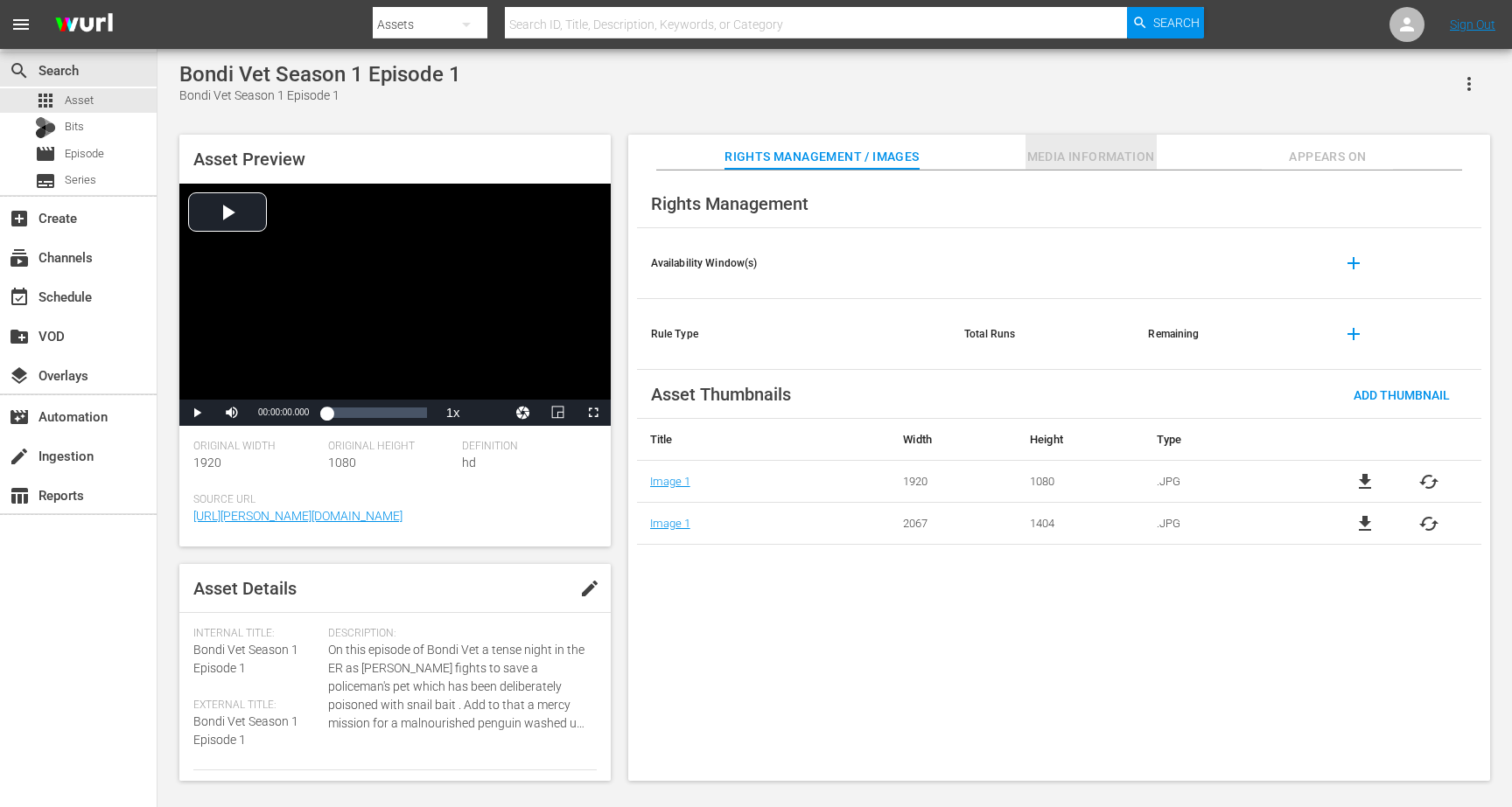
click at [1102, 162] on span "Media Information" at bounding box center [1090, 156] width 131 height 22
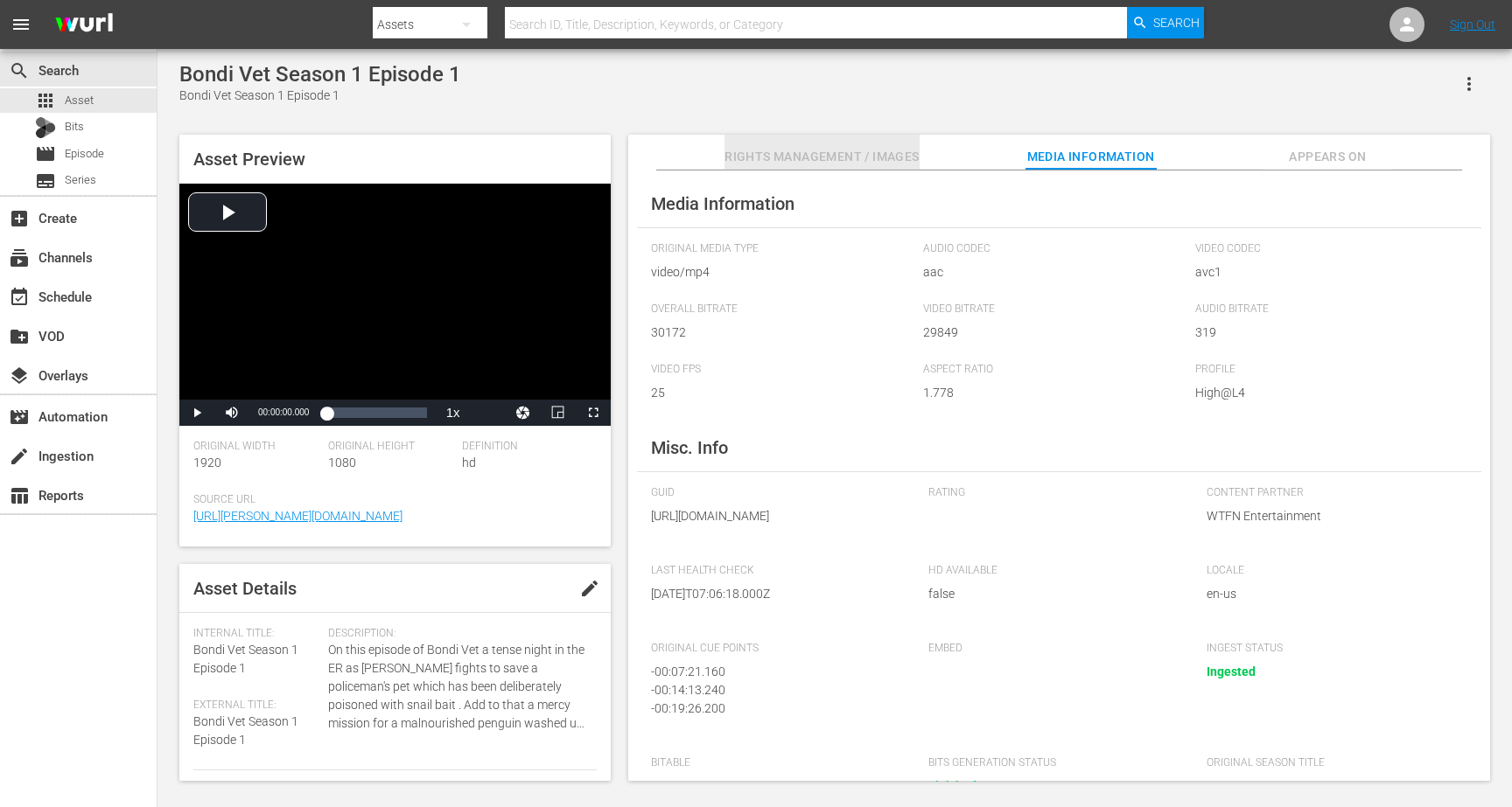
click at [879, 154] on span "Rights Management / Images" at bounding box center [821, 156] width 194 height 22
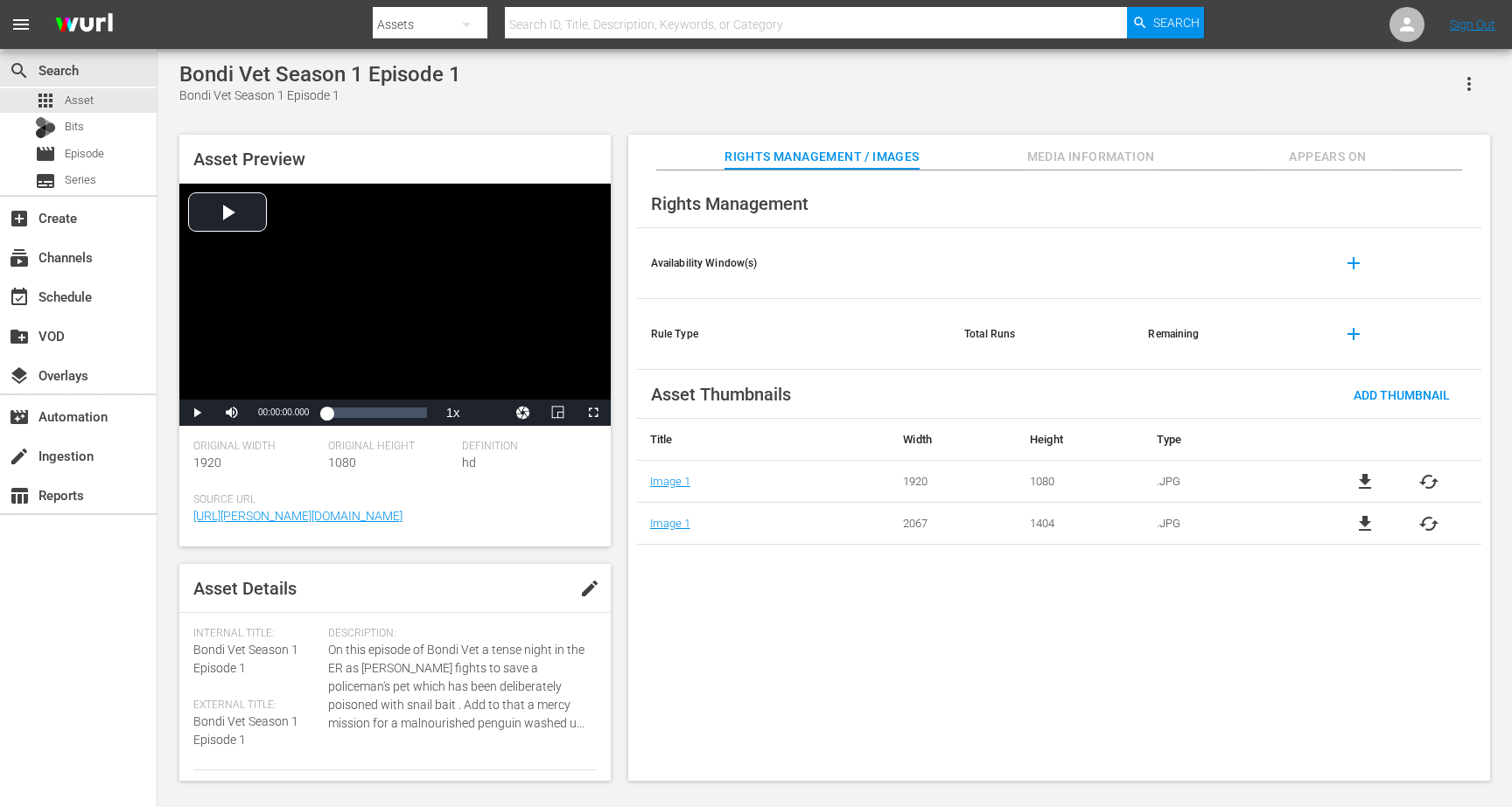
click at [1335, 157] on span "Appears On" at bounding box center [1327, 156] width 131 height 22
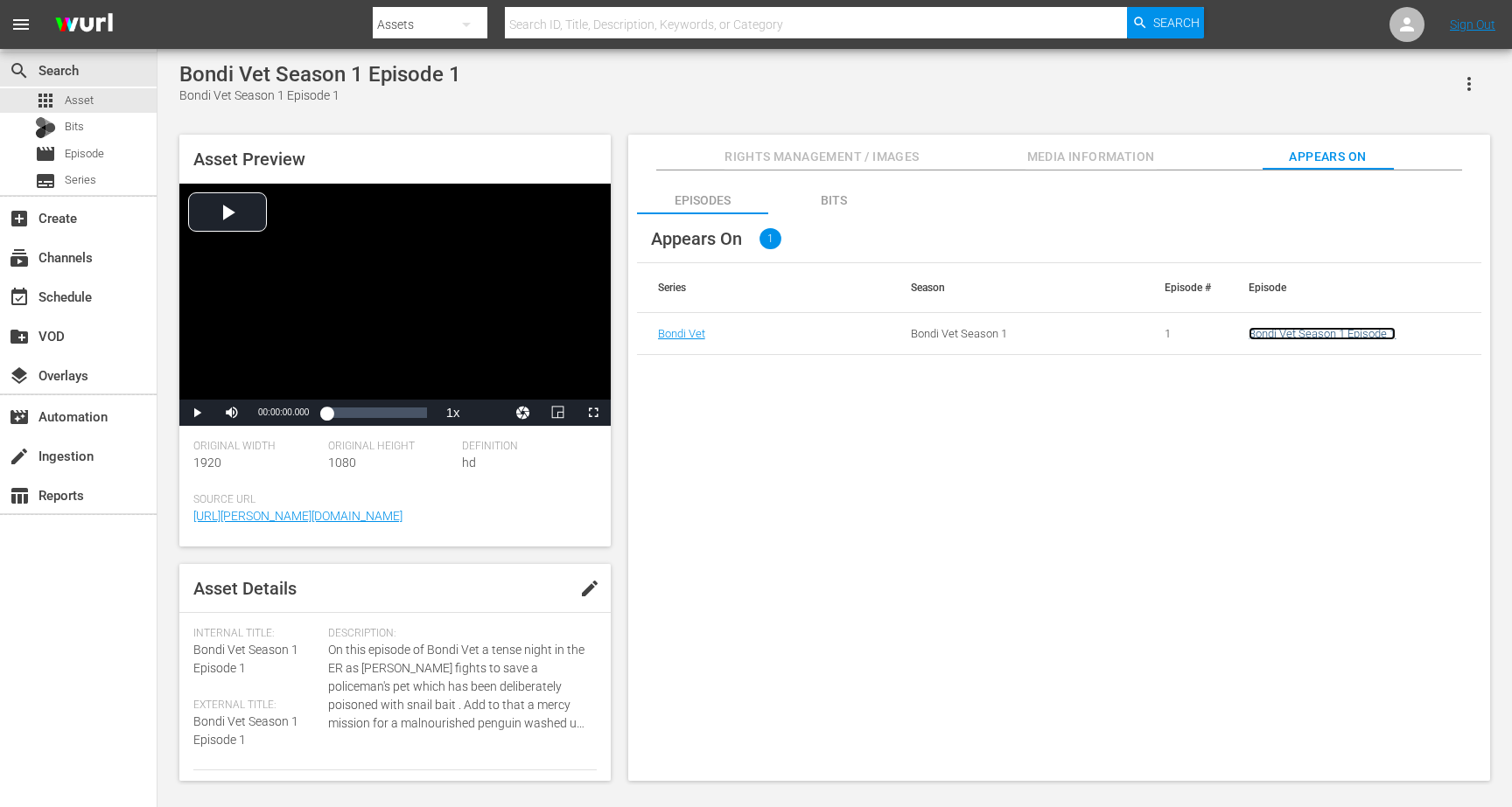
click at [1291, 329] on link "Bondi Vet Season 1 Episode 1" at bounding box center [1321, 334] width 147 height 13
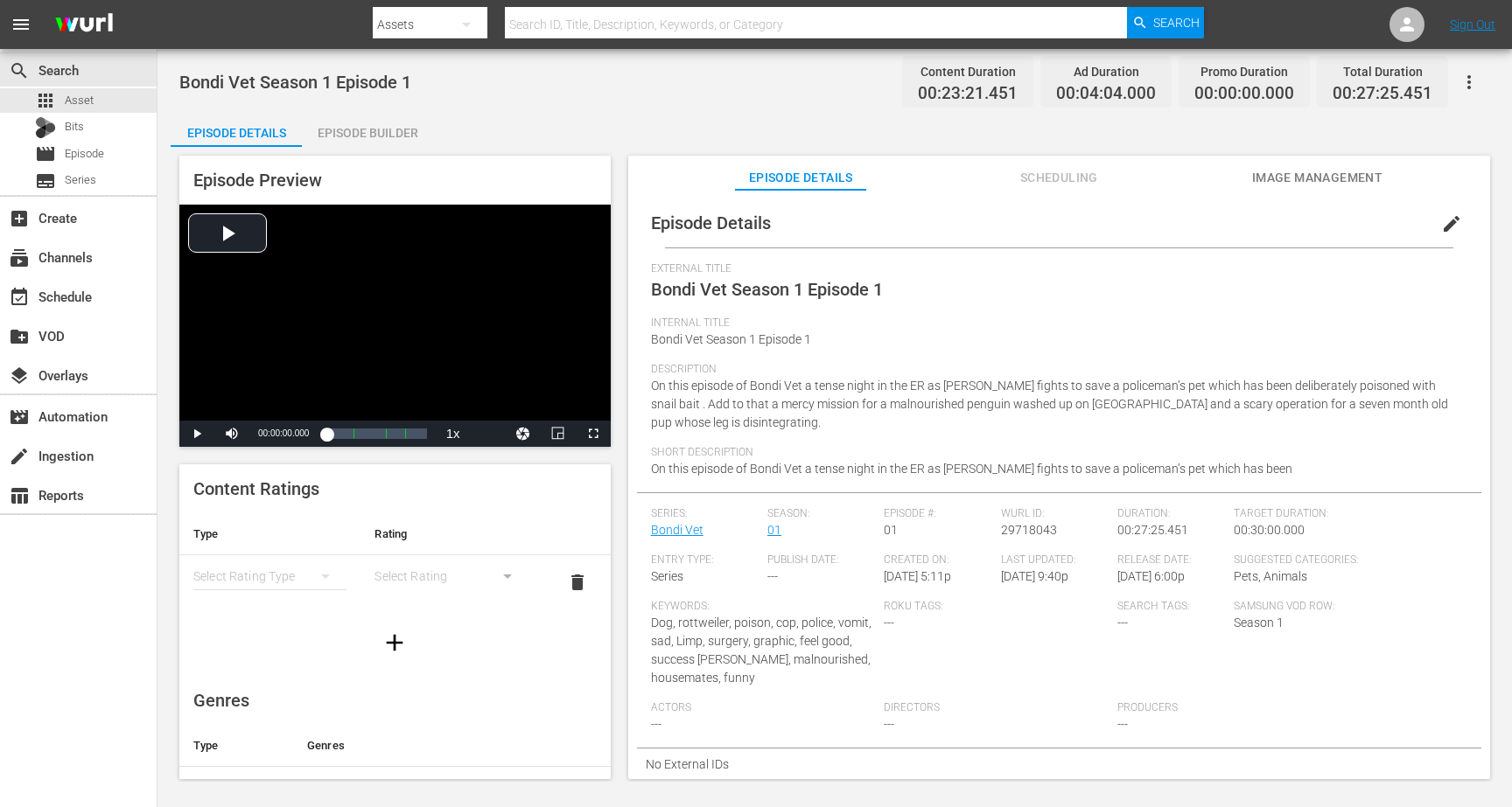
click at [401, 127] on div "Episode Builder" at bounding box center [367, 133] width 131 height 42
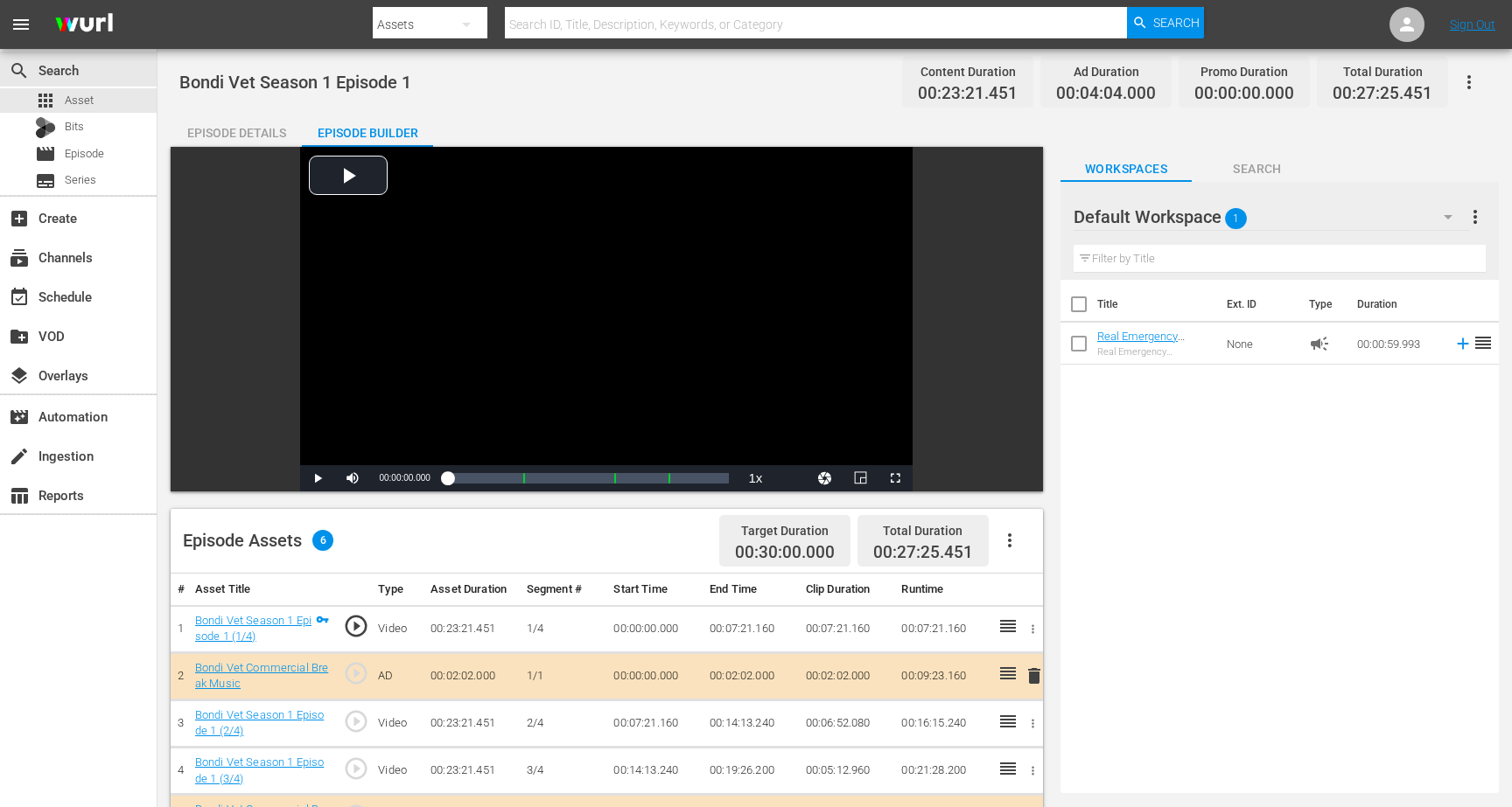
click at [1009, 534] on icon "button" at bounding box center [1009, 541] width 4 height 14
click at [1132, 491] on div "Title Ext. ID Type Duration Real Emergency Commercial Break Real Emergency Comm…" at bounding box center [1279, 533] width 438 height 507
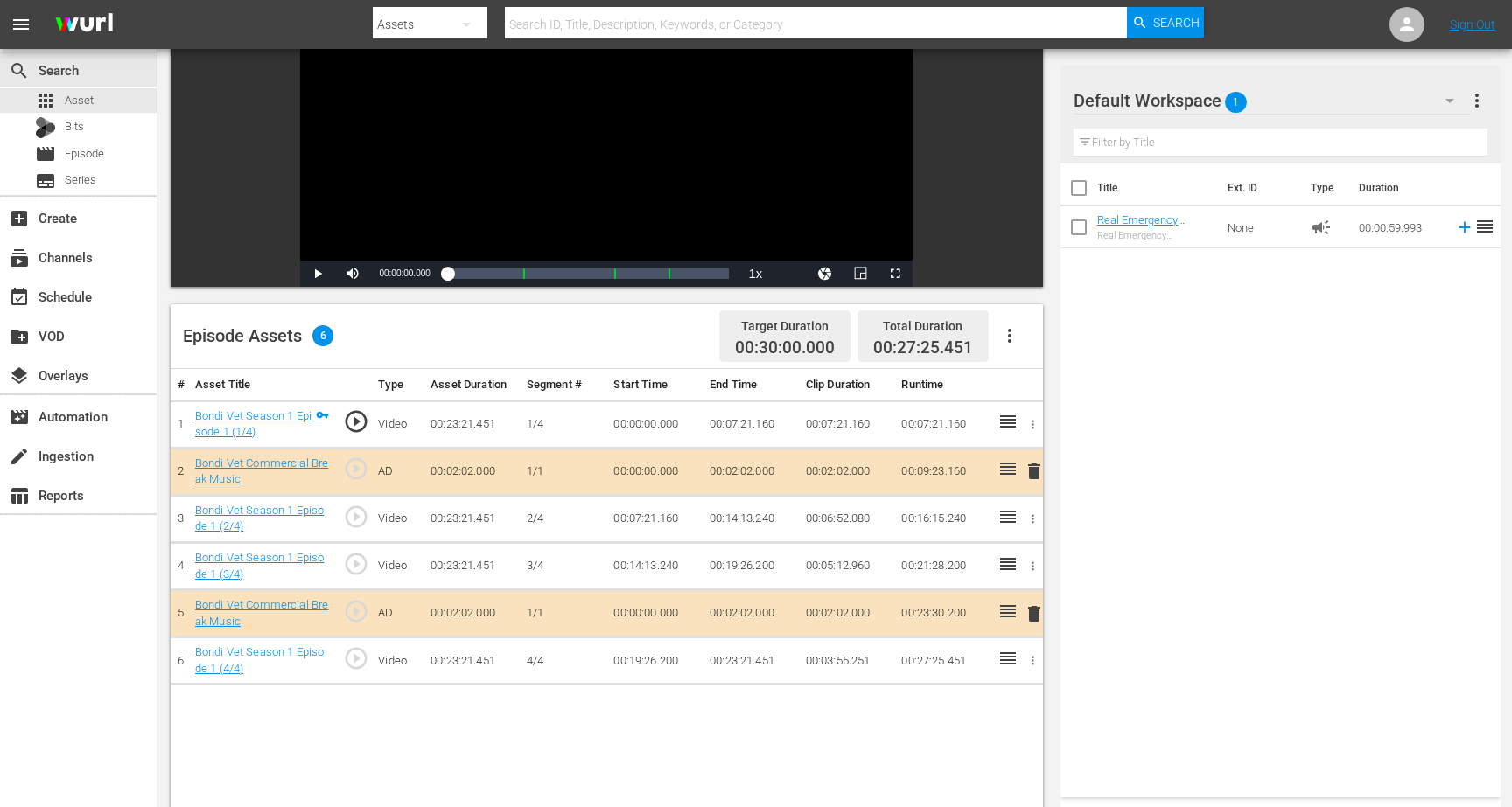
scroll to position [212, 0]
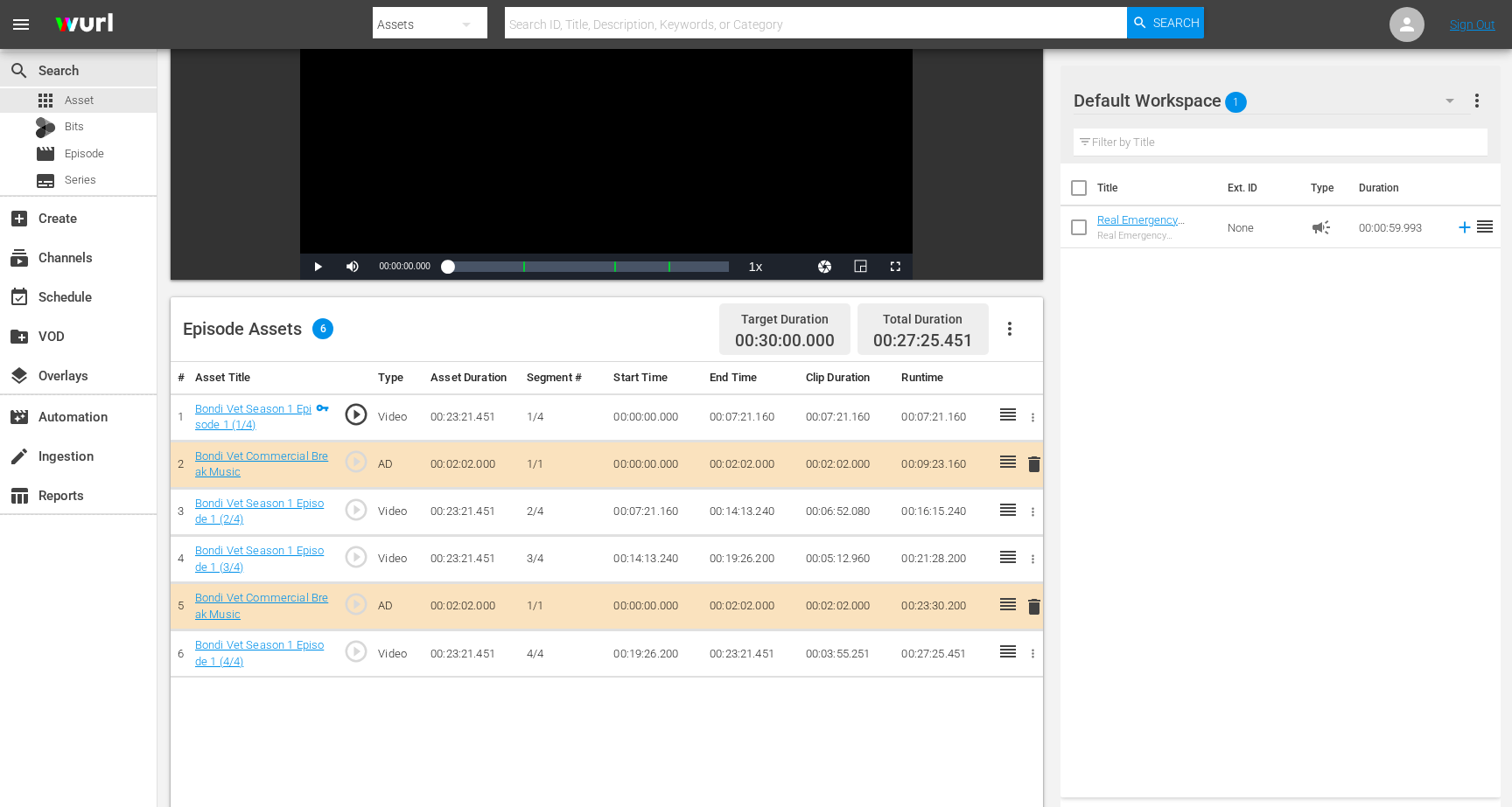
click at [651, 466] on td "00:00:00.000" at bounding box center [655, 465] width 97 height 47
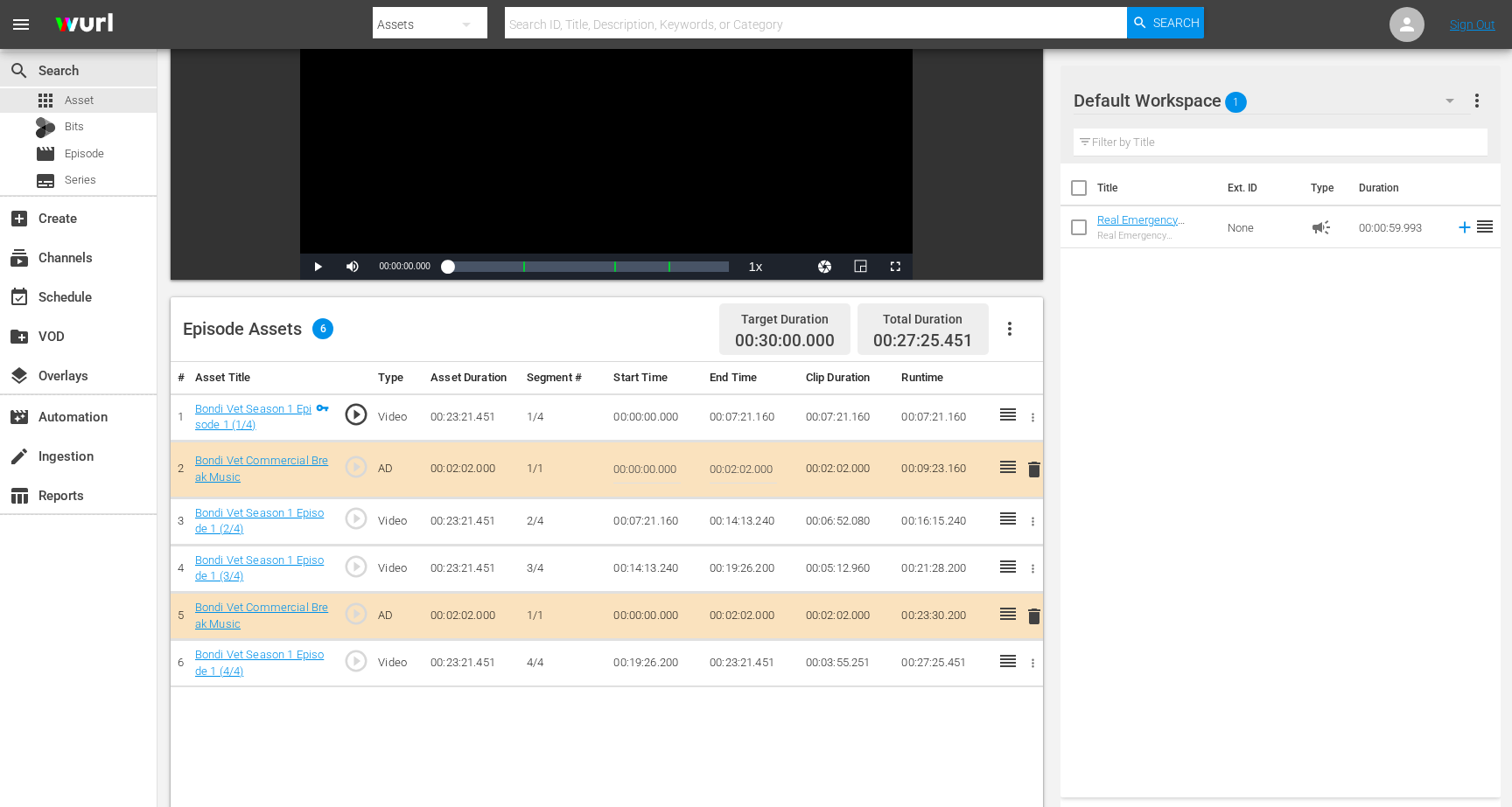
click at [651, 466] on input "00:00:00.000" at bounding box center [647, 470] width 68 height 42
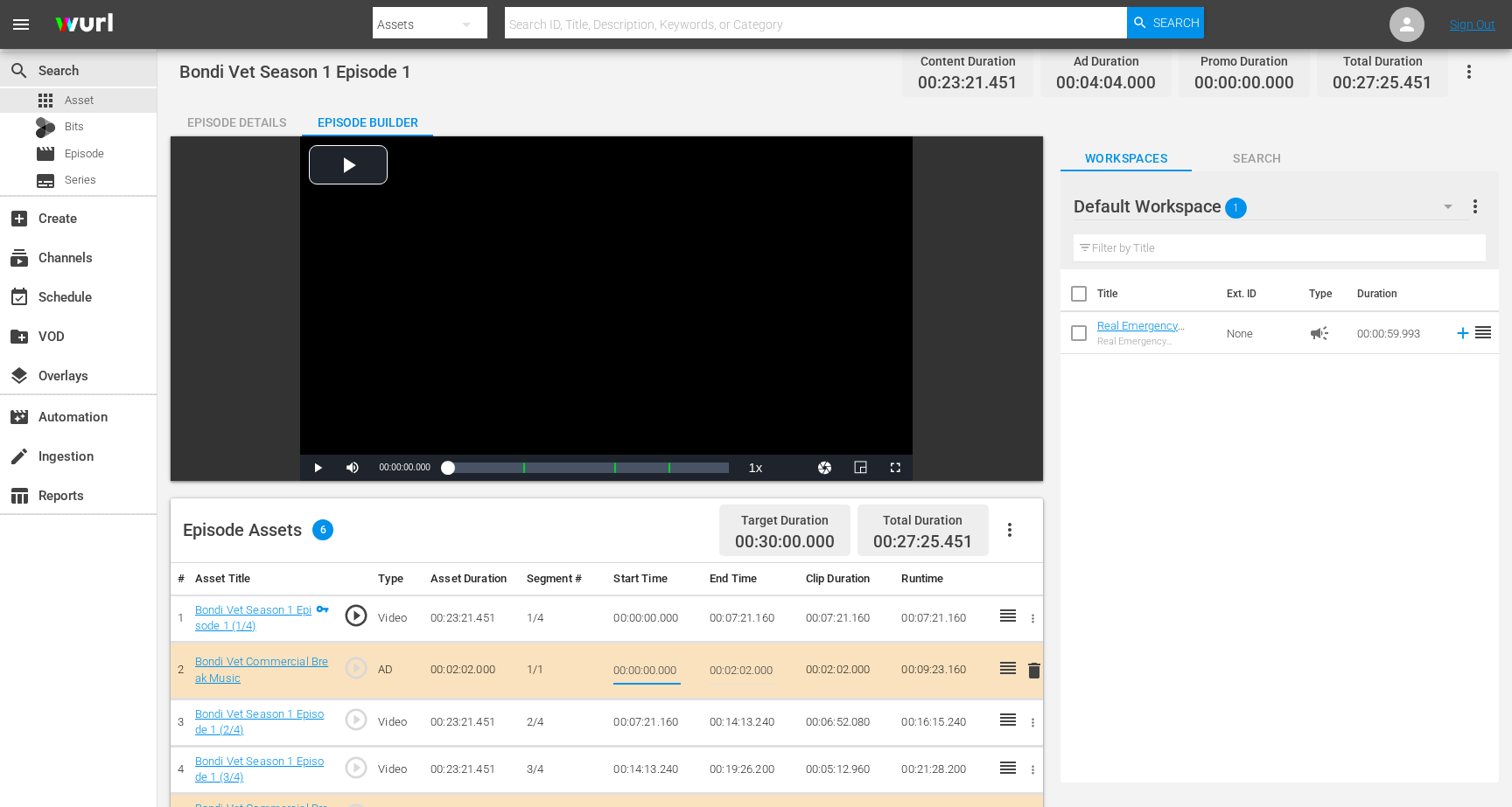
scroll to position [0, 0]
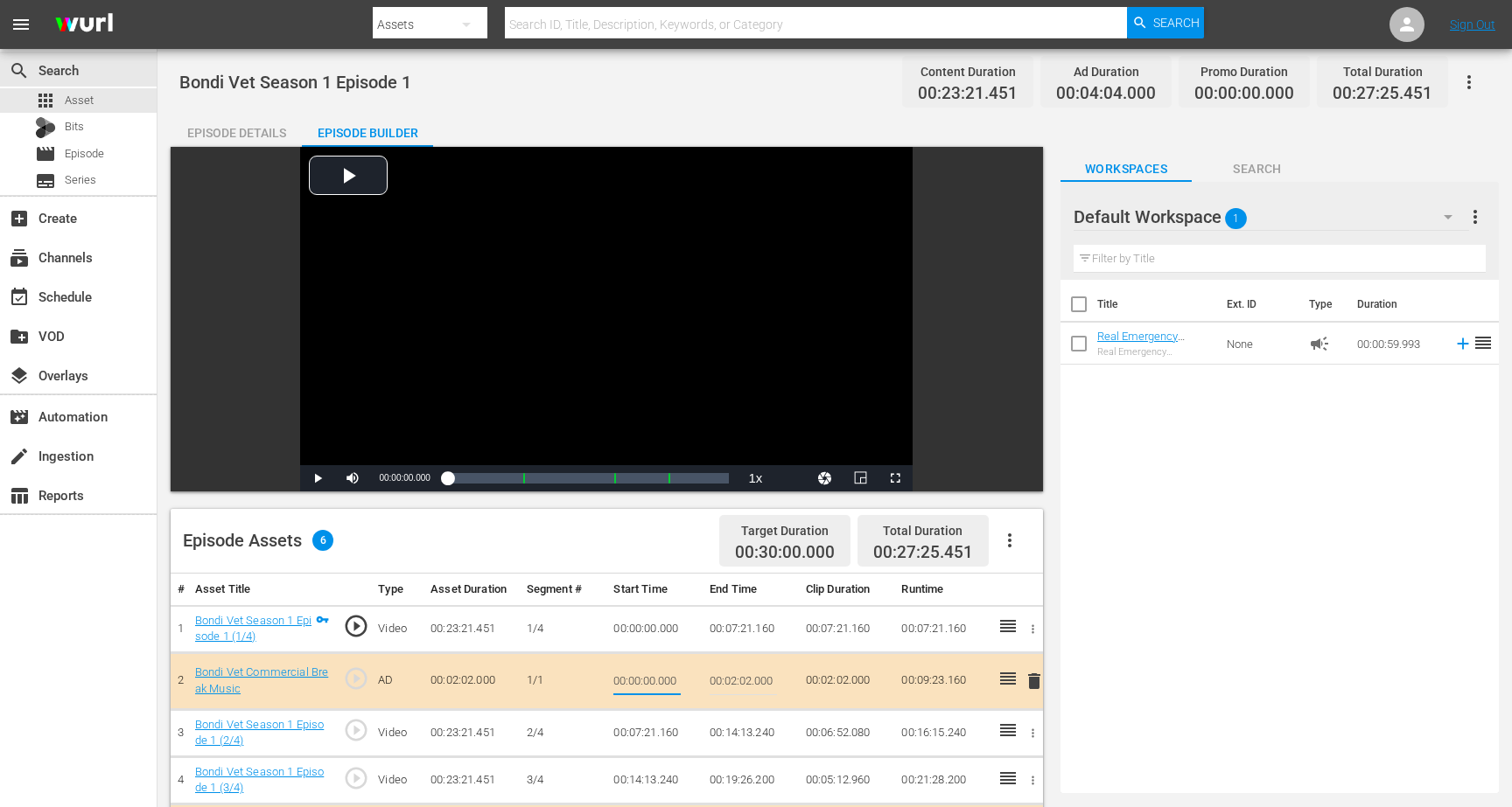
click at [530, 20] on input "text" at bounding box center [816, 25] width 622 height 42
type input "bondi"
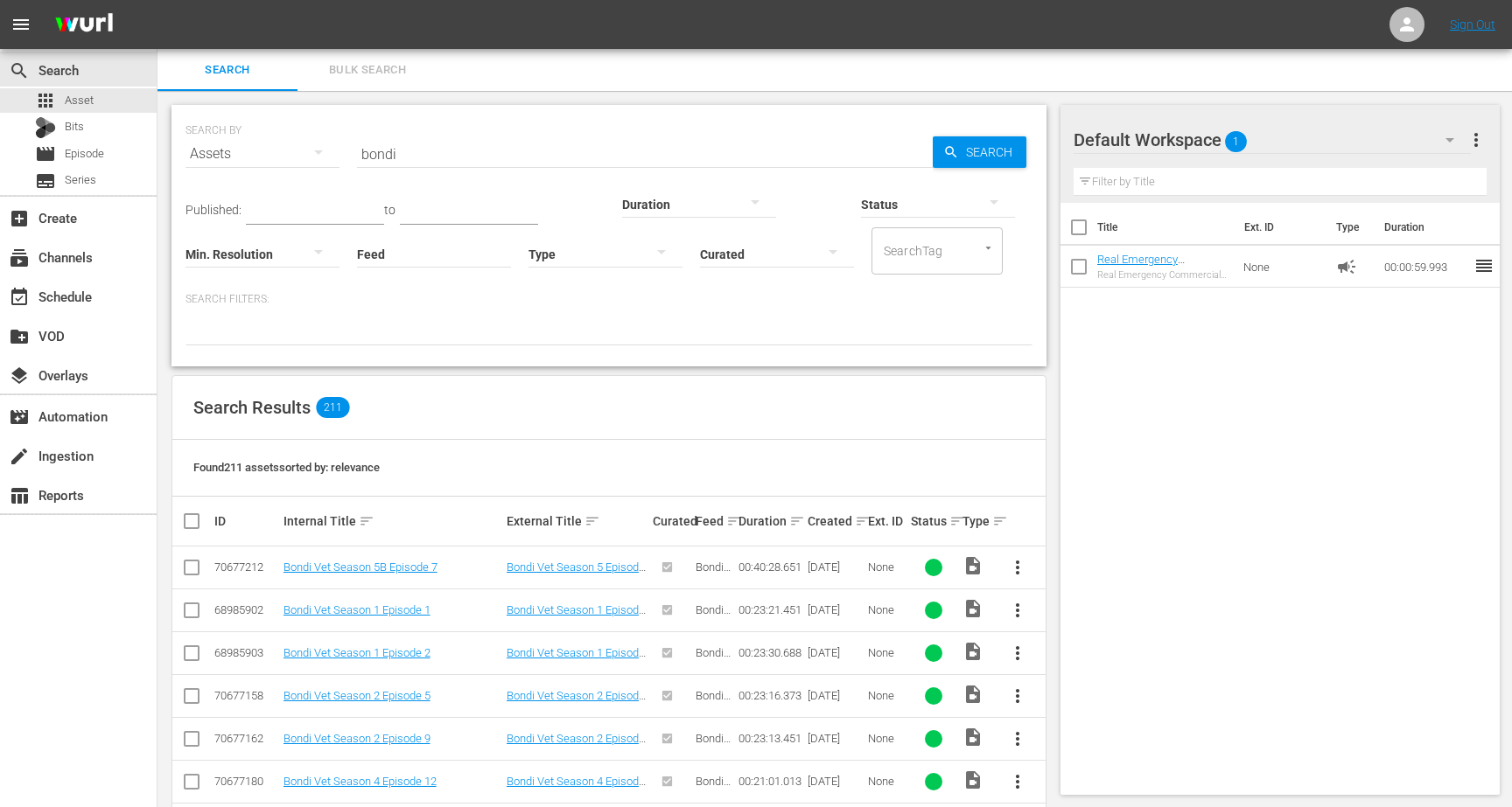
click at [189, 567] on input "checkbox" at bounding box center [192, 571] width 21 height 21
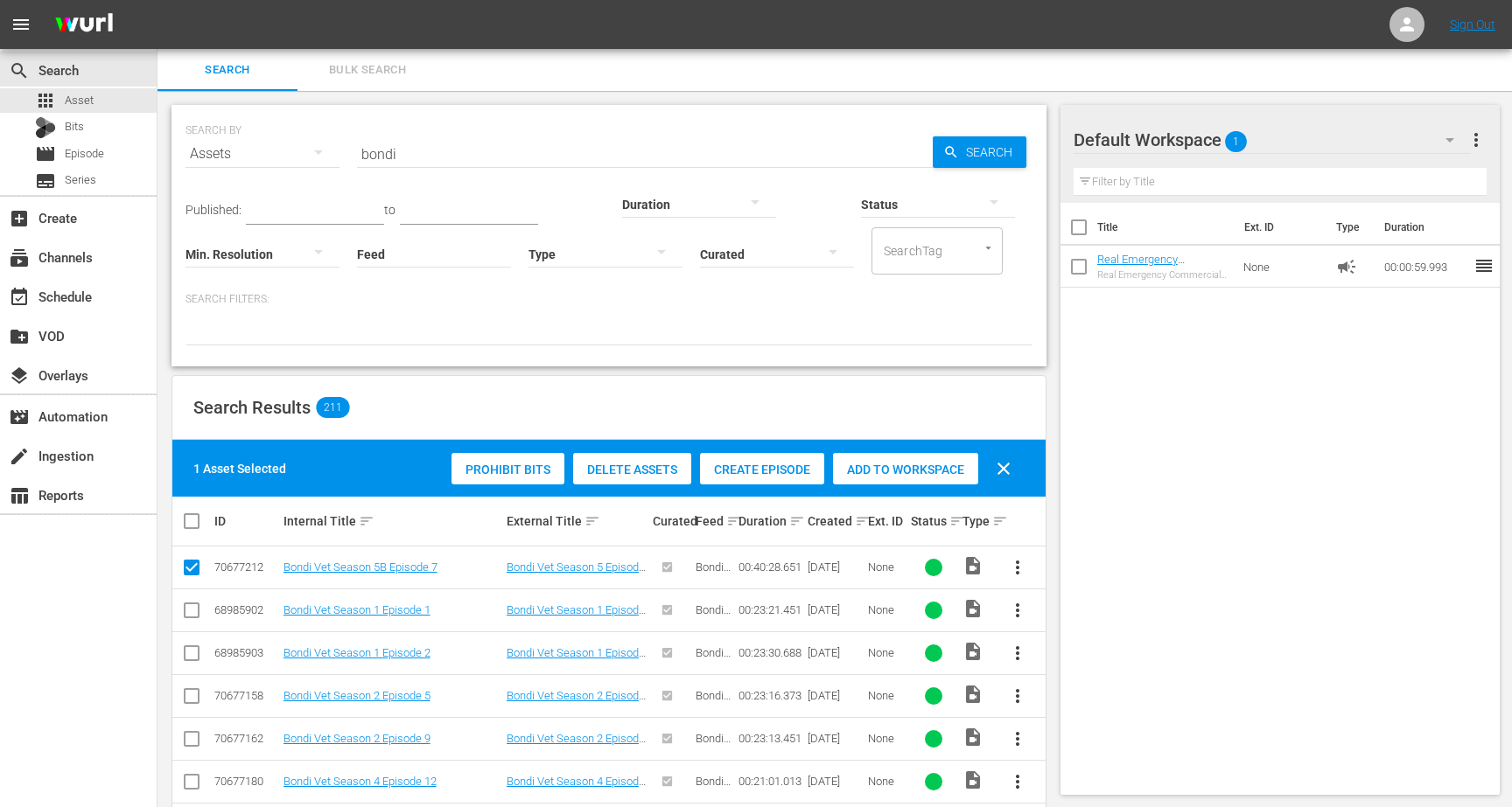
click at [188, 570] on input "checkbox" at bounding box center [192, 571] width 21 height 21
checkbox input "false"
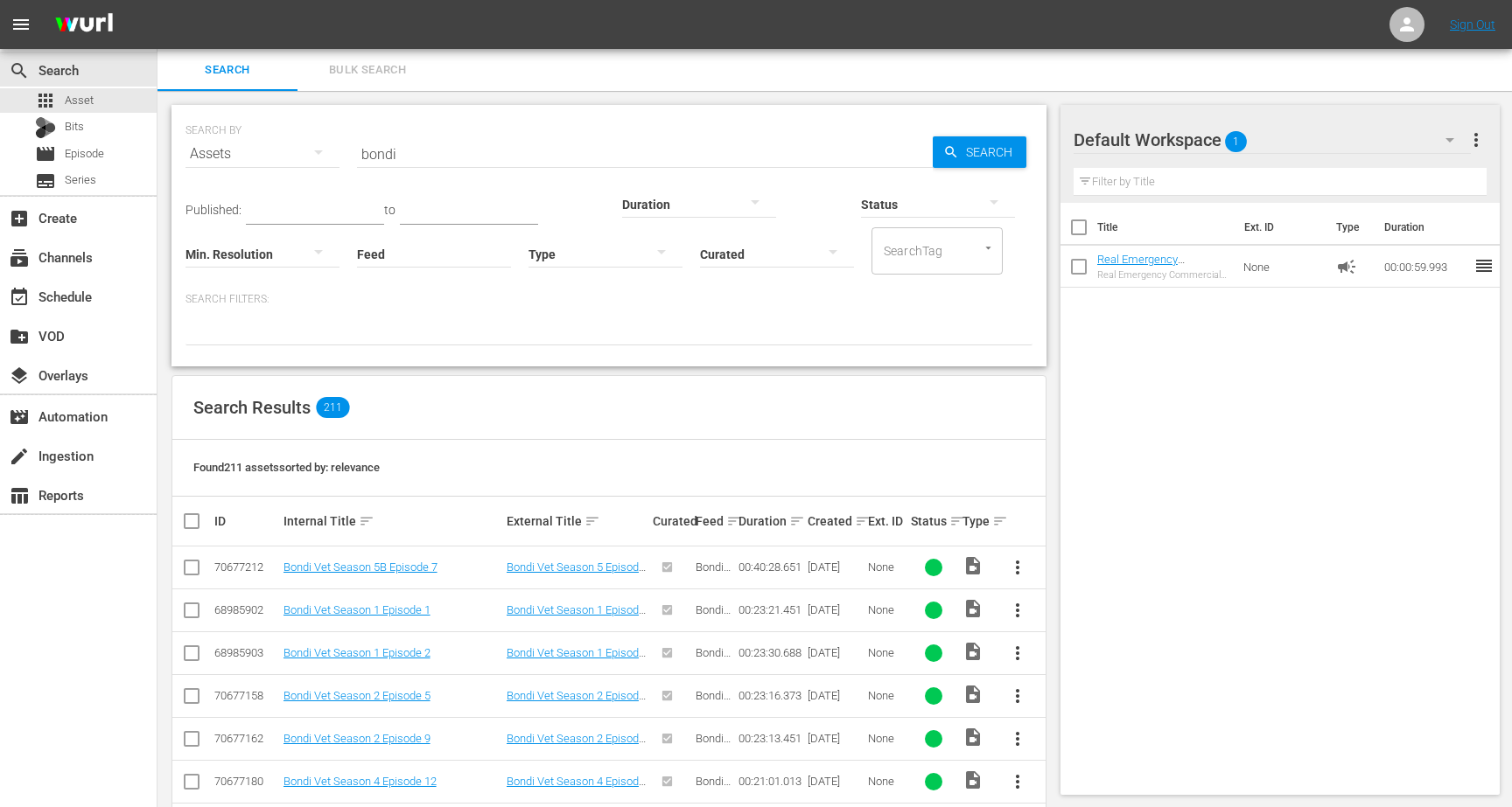
click at [189, 603] on input "checkbox" at bounding box center [192, 614] width 21 height 21
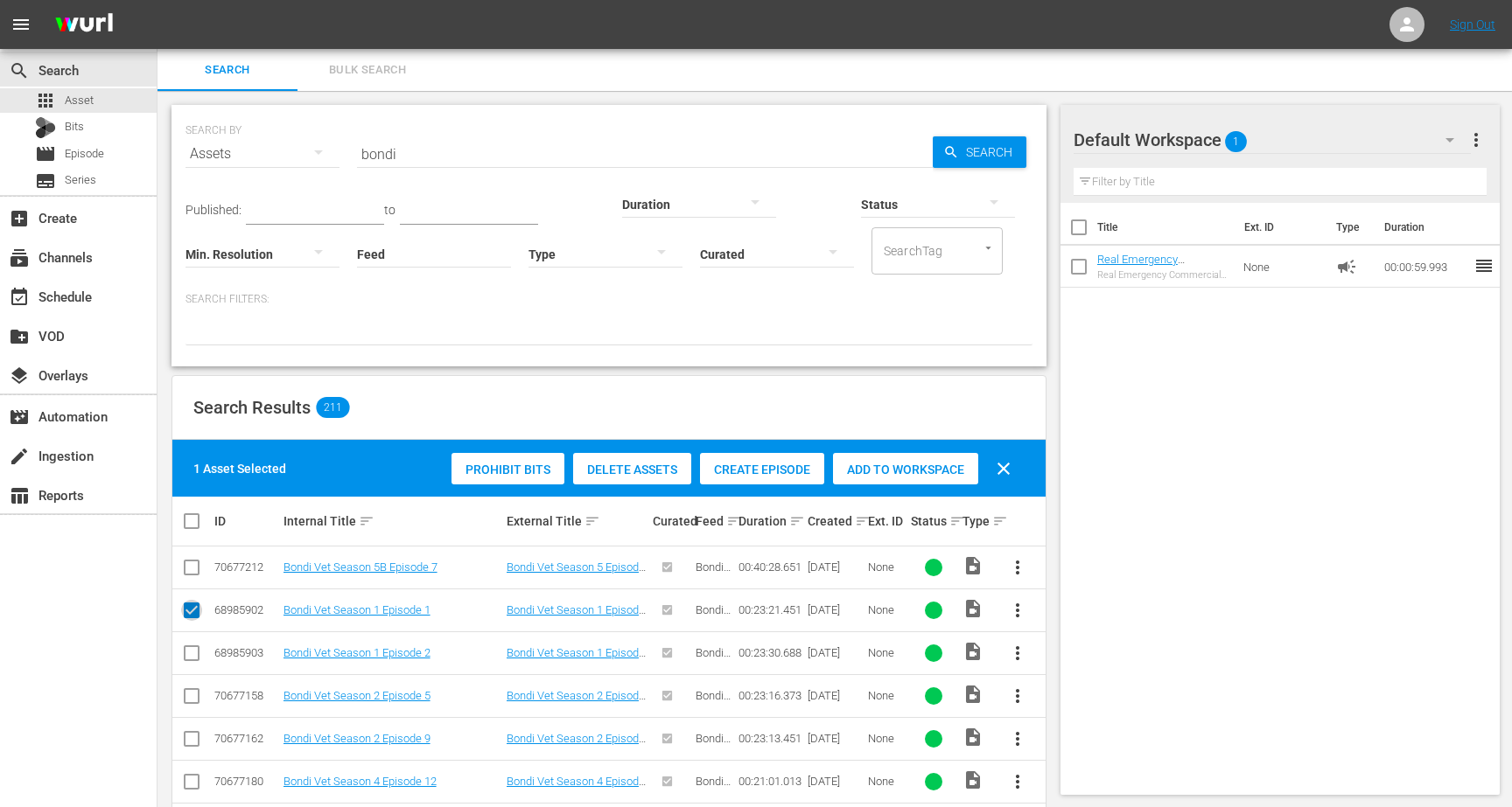
click at [189, 603] on input "checkbox" at bounding box center [192, 614] width 21 height 21
checkbox input "false"
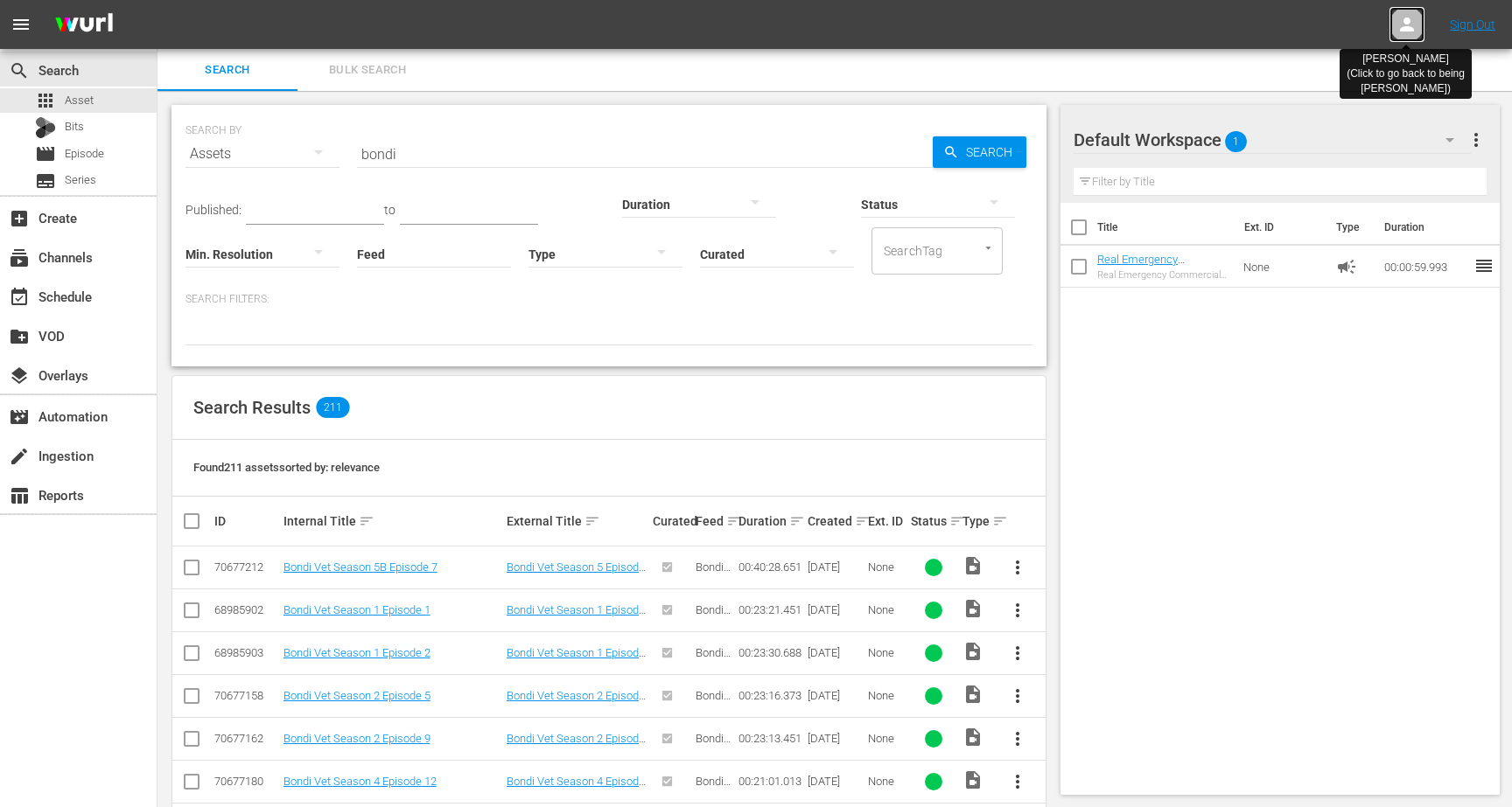
click at [1414, 27] on icon at bounding box center [1407, 25] width 21 height 21
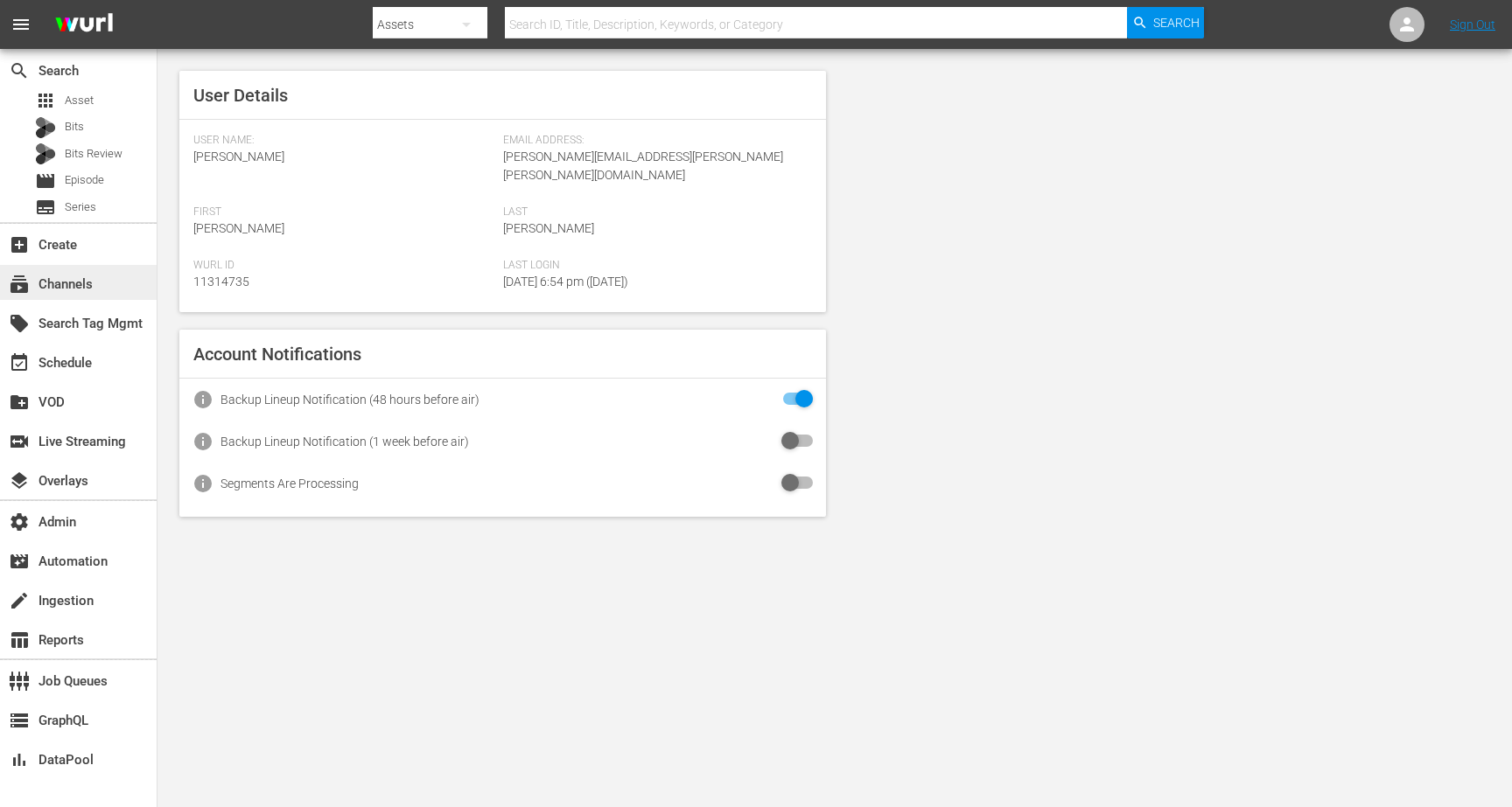
click at [53, 284] on div "subscriptions Channels" at bounding box center [49, 282] width 98 height 16
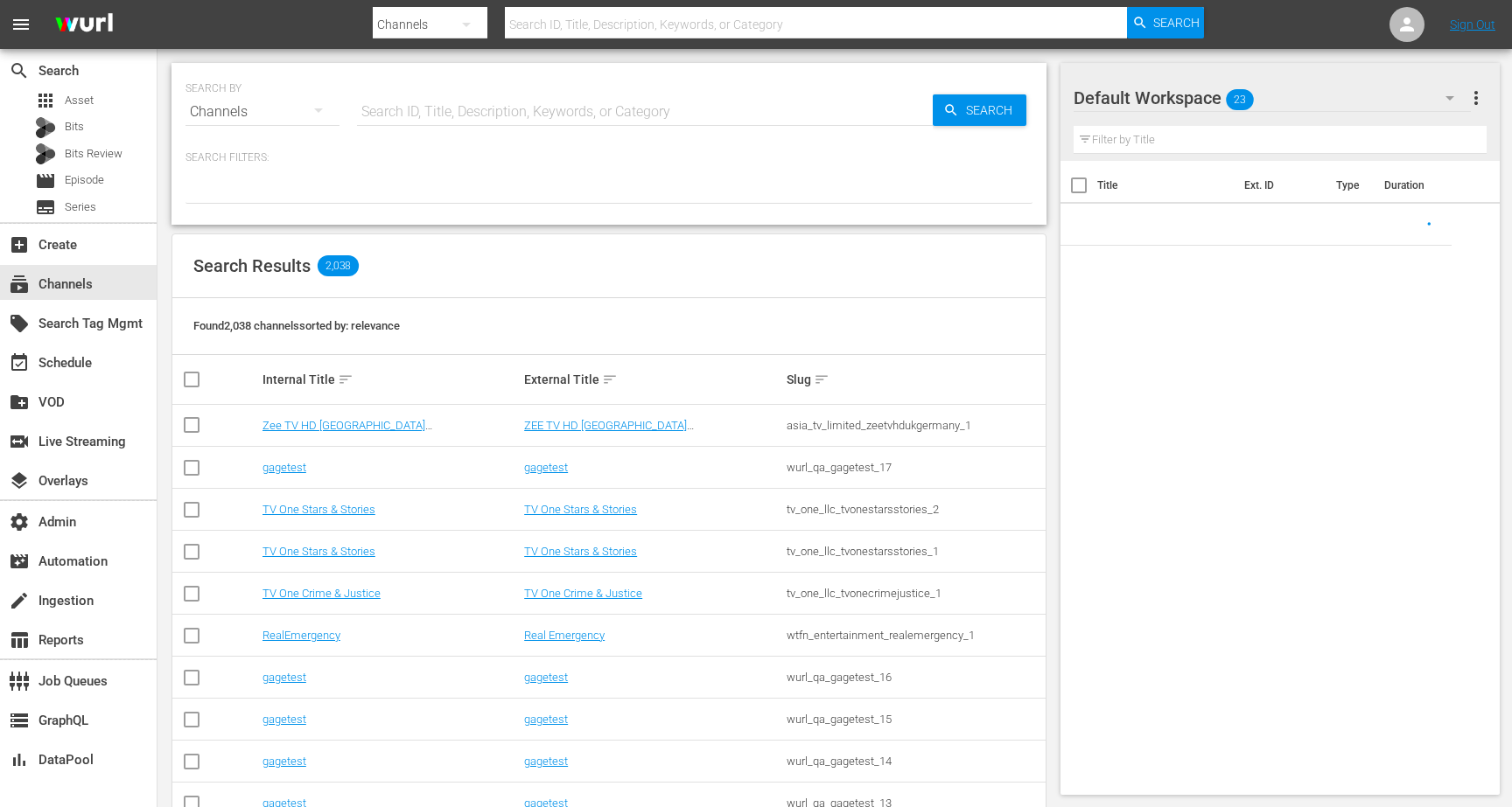
click at [508, 92] on input "text" at bounding box center [644, 112] width 575 height 42
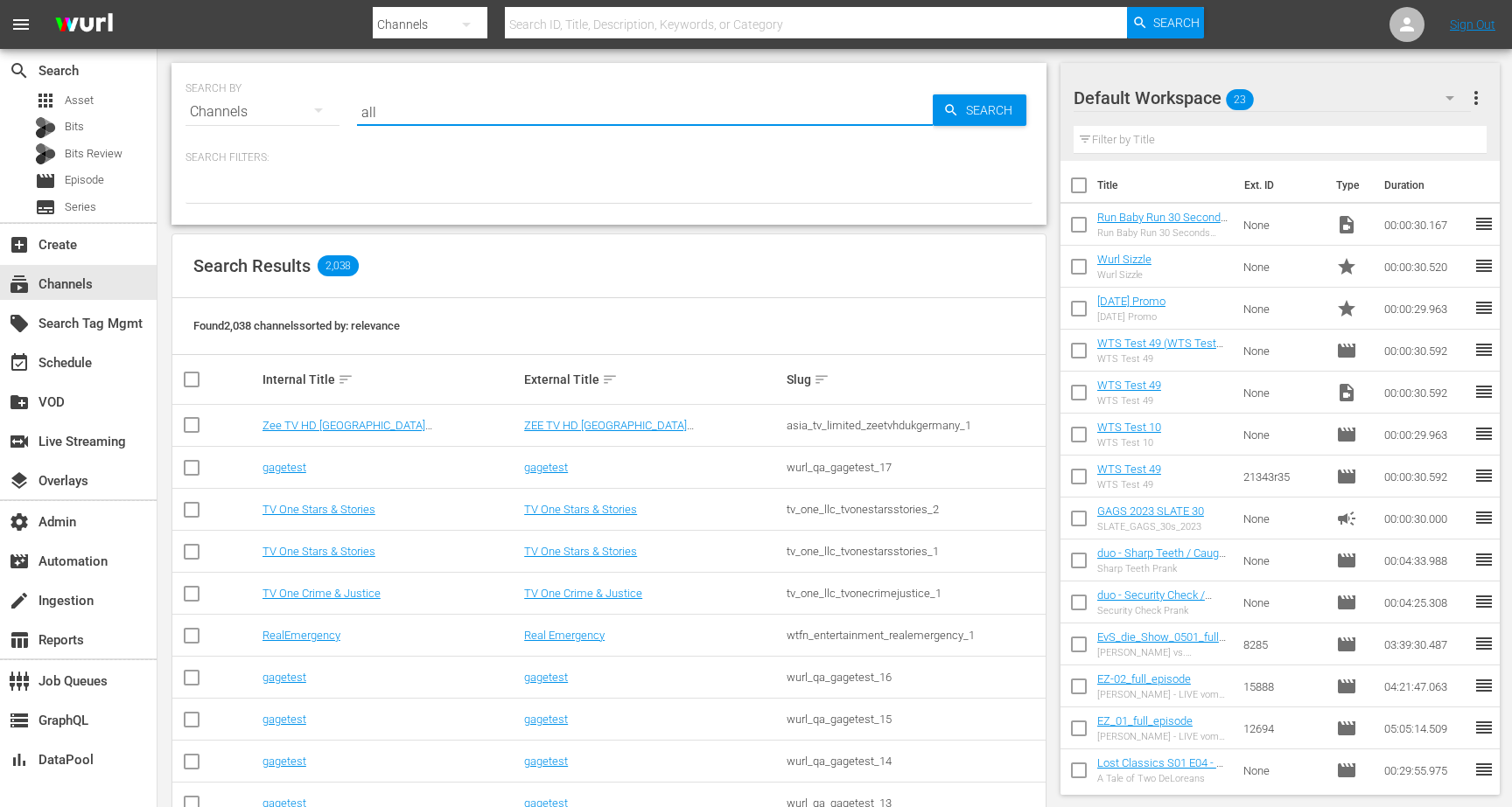
type input "all"
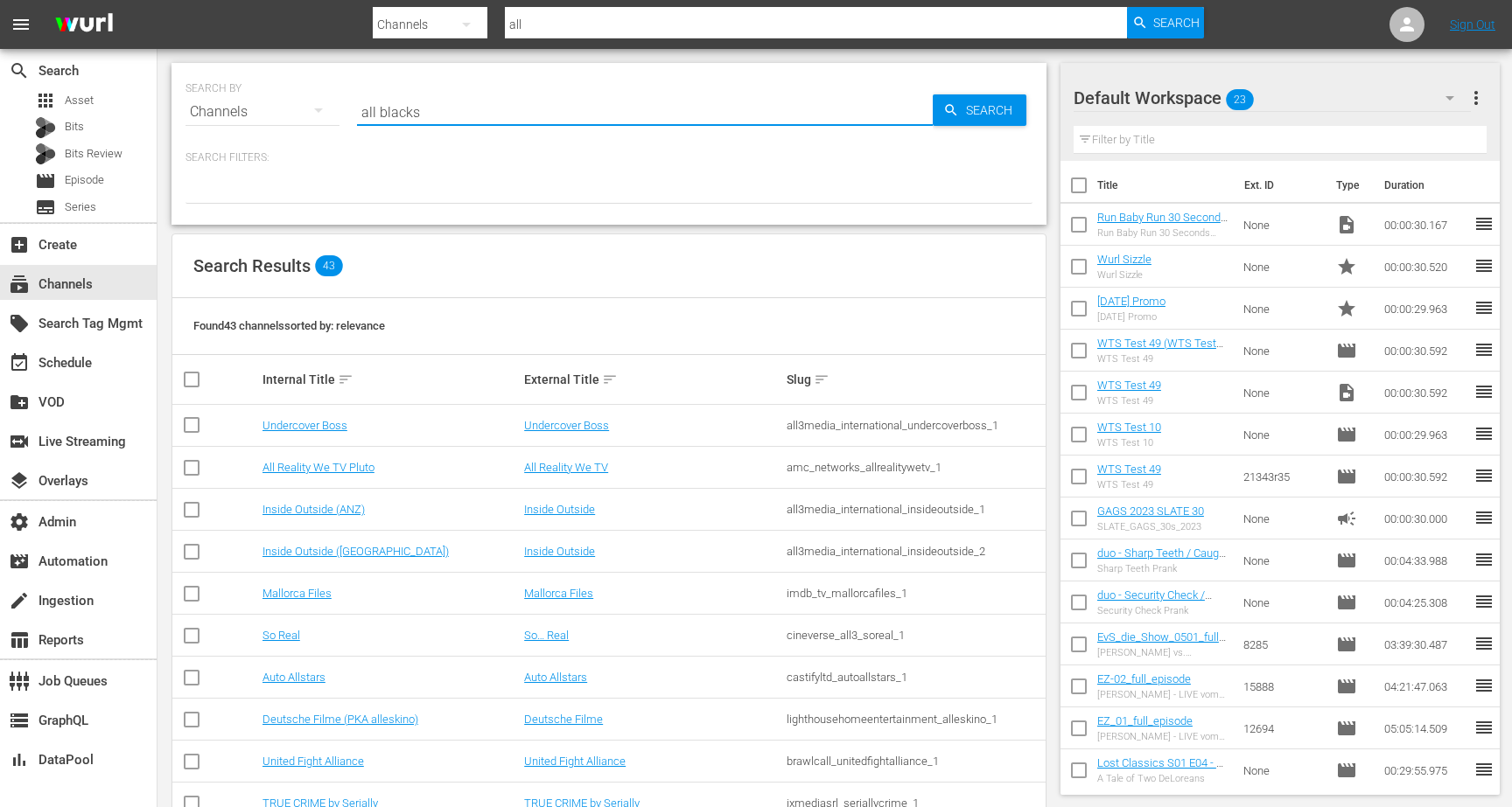
type input "all blacks"
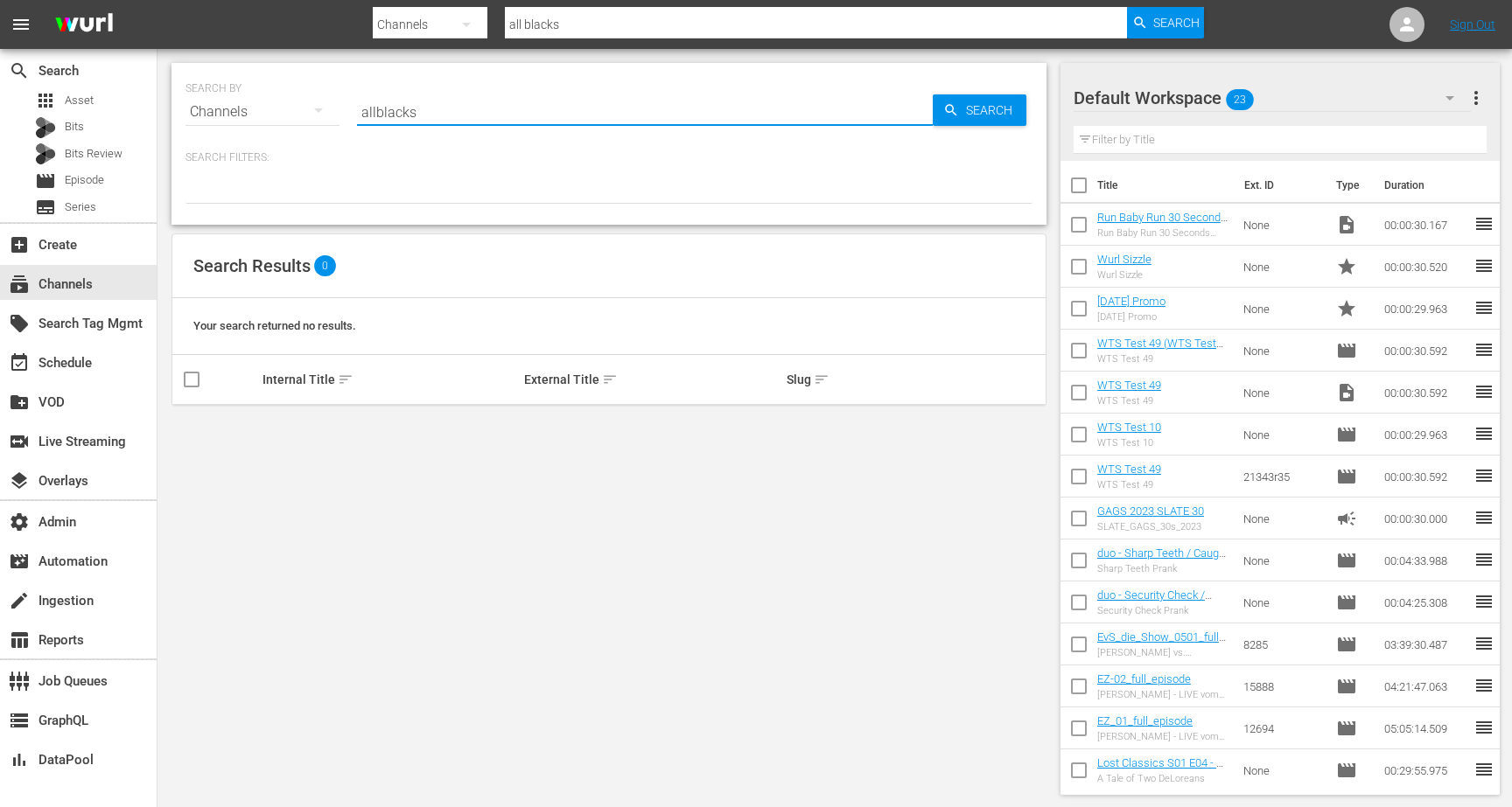
type input "allblacks"
type input "a"
type input "[GEOGRAPHIC_DATA]"
